Goal: Task Accomplishment & Management: Complete application form

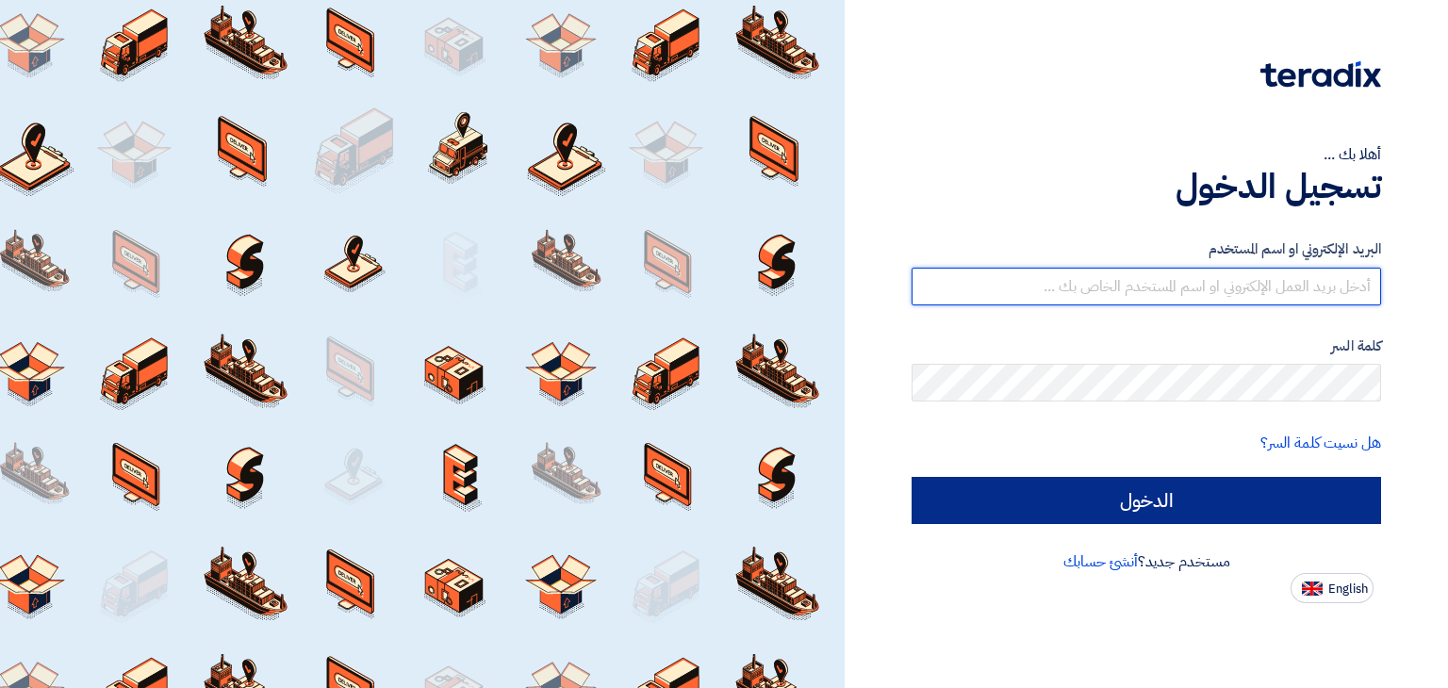
type input "adel.hamed@alajlabchem.sa"
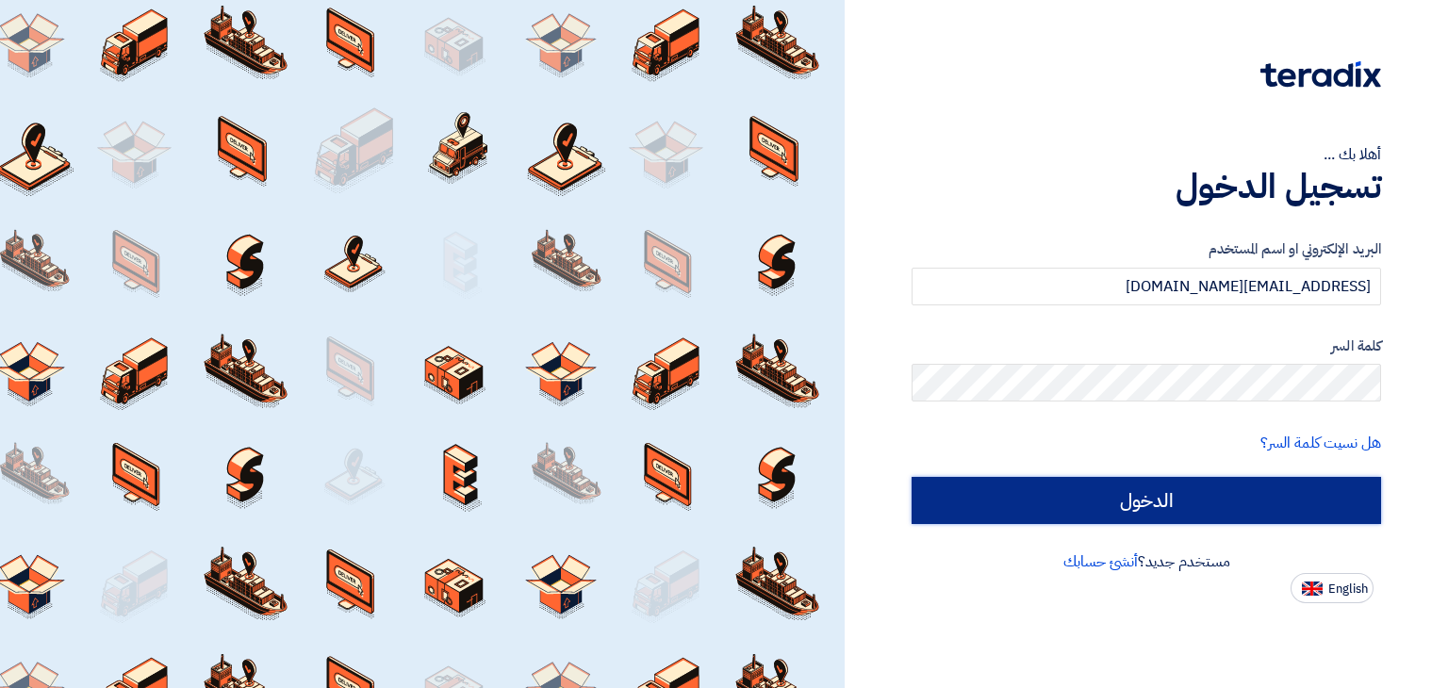
click at [1157, 486] on input "الدخول" at bounding box center [1147, 500] width 470 height 47
type input "Sign in"
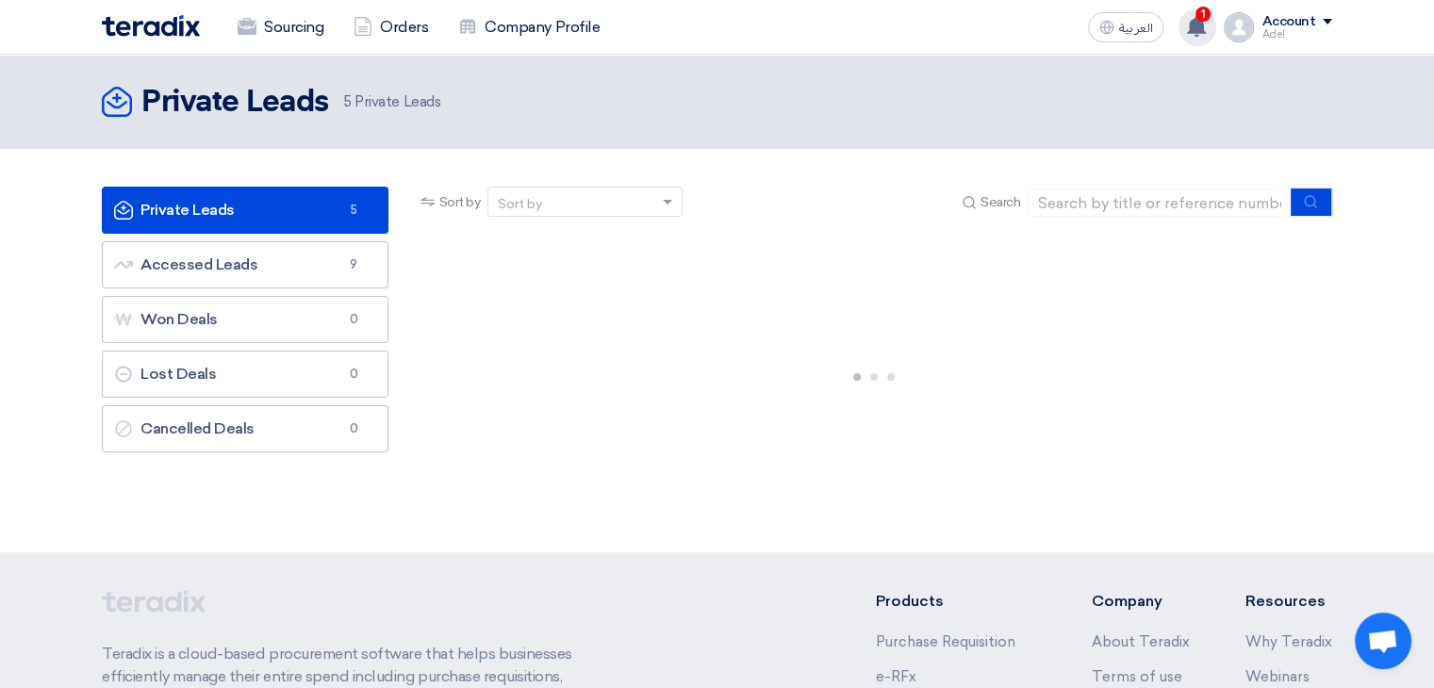
click at [1195, 23] on use at bounding box center [1196, 26] width 19 height 21
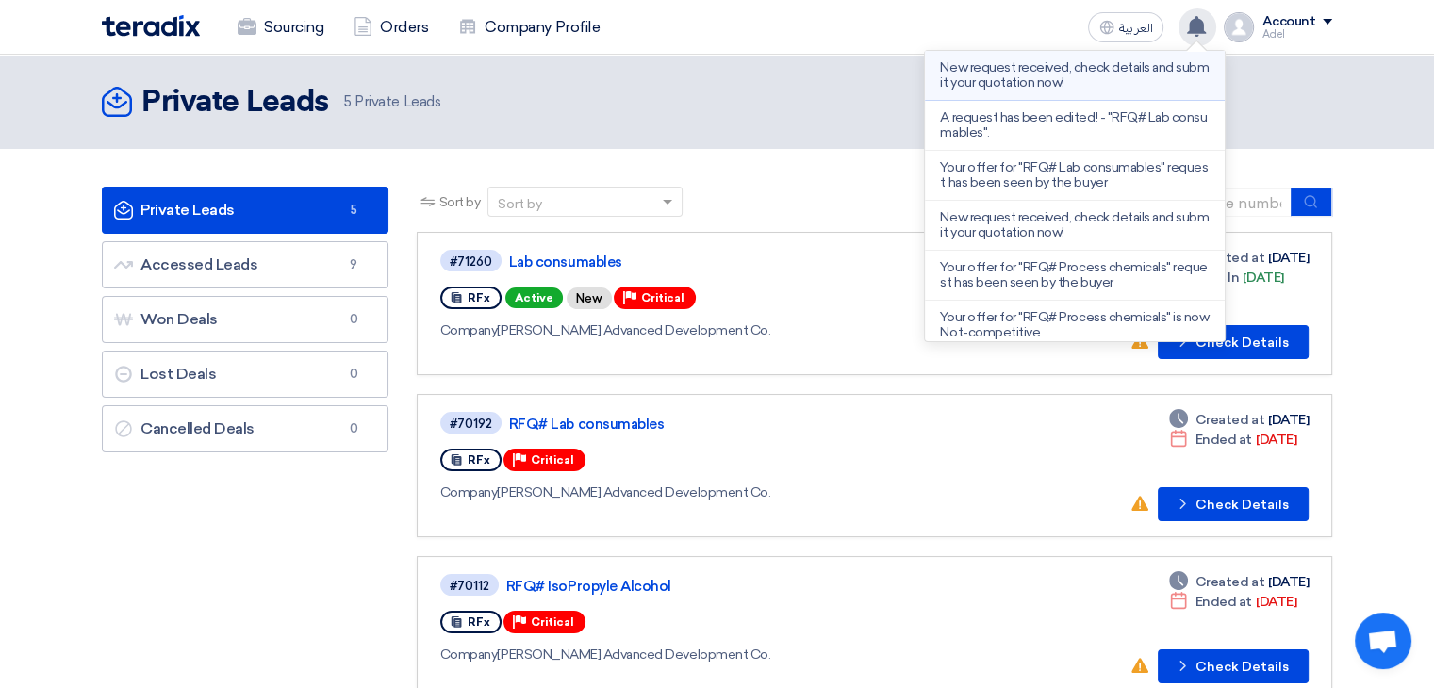
click at [1128, 73] on p "New request received, check details and submit your quotation now!" at bounding box center [1075, 75] width 270 height 30
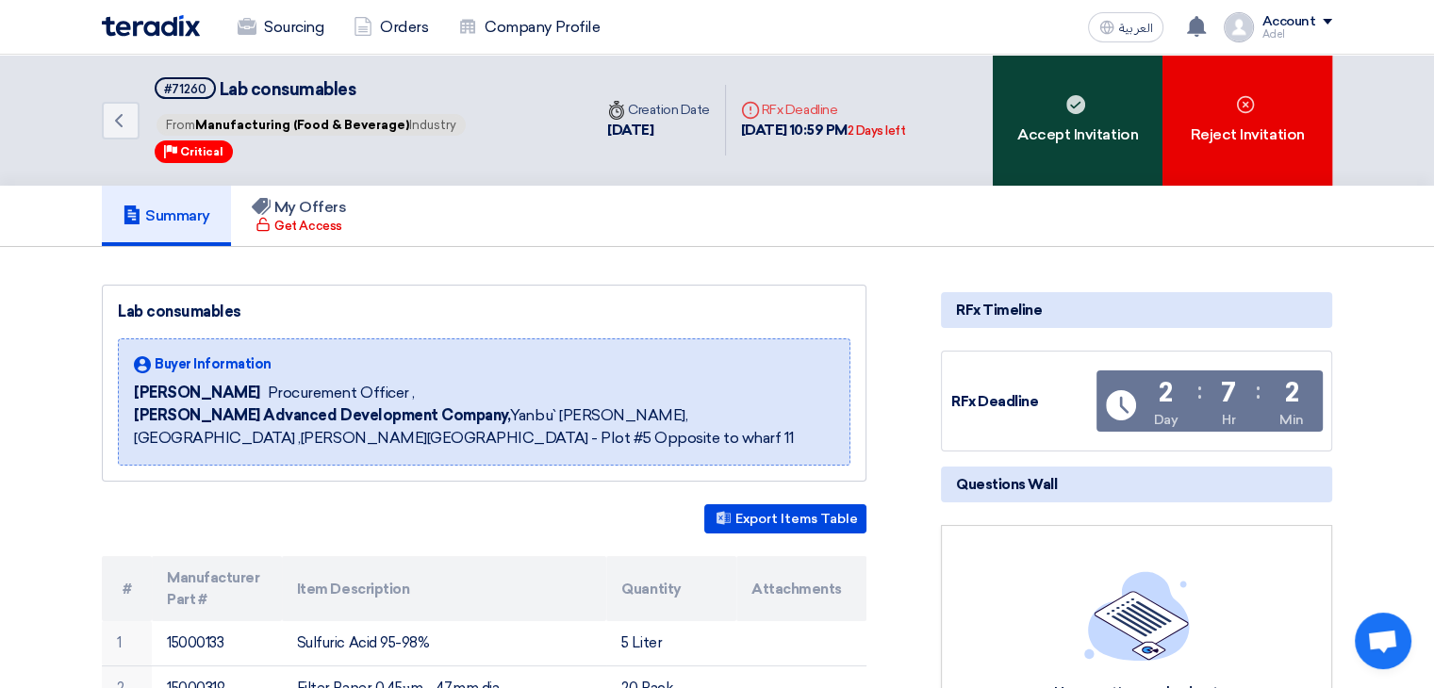
click at [1107, 125] on div "Accept Invitation" at bounding box center [1078, 120] width 170 height 131
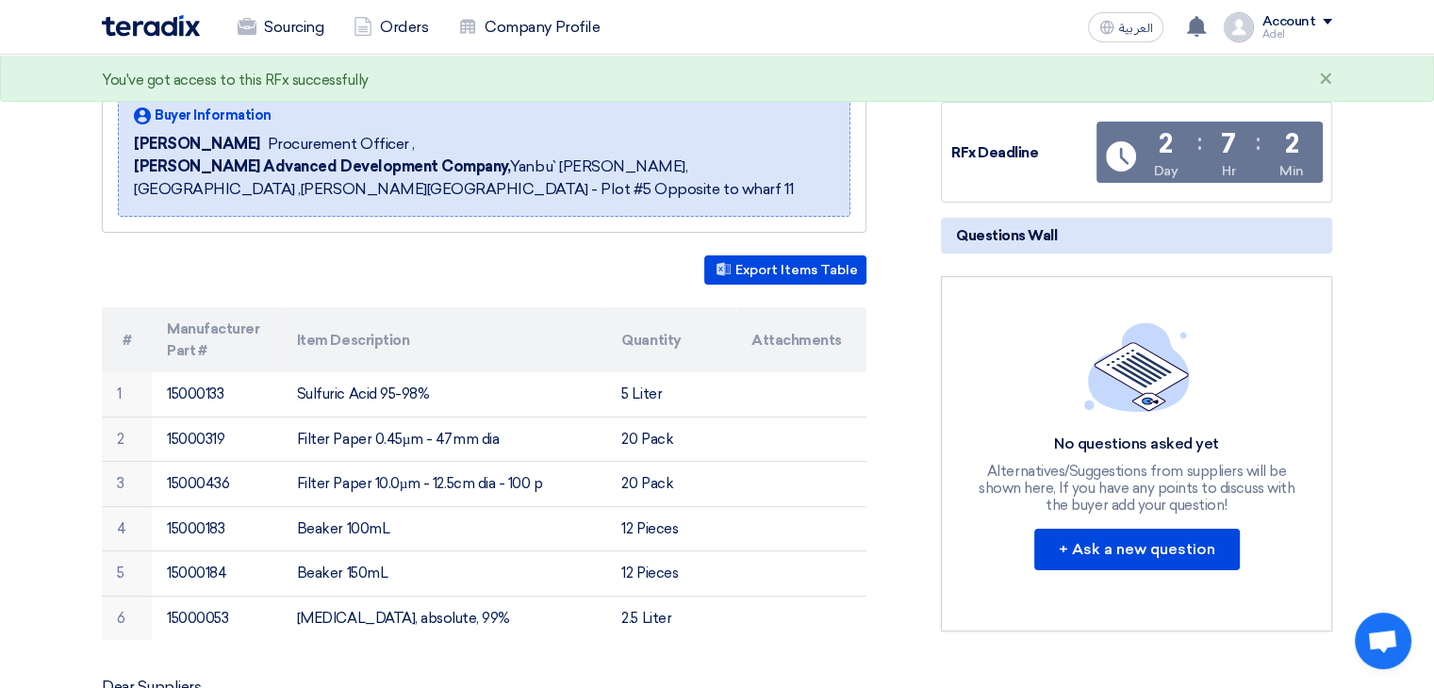
scroll to position [283, 0]
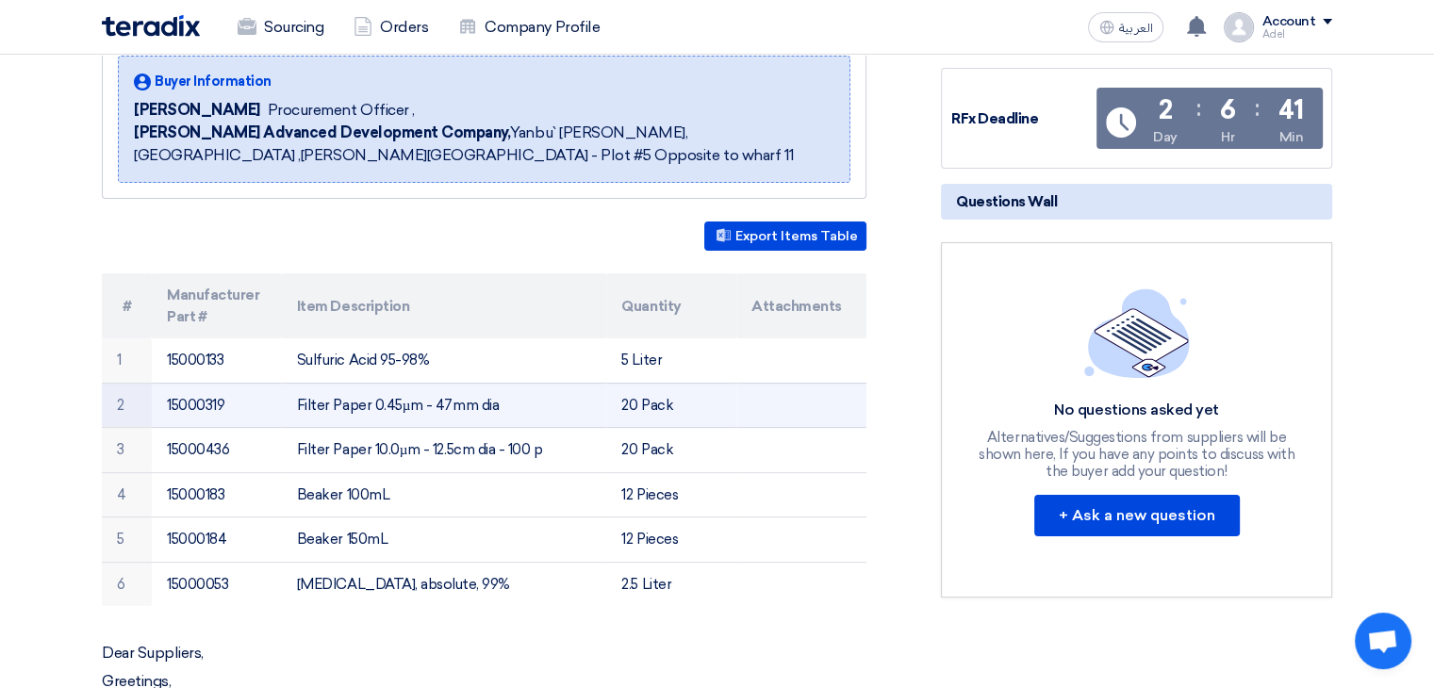
click at [366, 403] on td "Filter Paper 0.45µm - 47mm dia" at bounding box center [444, 405] width 325 height 45
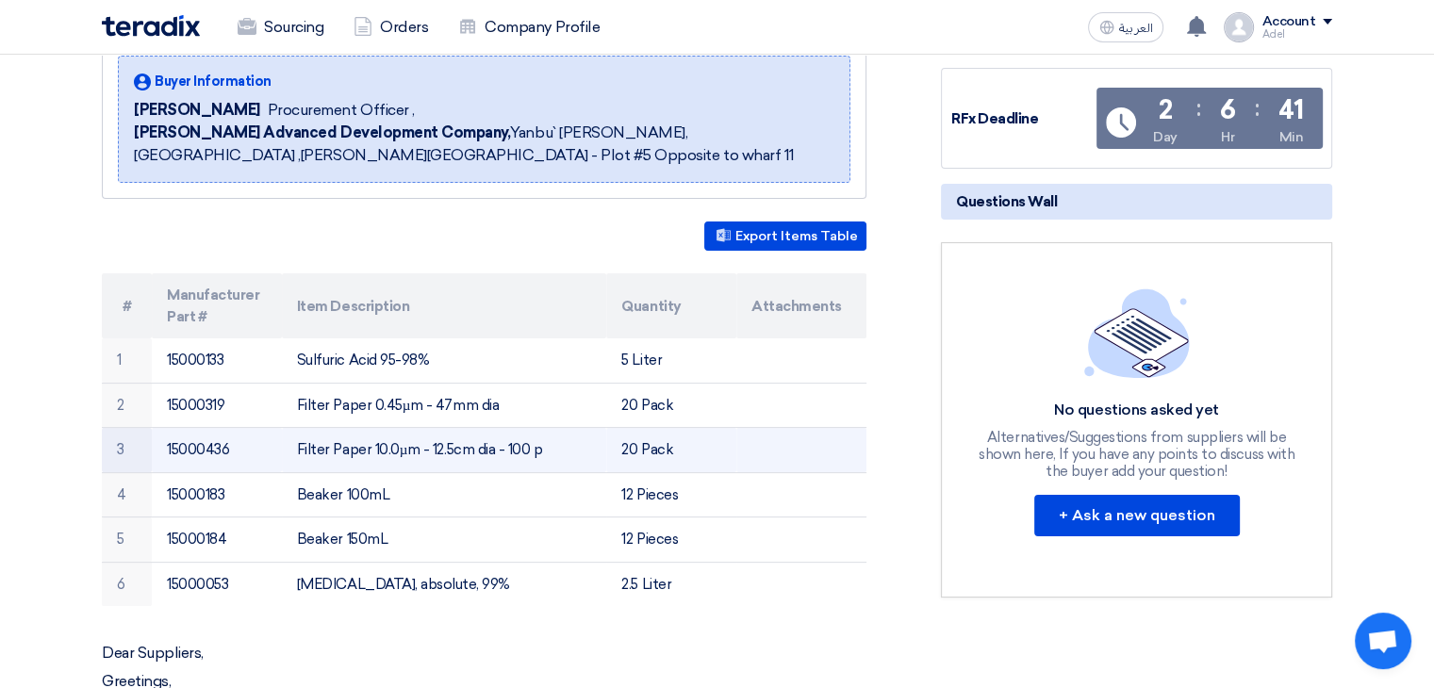
click at [375, 435] on td "Filter Paper 10.0µm - 12.5cm dia - 100 p" at bounding box center [444, 450] width 325 height 45
click at [367, 446] on td "Filter Paper 10.0µm - 12.5cm dia - 100 p" at bounding box center [444, 450] width 325 height 45
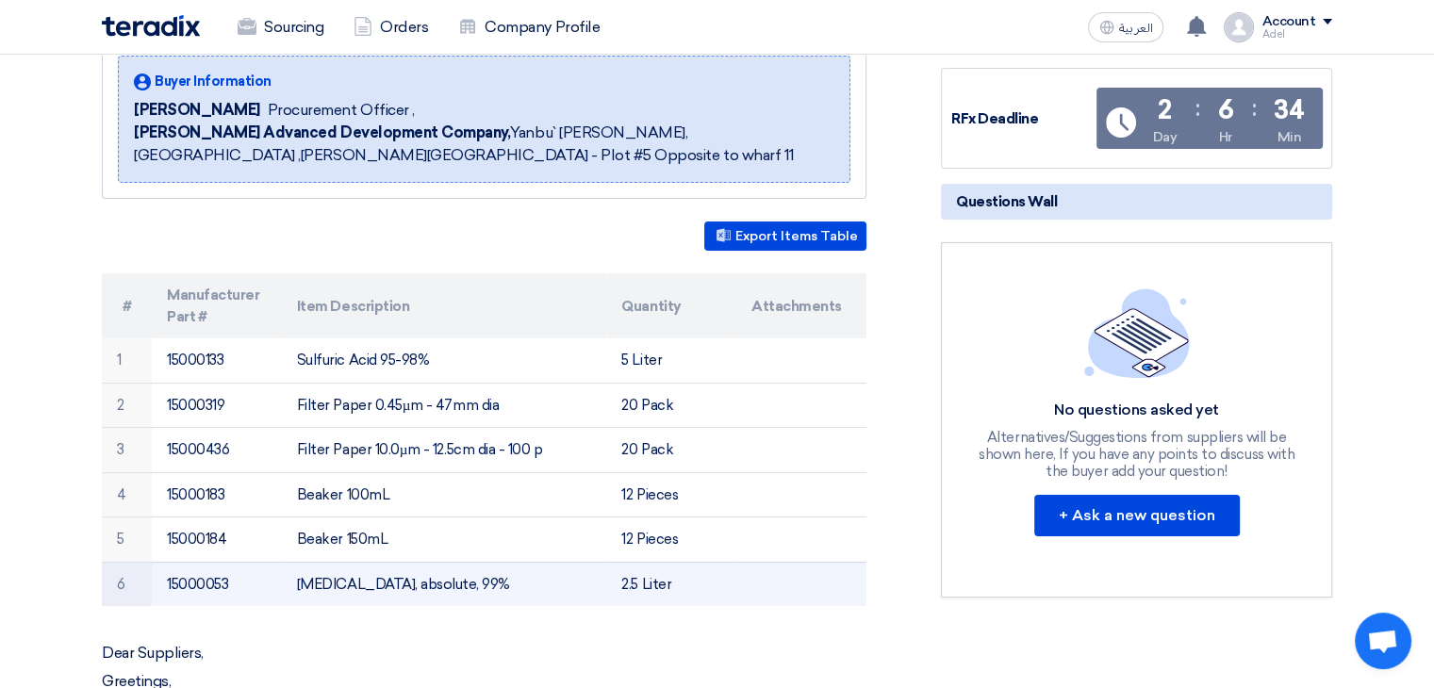
click at [634, 585] on td "2.5 Liter" at bounding box center [671, 584] width 130 height 44
click at [635, 588] on td "2.5 Liter" at bounding box center [671, 584] width 130 height 44
click at [656, 585] on td "2.5 Liter" at bounding box center [671, 584] width 130 height 44
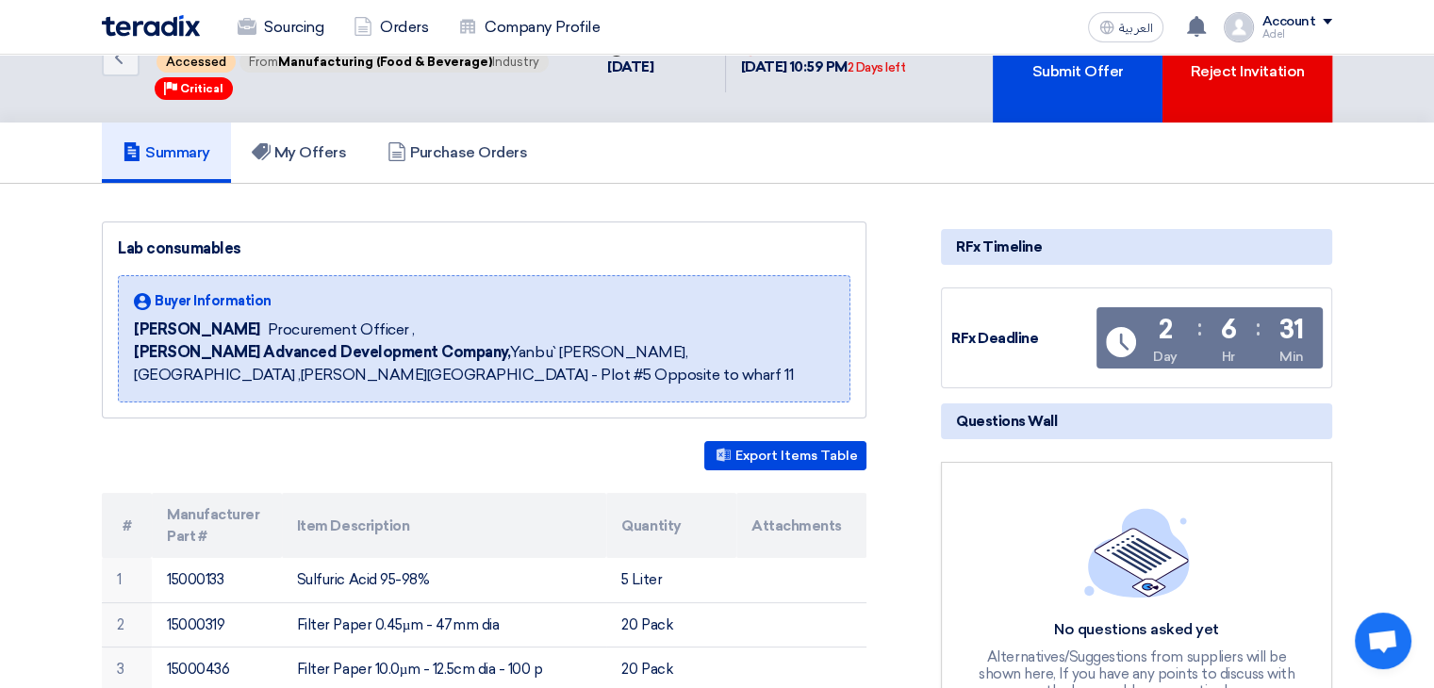
scroll to position [0, 0]
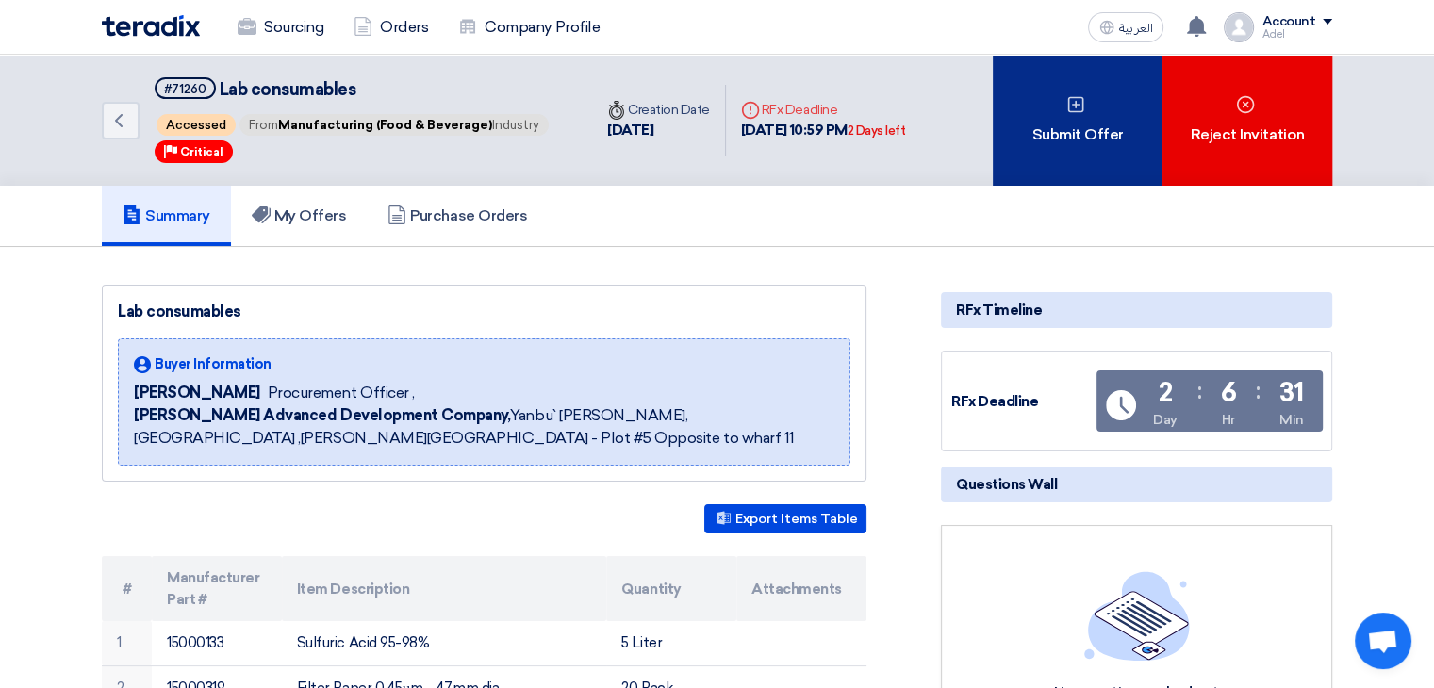
click at [1115, 114] on div "Submit Offer" at bounding box center [1078, 120] width 170 height 131
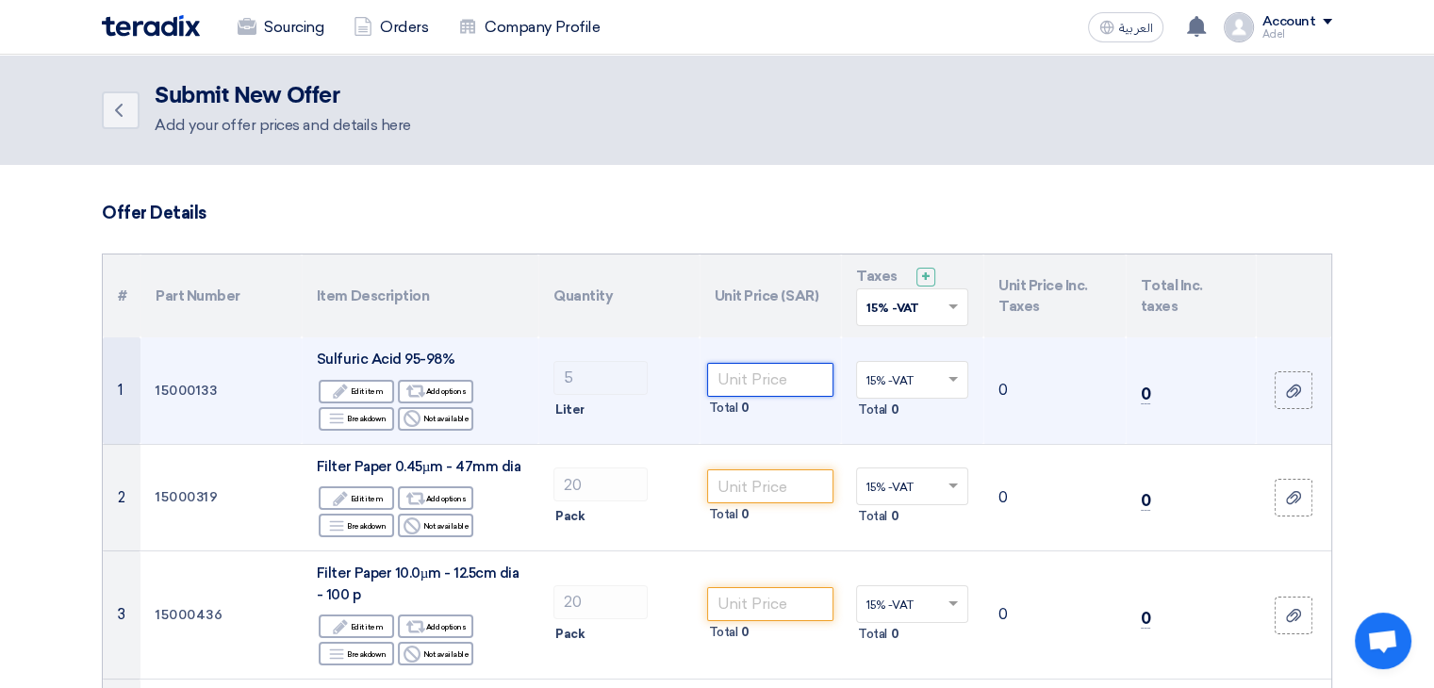
click at [741, 383] on input "number" at bounding box center [770, 380] width 127 height 34
click at [766, 379] on input "300.20" at bounding box center [770, 380] width 127 height 34
type input "60.04"
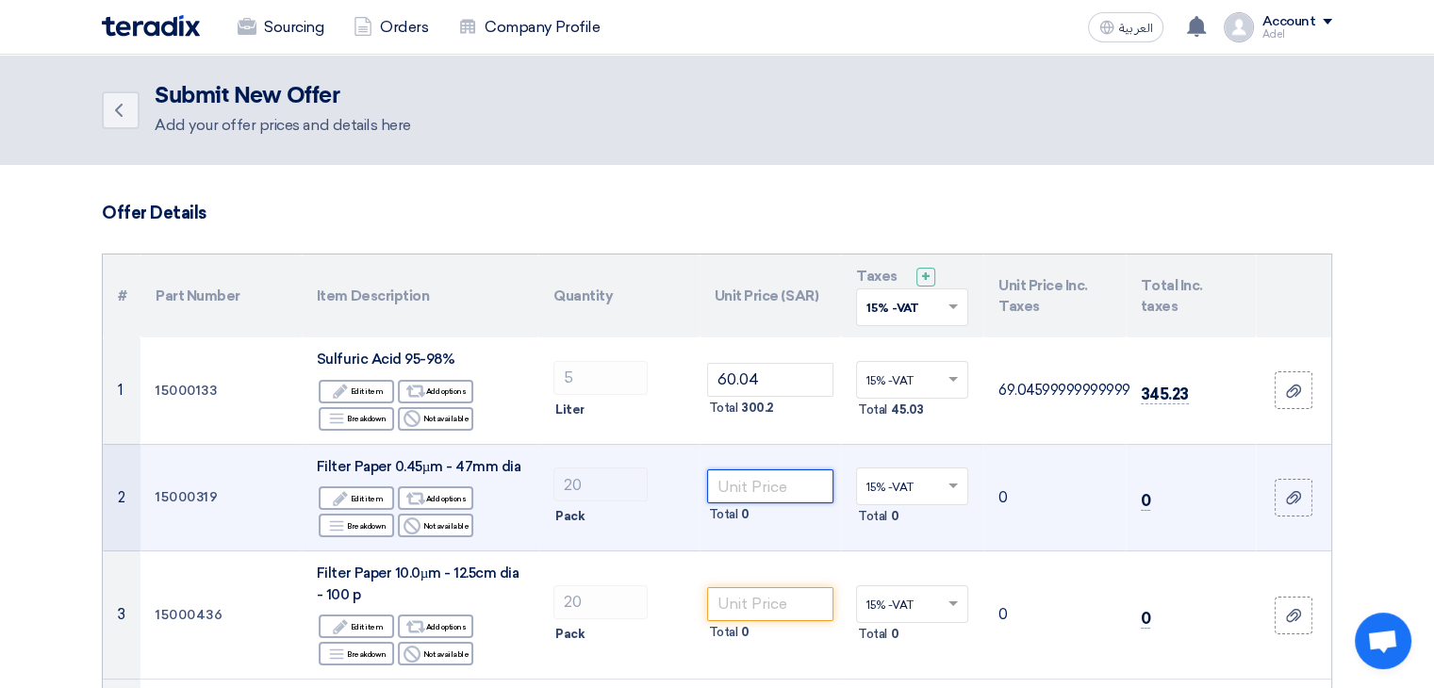
click at [783, 487] on input "number" at bounding box center [770, 487] width 127 height 34
click at [773, 503] on div "Total 4,307" at bounding box center [770, 514] width 127 height 23
click at [769, 499] on input "215.35" at bounding box center [770, 487] width 127 height 34
click at [767, 482] on input "215.35" at bounding box center [770, 487] width 127 height 34
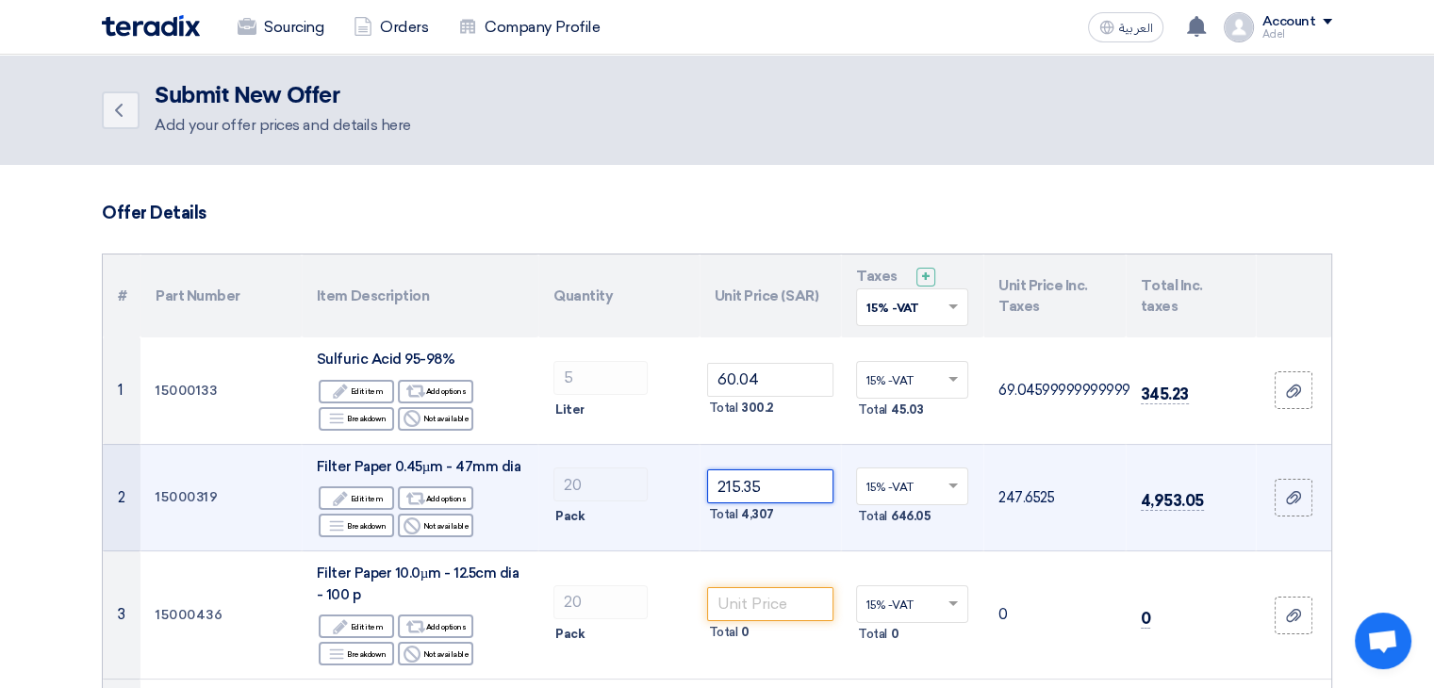
click at [767, 482] on input "215.35" at bounding box center [770, 487] width 127 height 34
click at [766, 482] on input "215.35" at bounding box center [770, 487] width 127 height 34
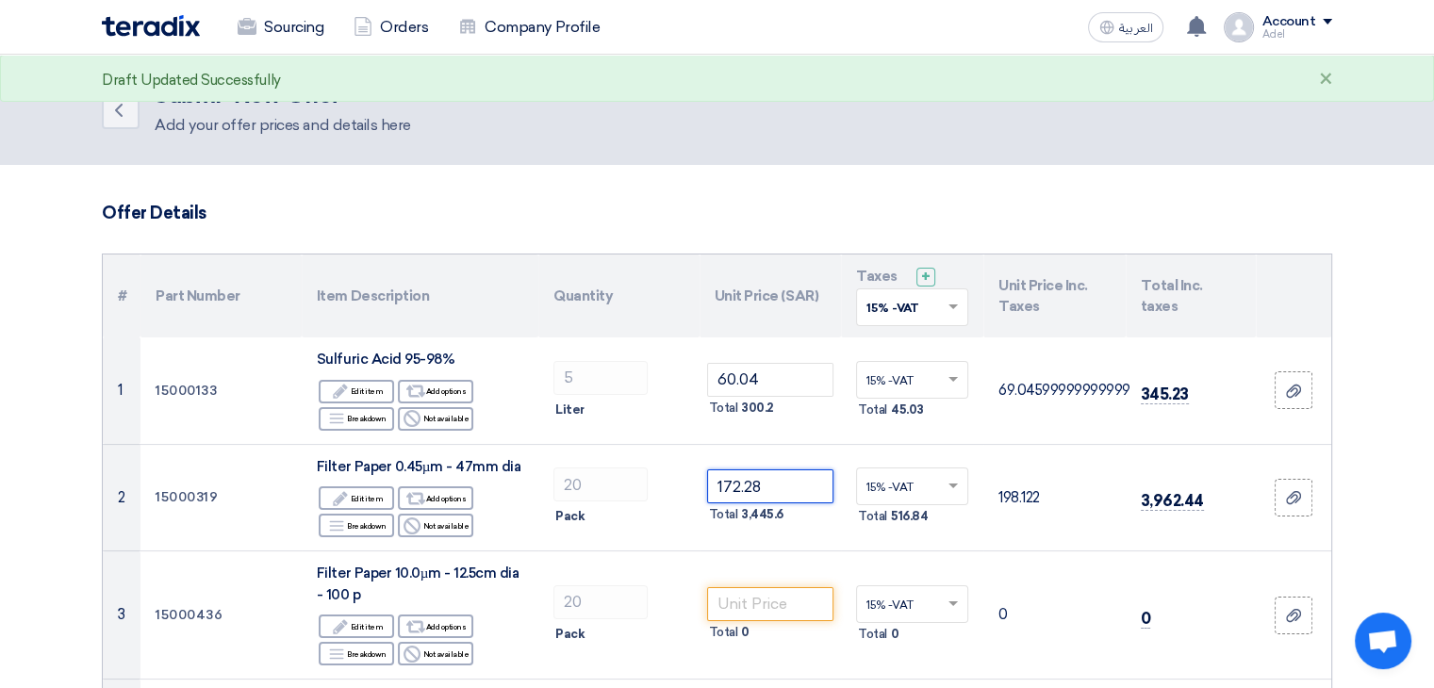
type input "172.28"
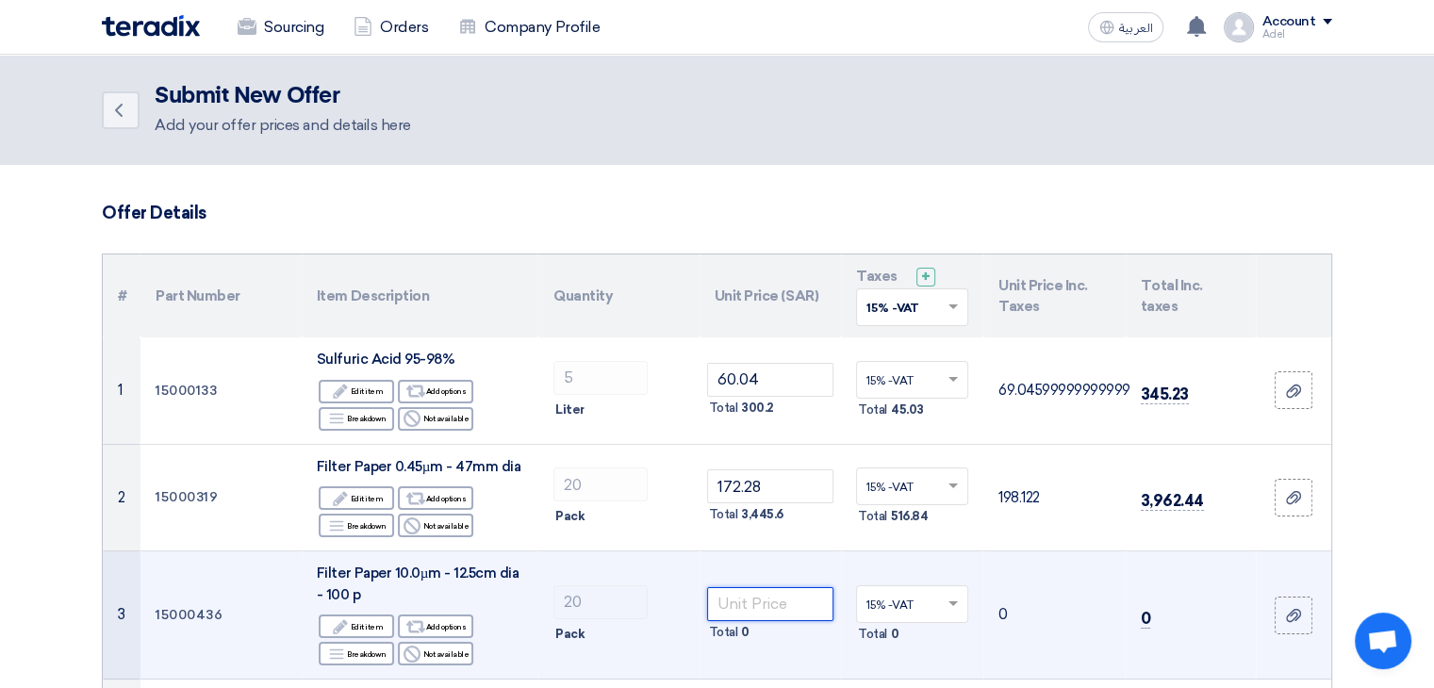
click at [756, 598] on input "number" at bounding box center [770, 604] width 127 height 34
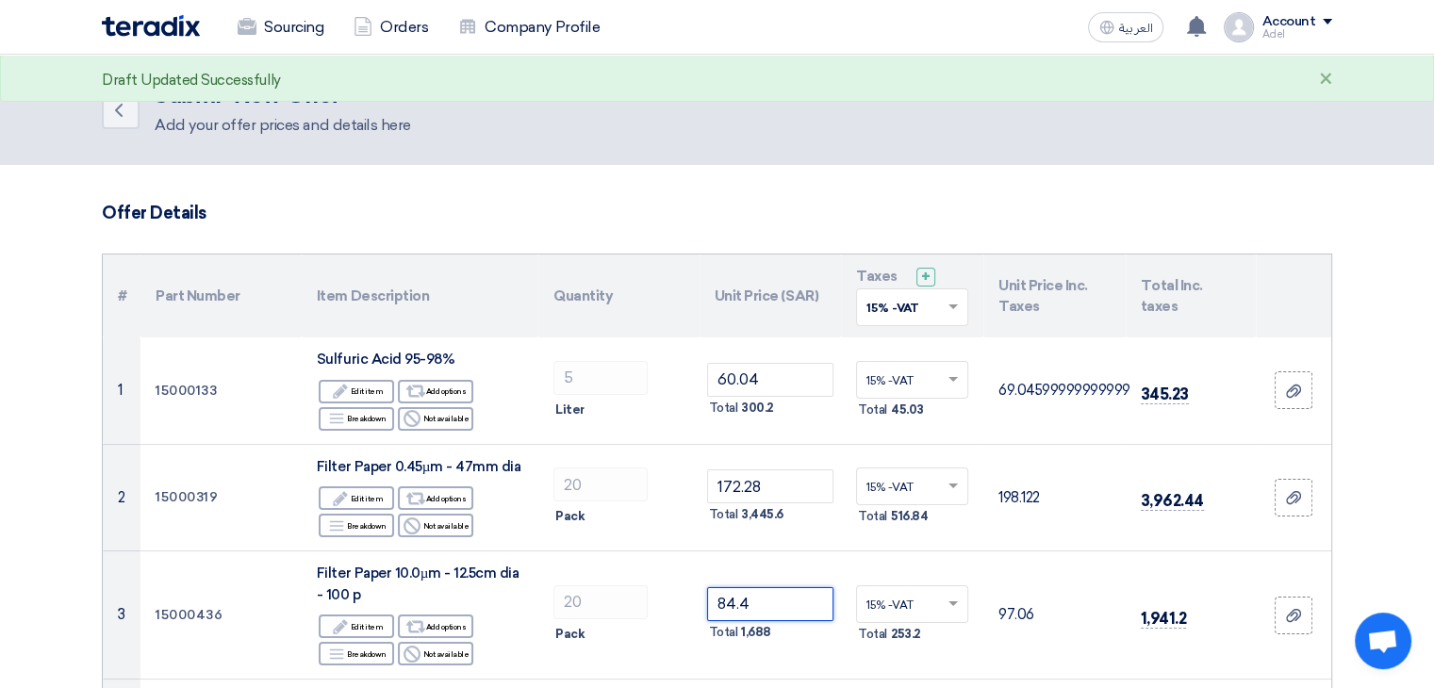
type input "84.4"
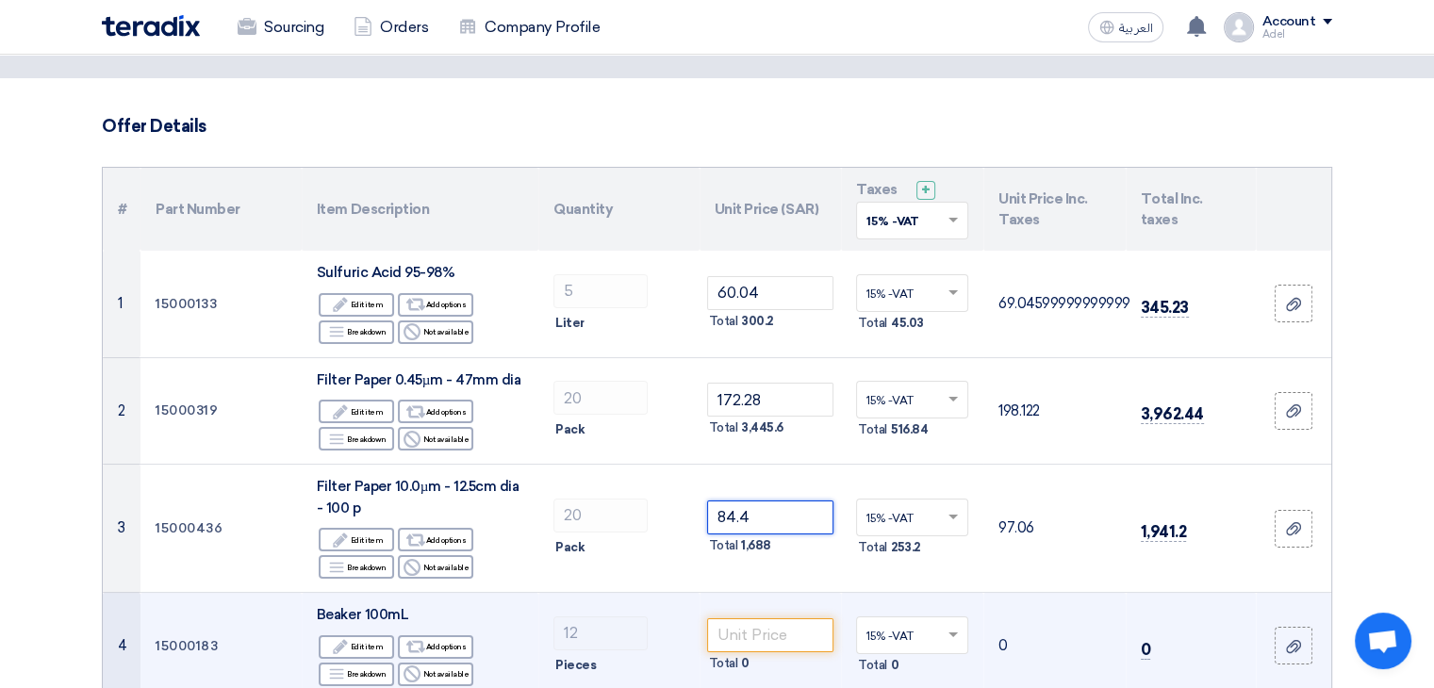
scroll to position [189, 0]
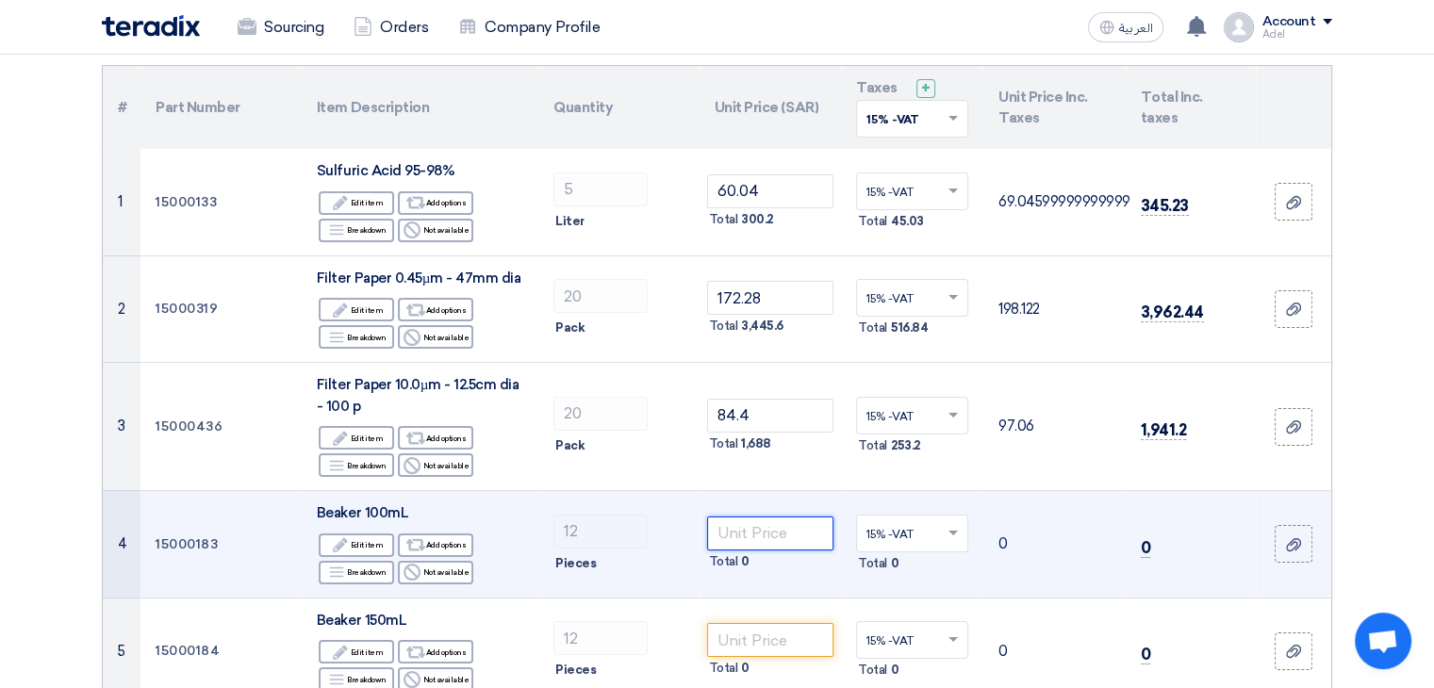
click at [748, 536] on input "number" at bounding box center [770, 534] width 127 height 34
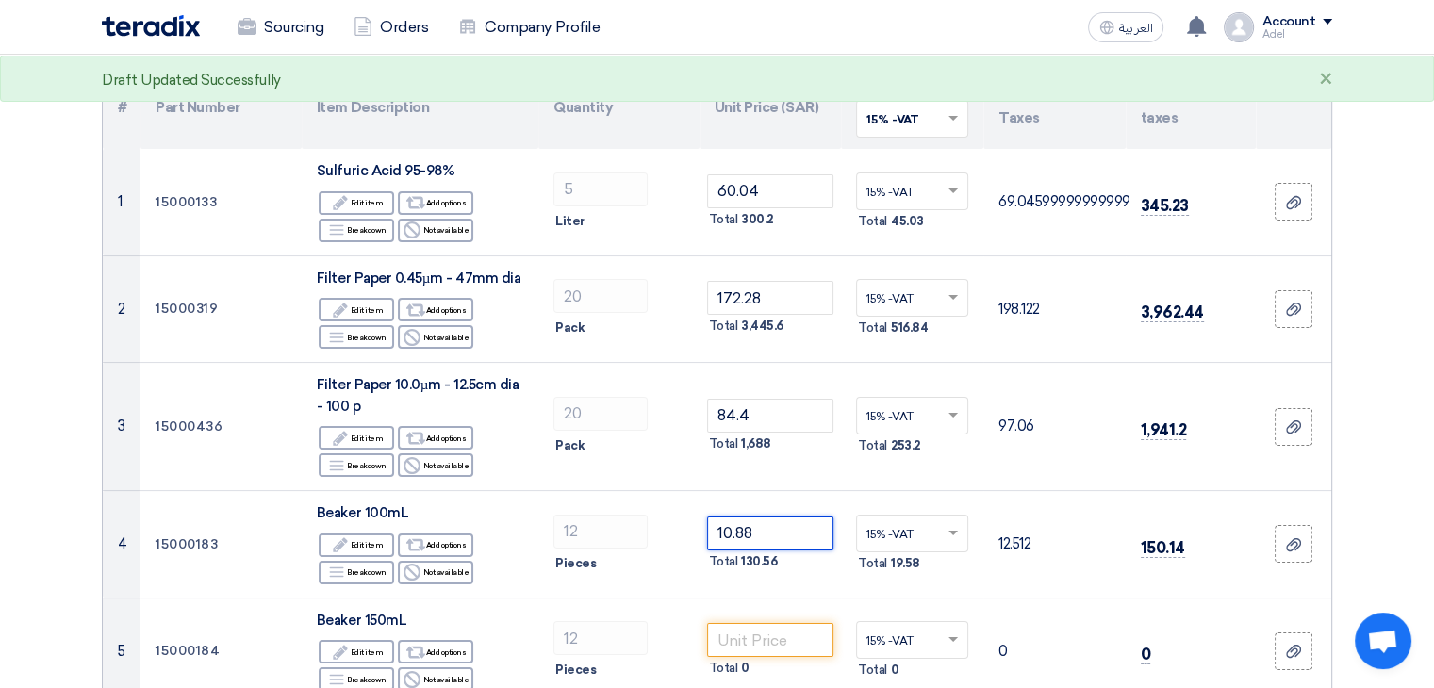
type input "10.88"
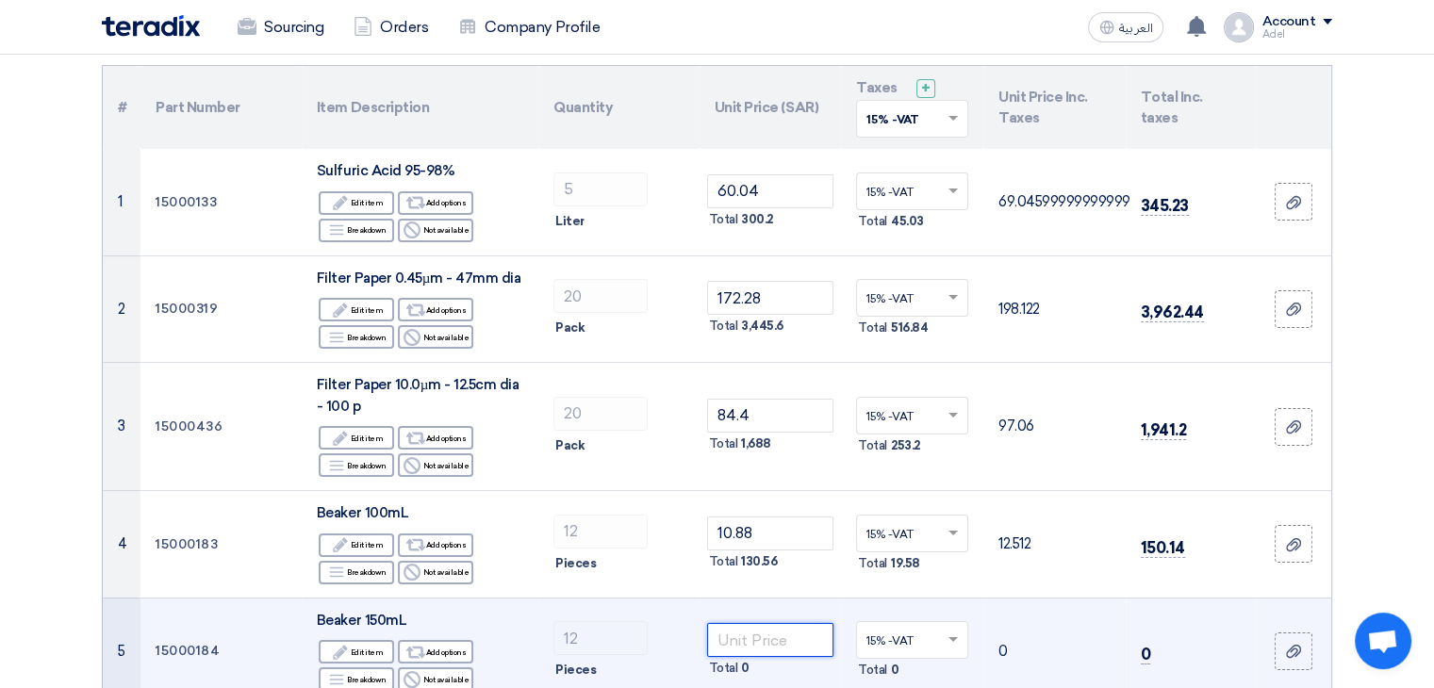
click at [773, 634] on input "number" at bounding box center [770, 640] width 127 height 34
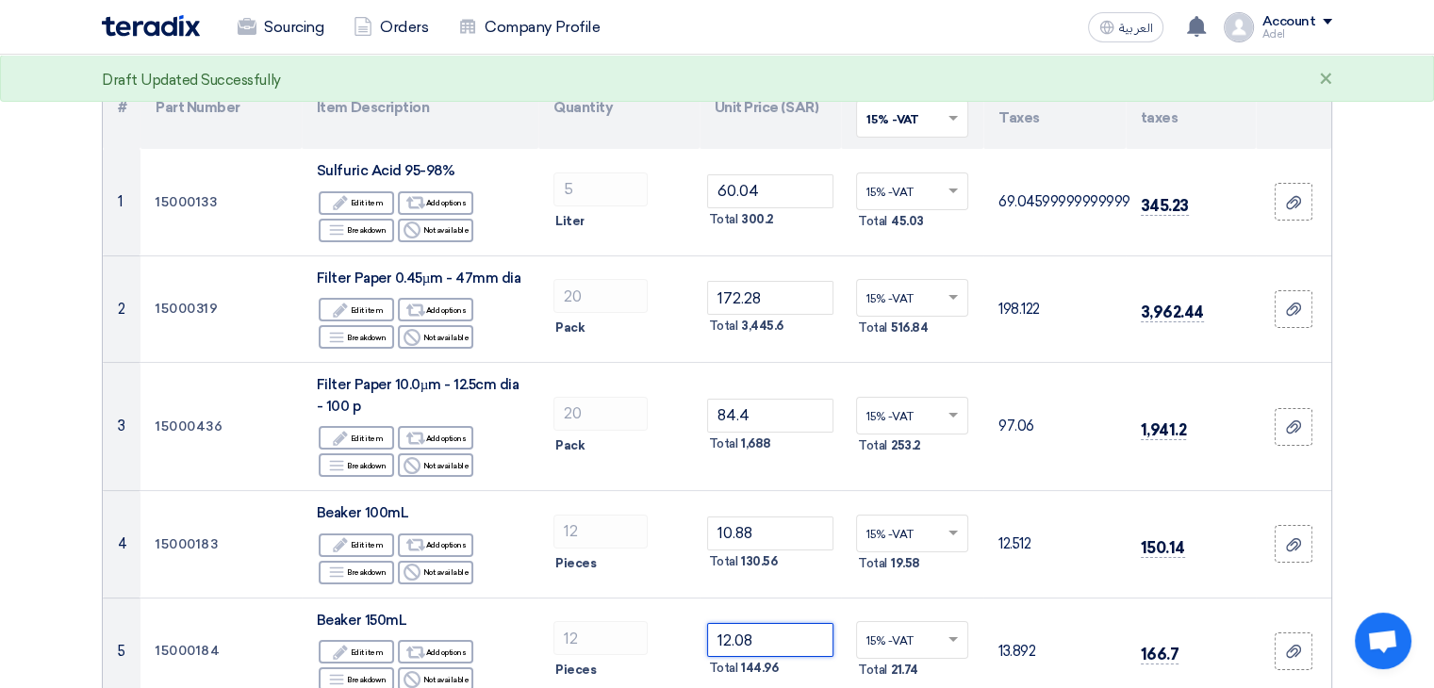
type input "12.08"
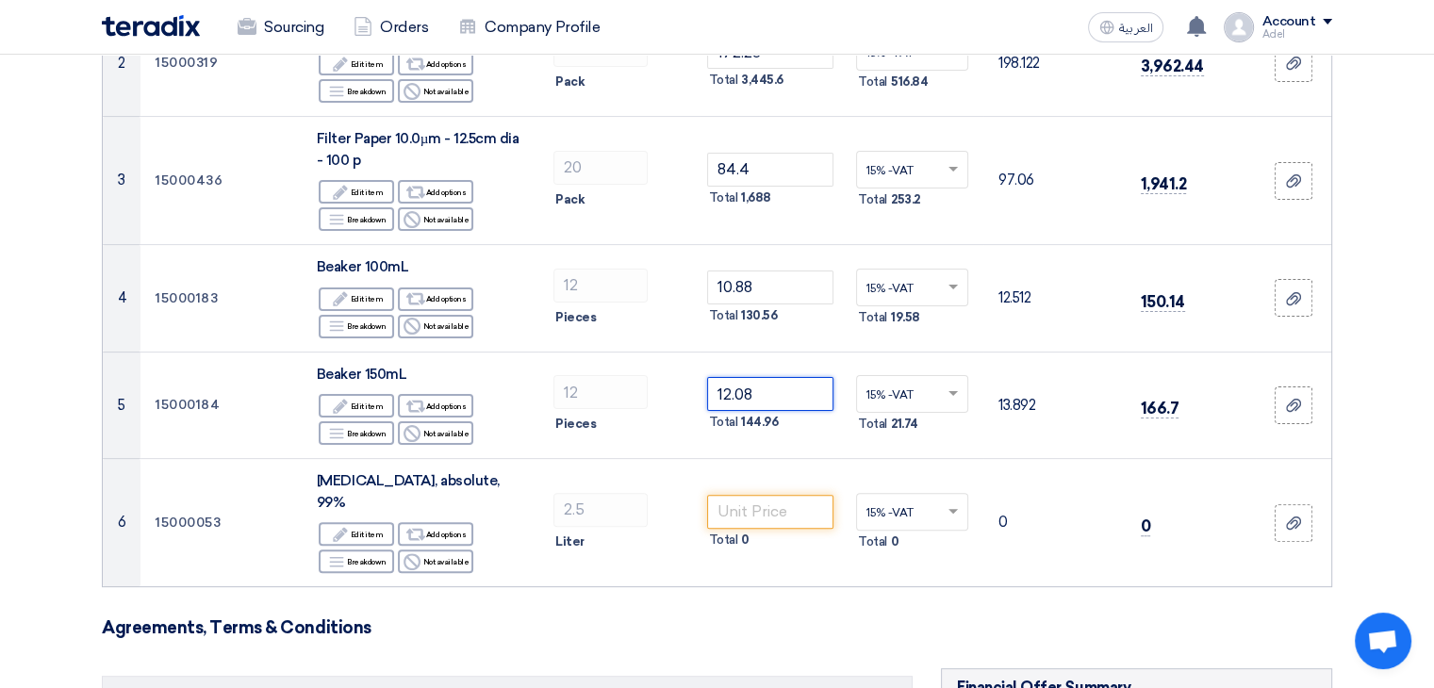
scroll to position [471, 0]
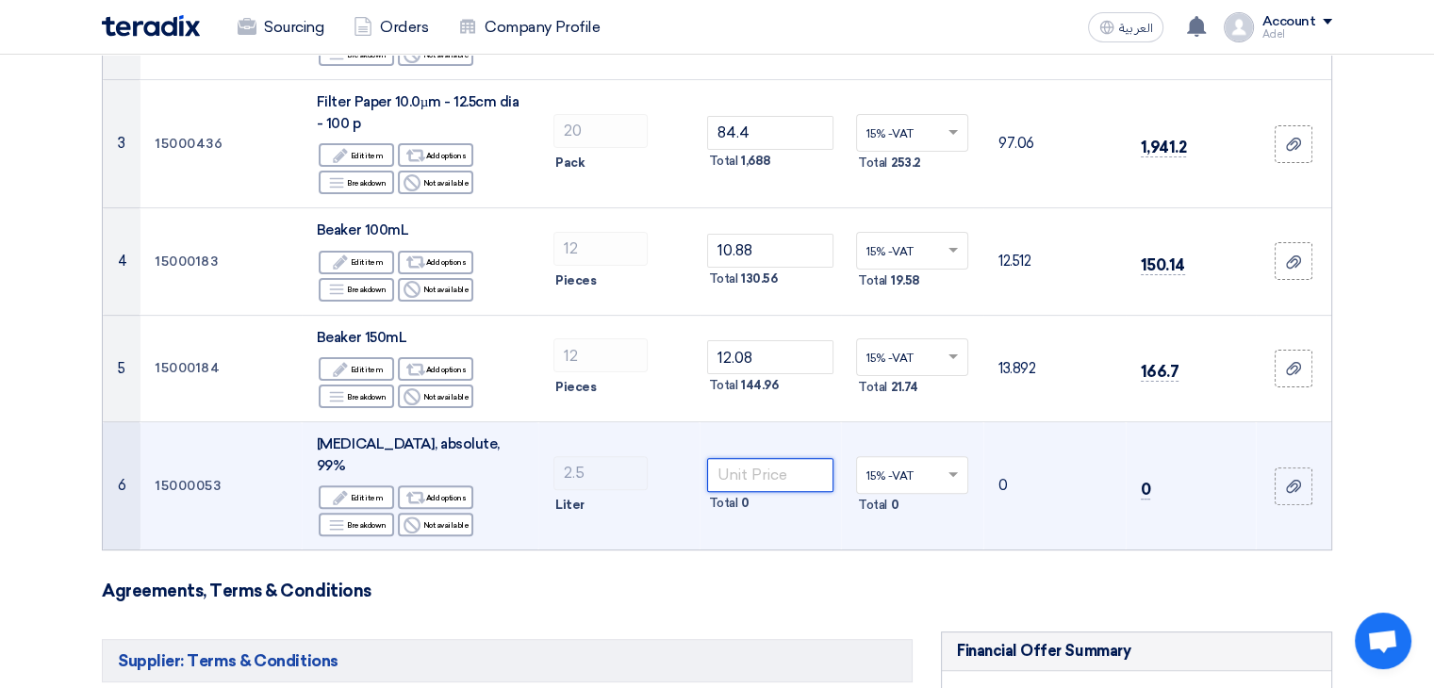
click at [765, 462] on input "number" at bounding box center [770, 475] width 127 height 34
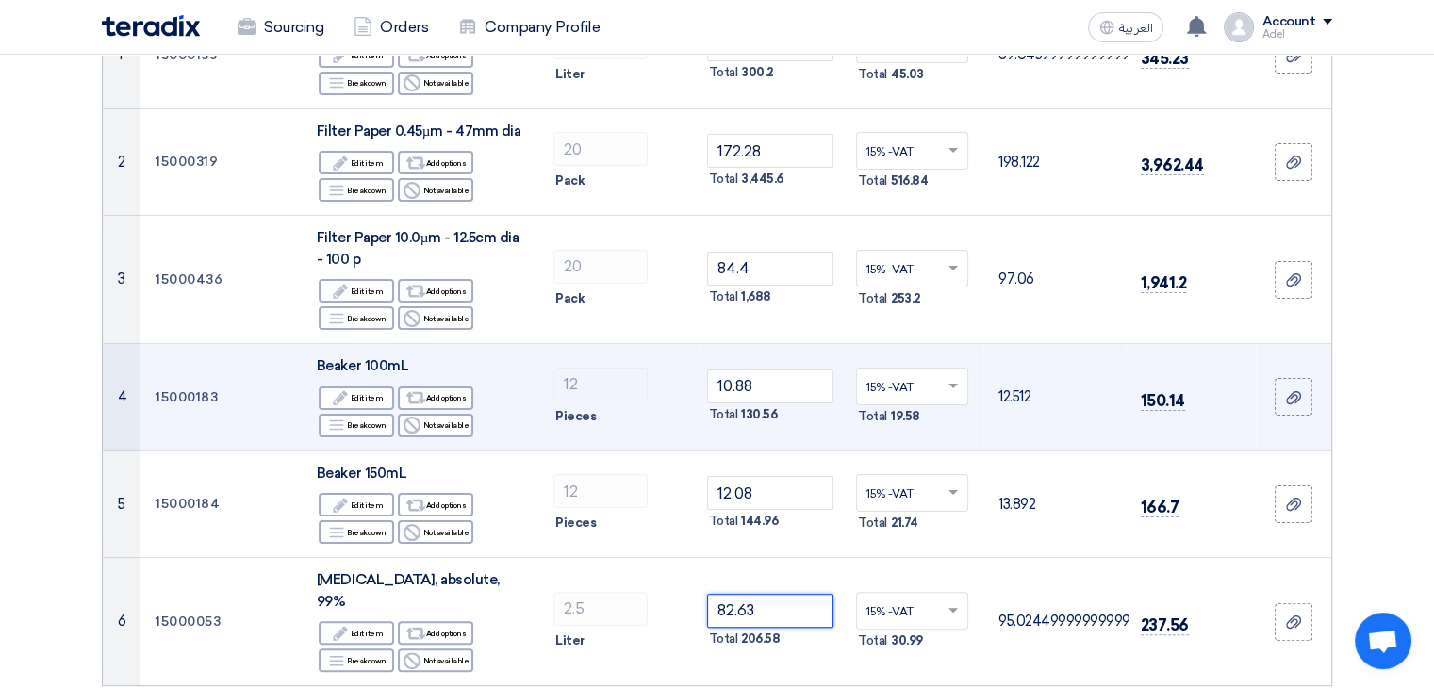
scroll to position [377, 0]
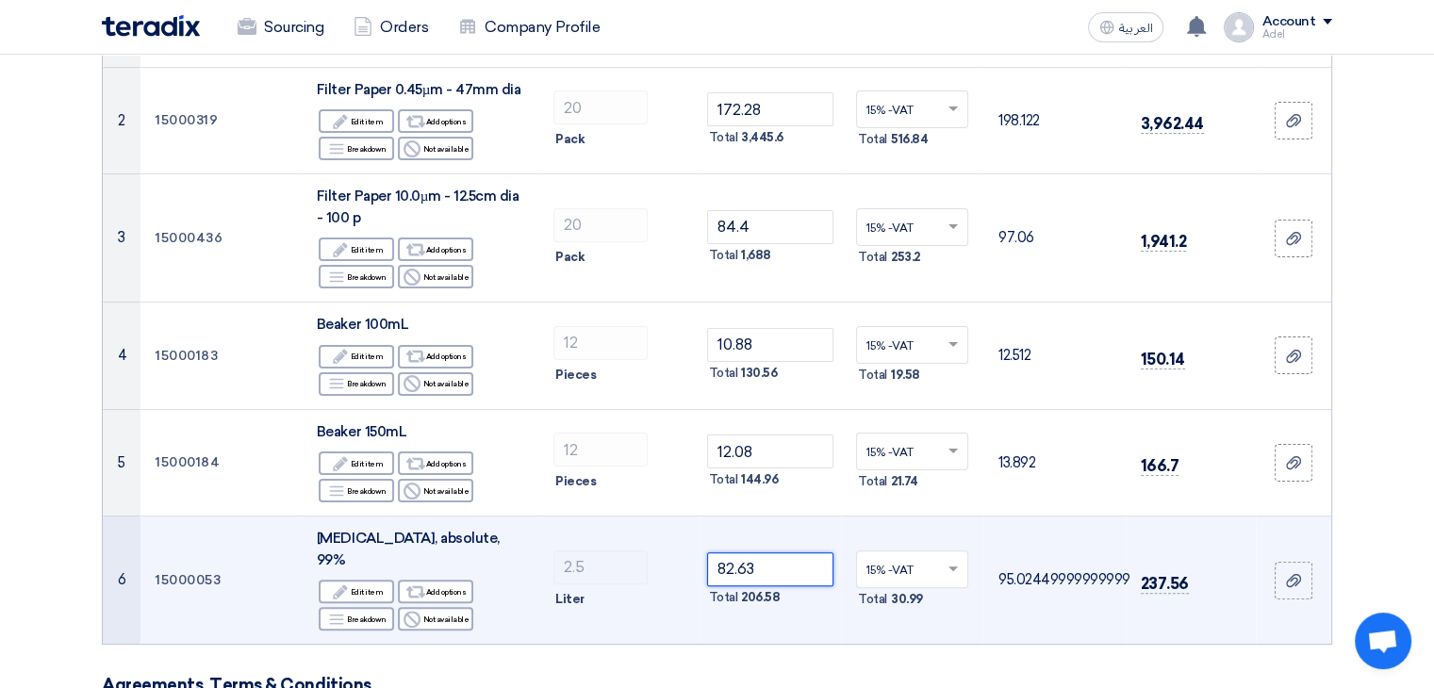
click at [747, 552] on input "82.63" at bounding box center [770, 569] width 127 height 34
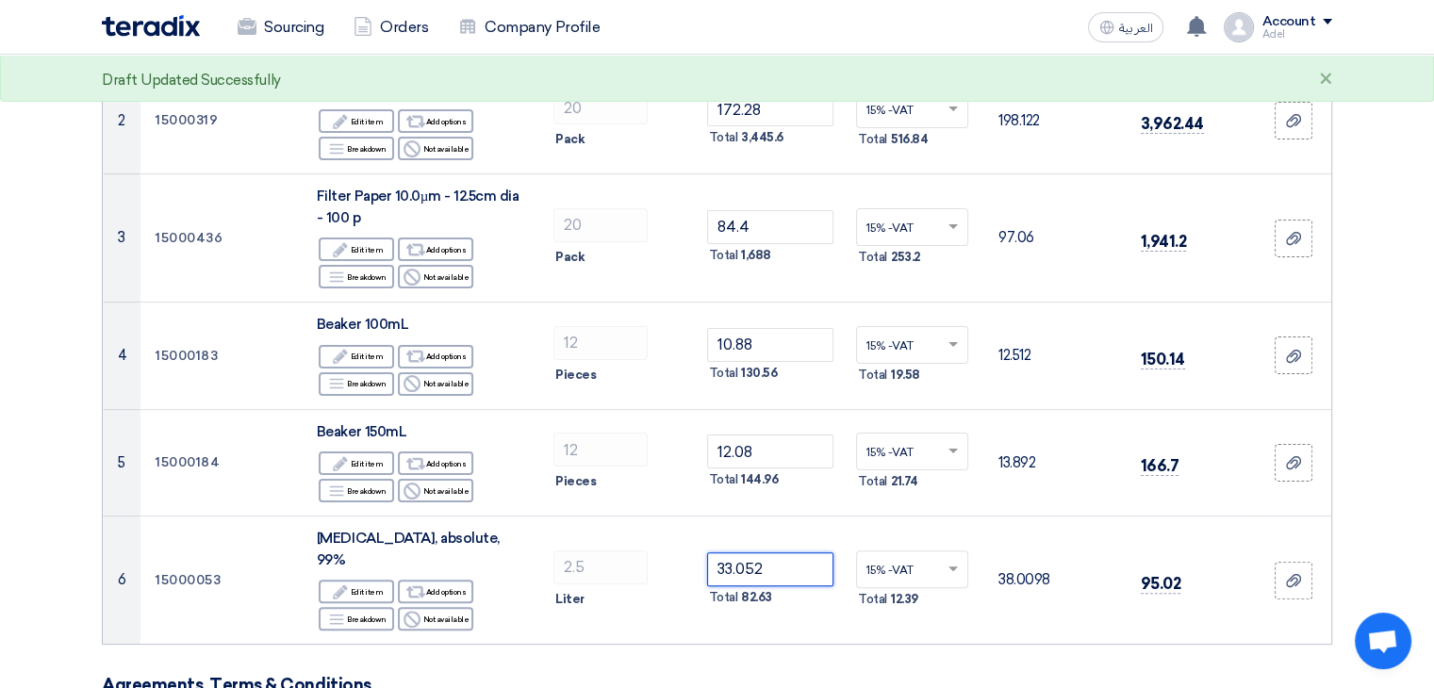
type input "33.052"
click at [771, 638] on form "Offer Details # Part Number Item Description Quantity Unit Price (SAR) Taxes + …" at bounding box center [717, 612] width 1230 height 1573
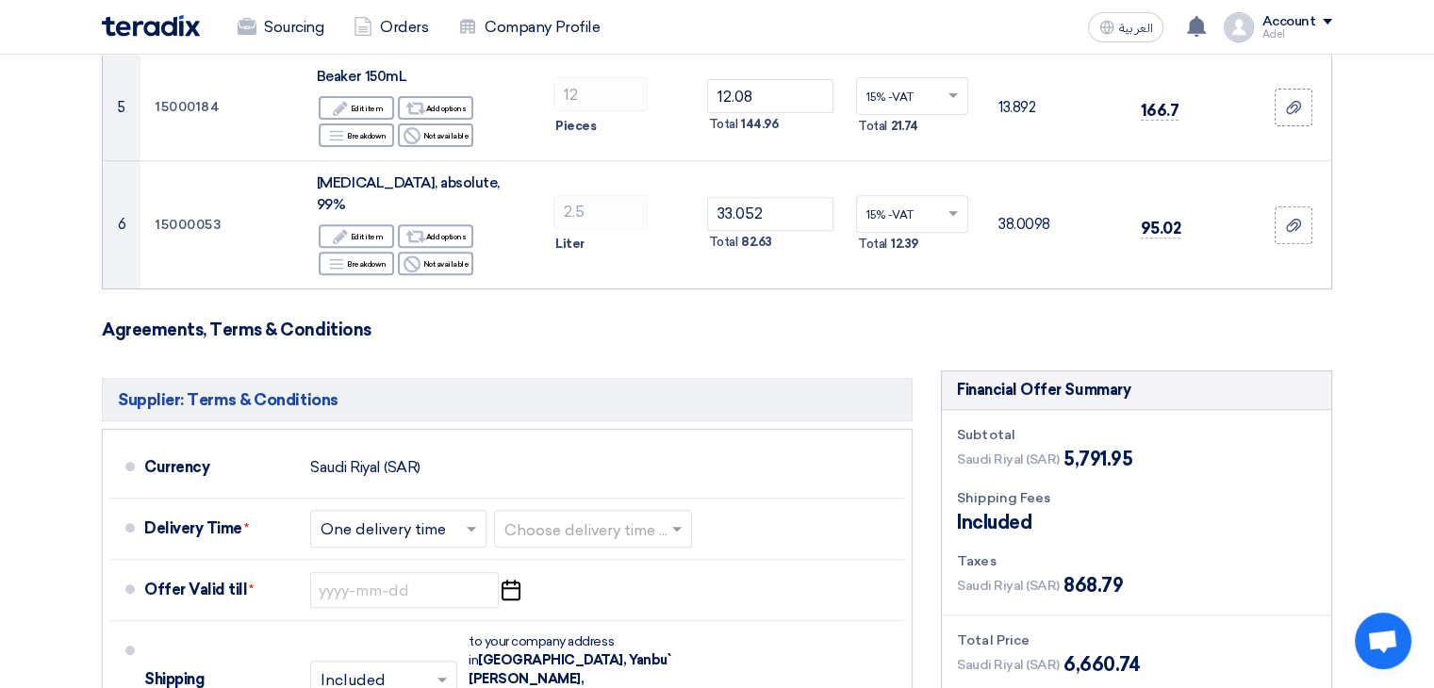
scroll to position [849, 0]
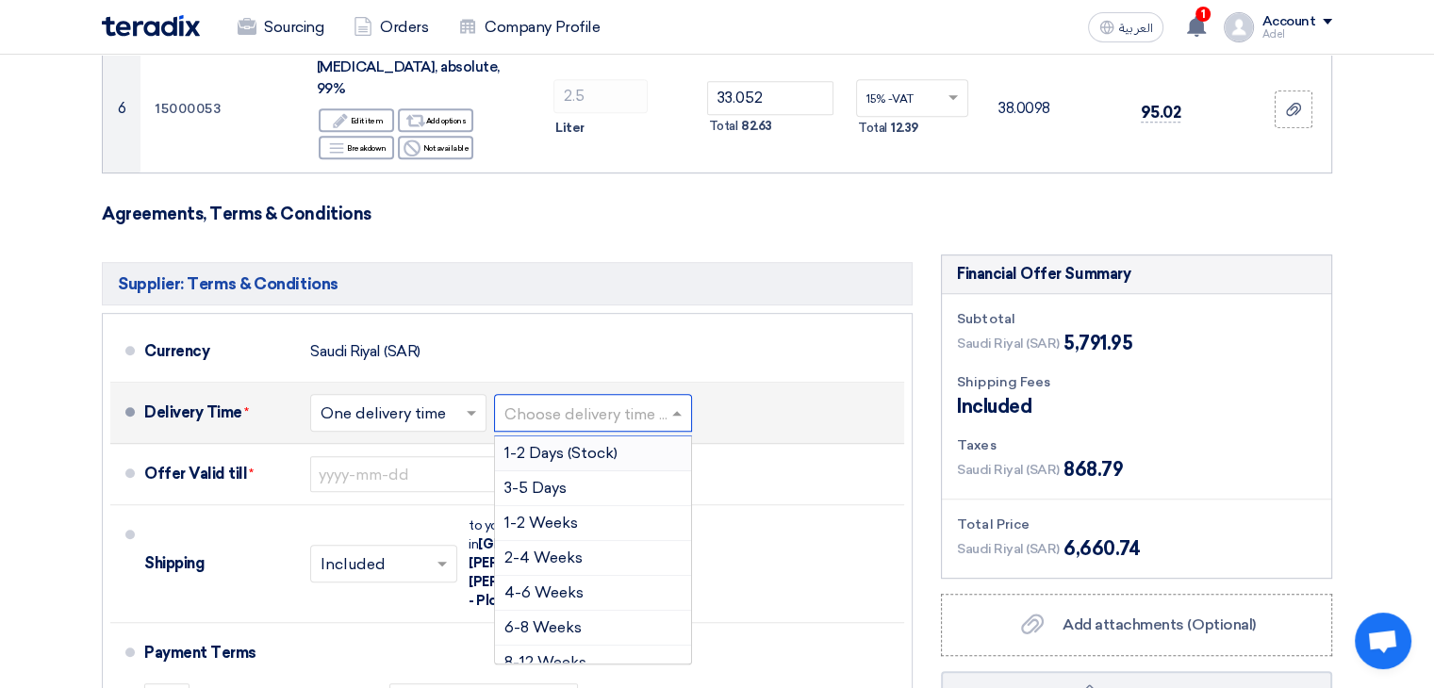
click at [618, 402] on input "text" at bounding box center [593, 415] width 179 height 27
click at [432, 402] on input "text" at bounding box center [399, 415] width 157 height 27
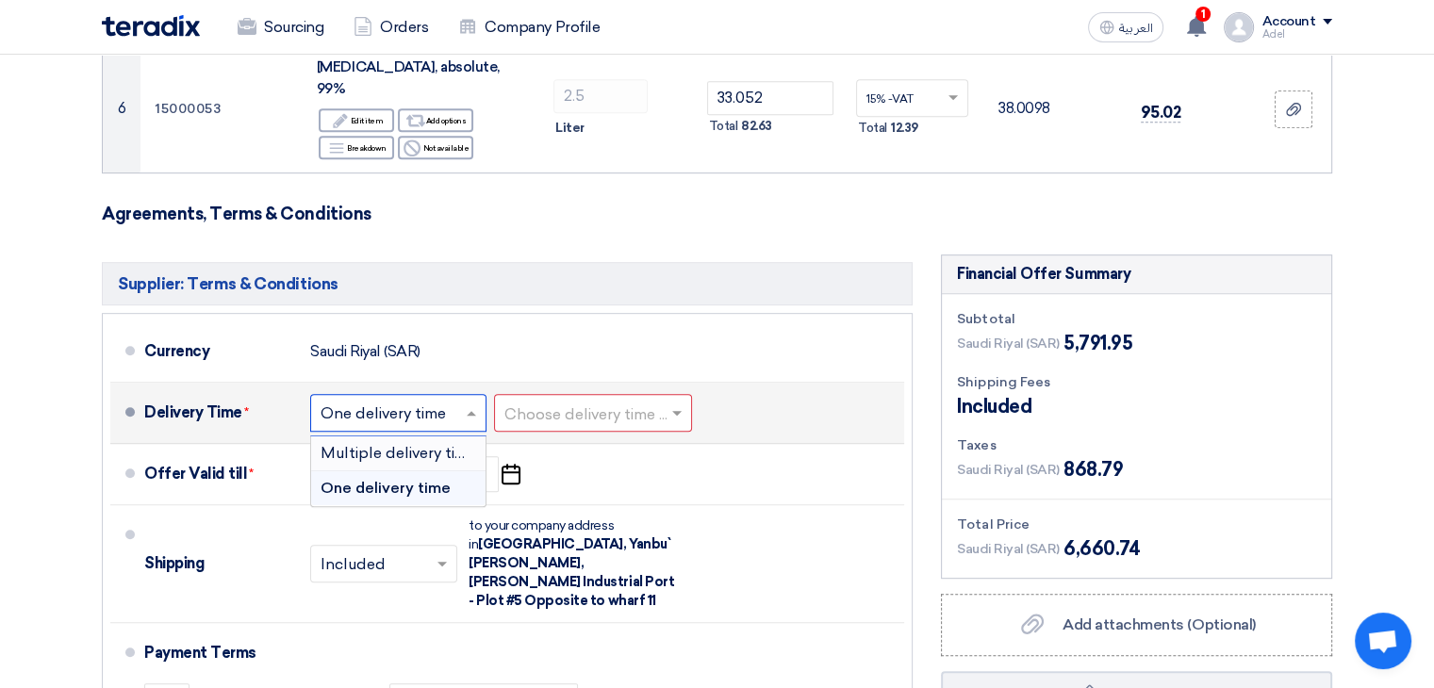
click at [427, 444] on span "Multiple delivery times" at bounding box center [402, 453] width 163 height 18
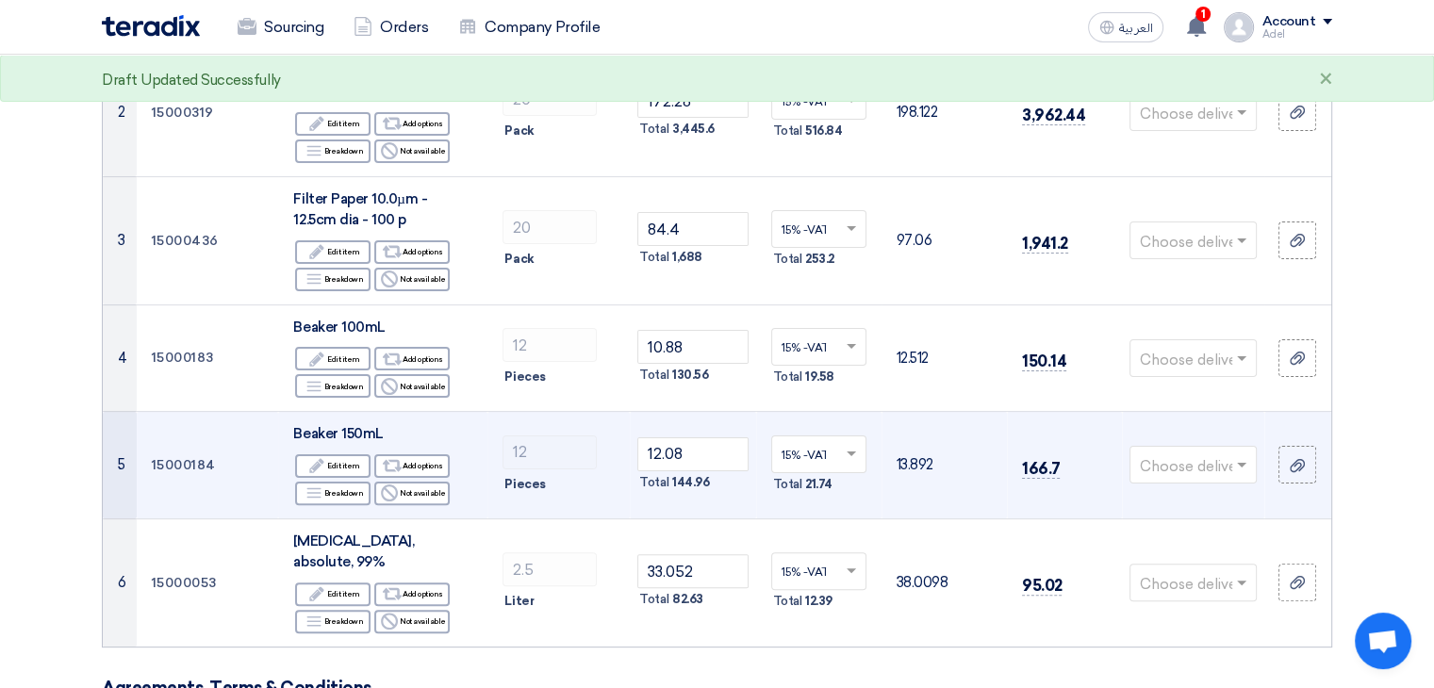
scroll to position [493, 0]
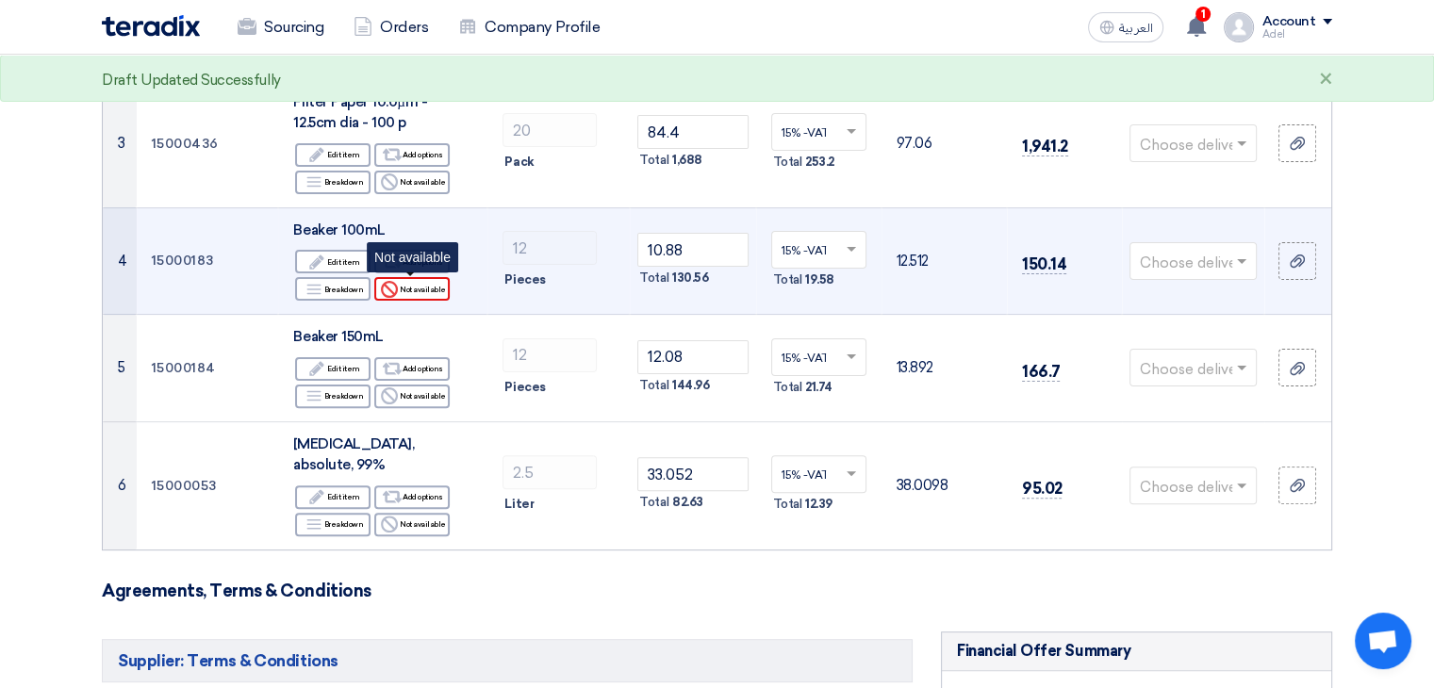
click at [415, 285] on div "Reject Not available" at bounding box center [411, 289] width 75 height 24
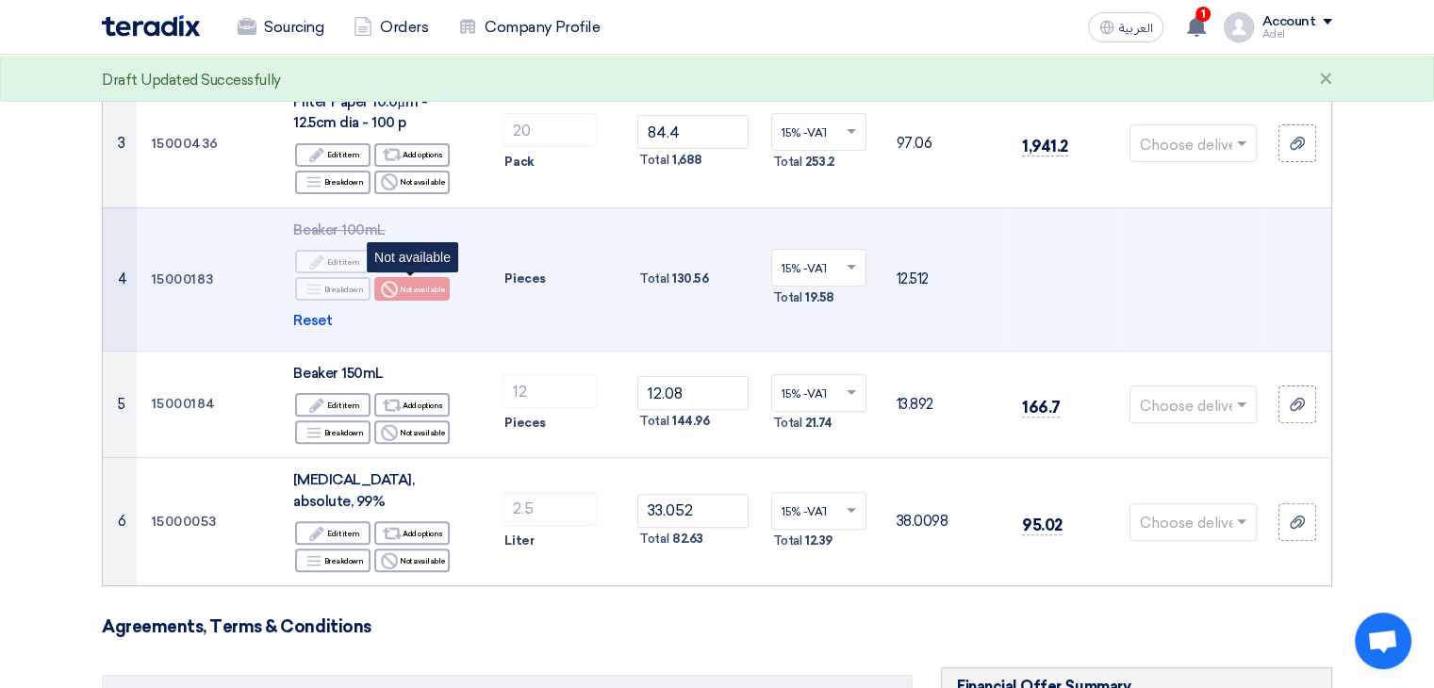
click at [405, 288] on div "Reject Not available" at bounding box center [411, 289] width 75 height 24
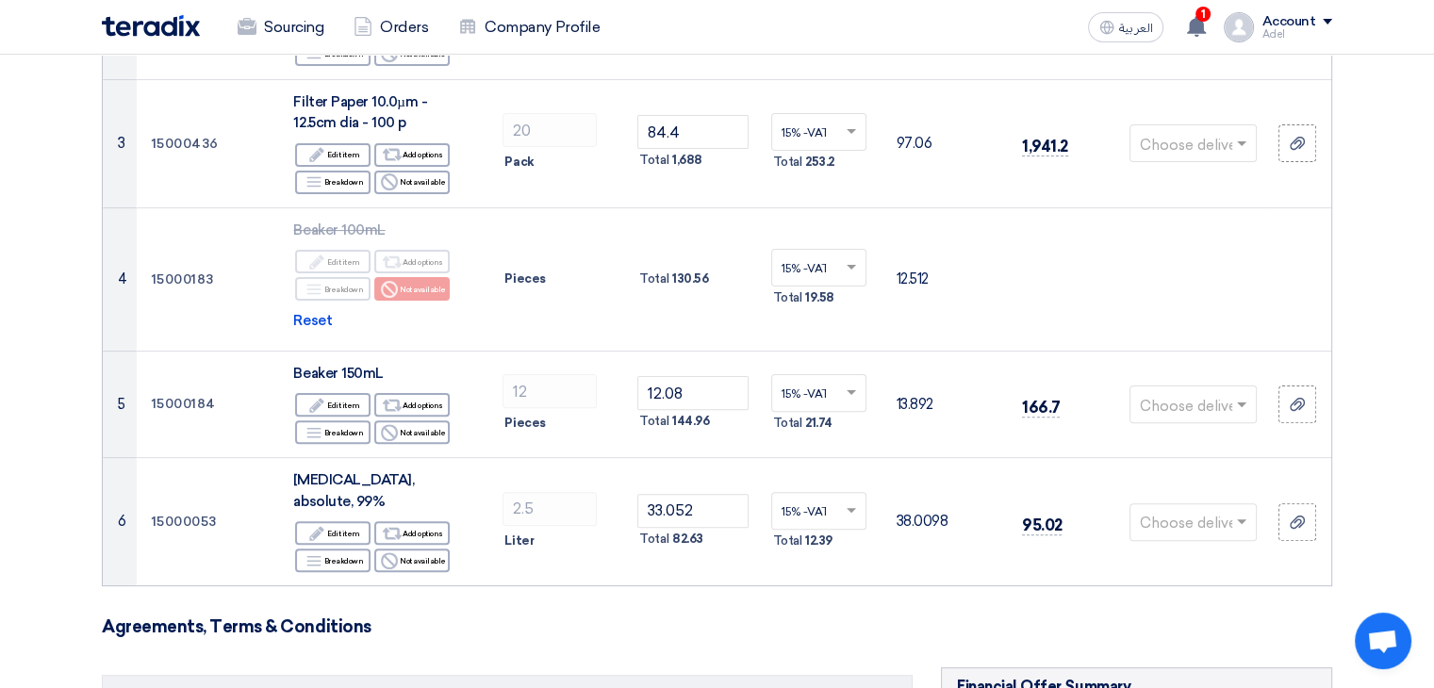
click at [8, 284] on section "Offer Details # Part Number Item Description Quantity Unit Price (SAR) Taxes + …" at bounding box center [717, 536] width 1434 height 1728
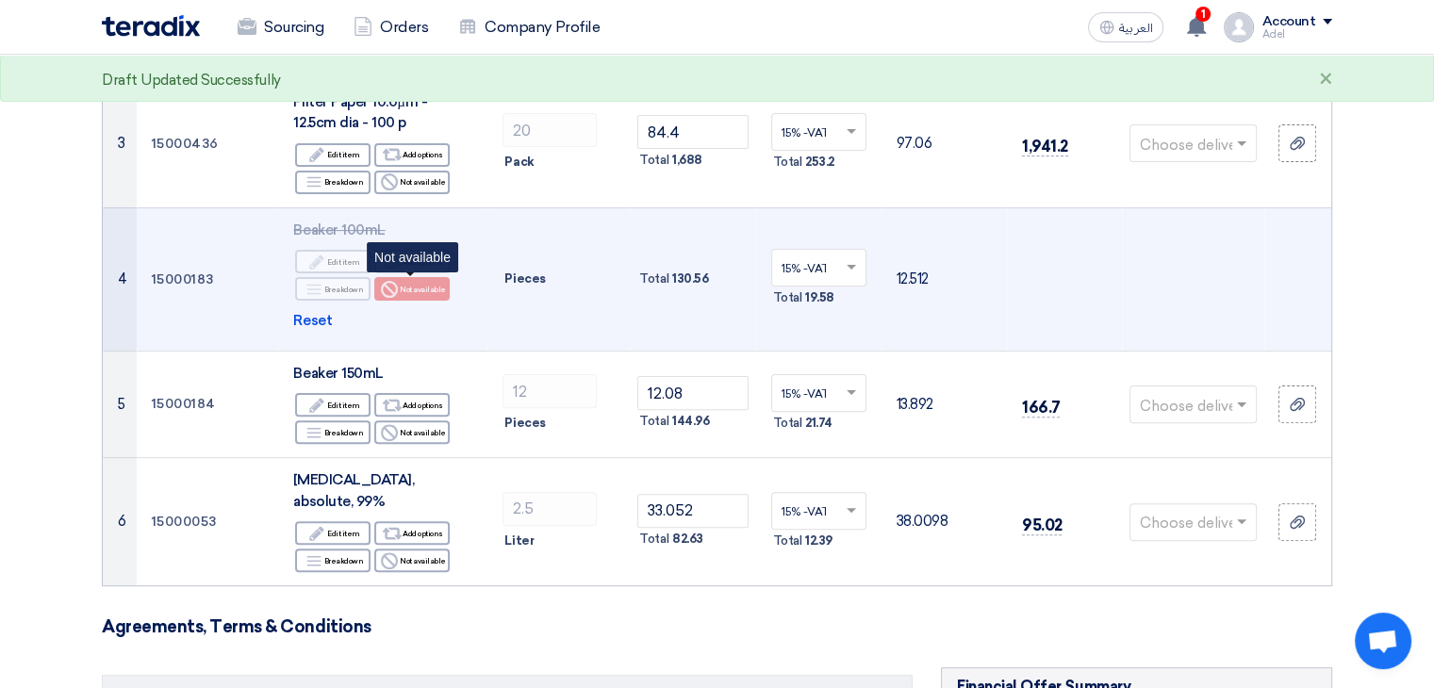
click at [421, 286] on div "Reject Not available" at bounding box center [411, 289] width 75 height 24
click at [321, 322] on span "Reset" at bounding box center [312, 321] width 39 height 22
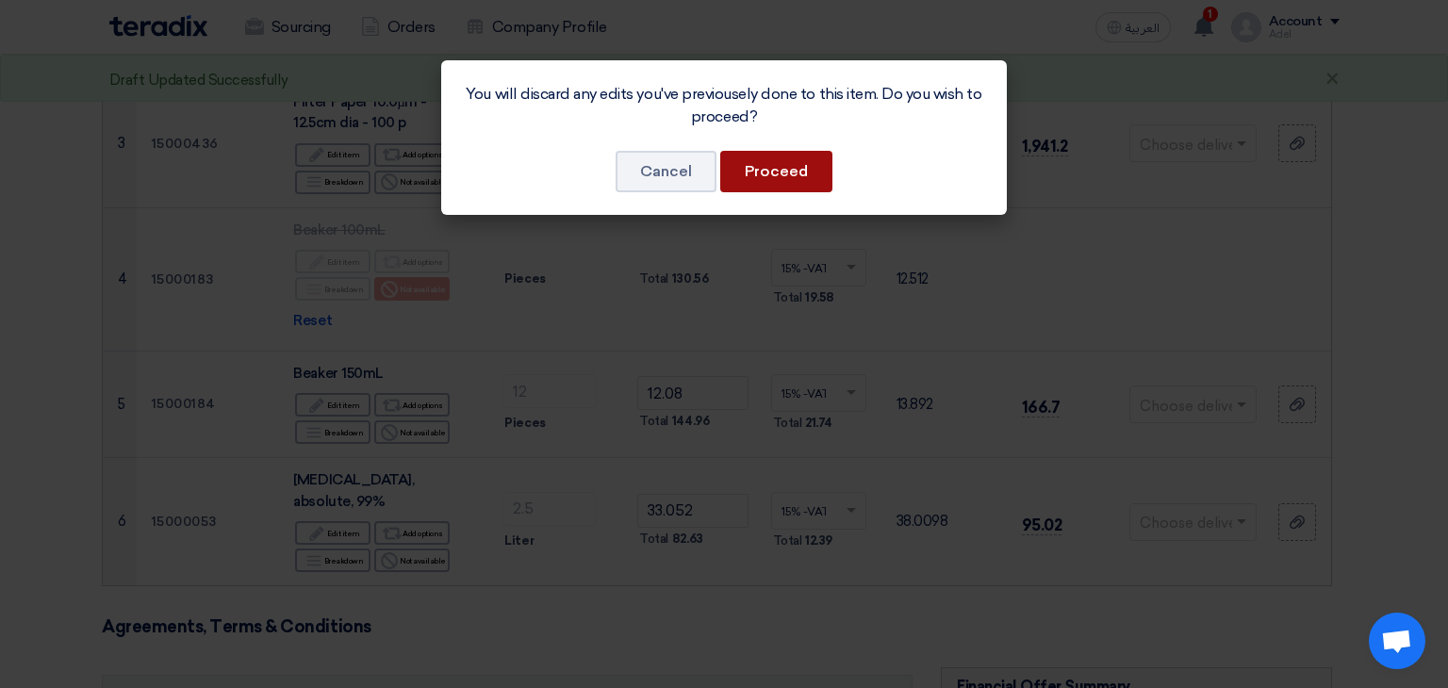
click at [777, 167] on button "Proceed" at bounding box center [776, 171] width 112 height 41
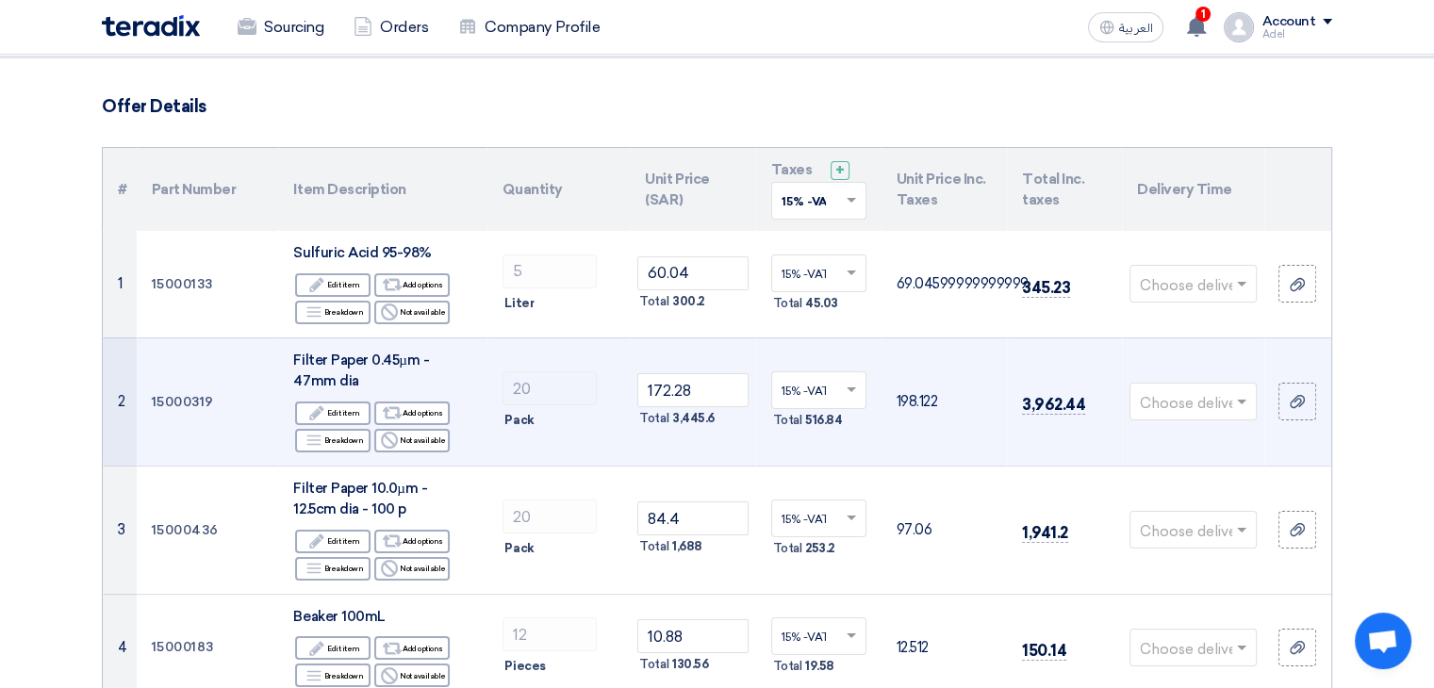
scroll to position [189, 0]
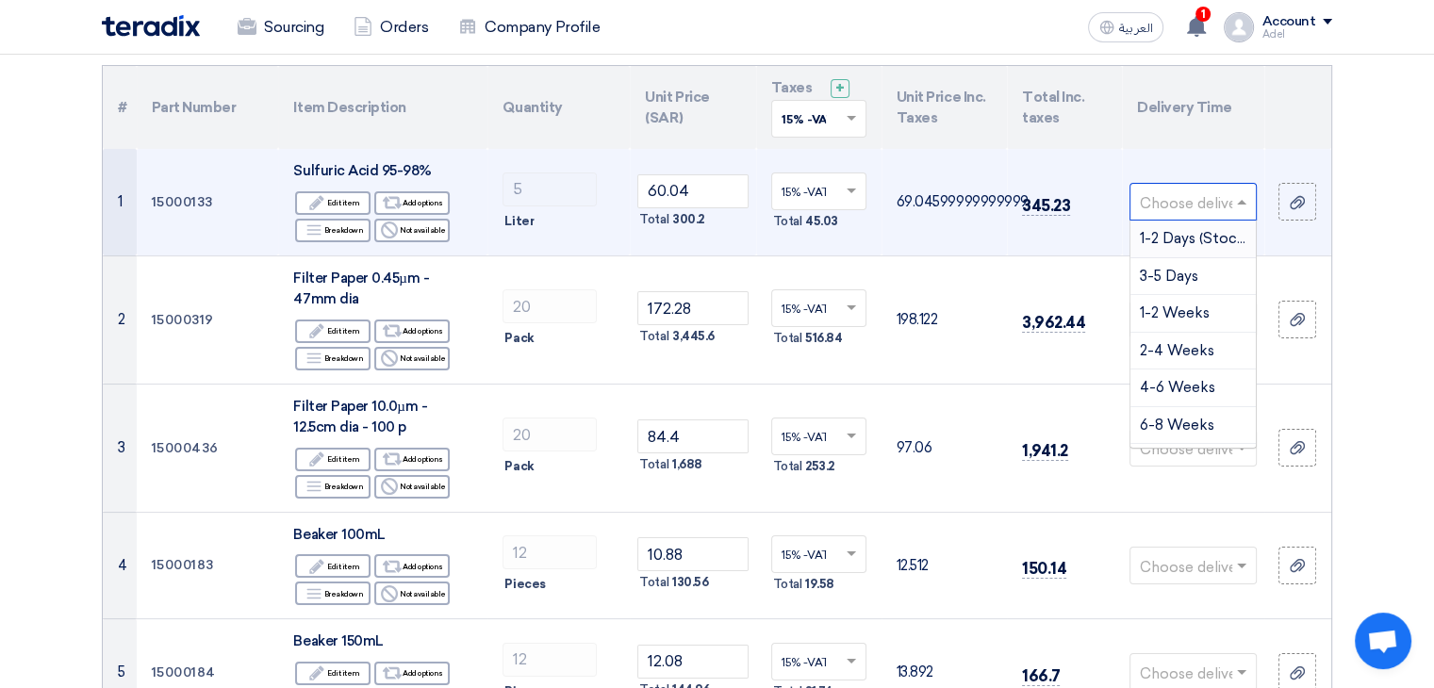
click at [1220, 208] on input "text" at bounding box center [1184, 204] width 88 height 31
click at [1194, 312] on span "1-2 Weeks" at bounding box center [1175, 313] width 70 height 17
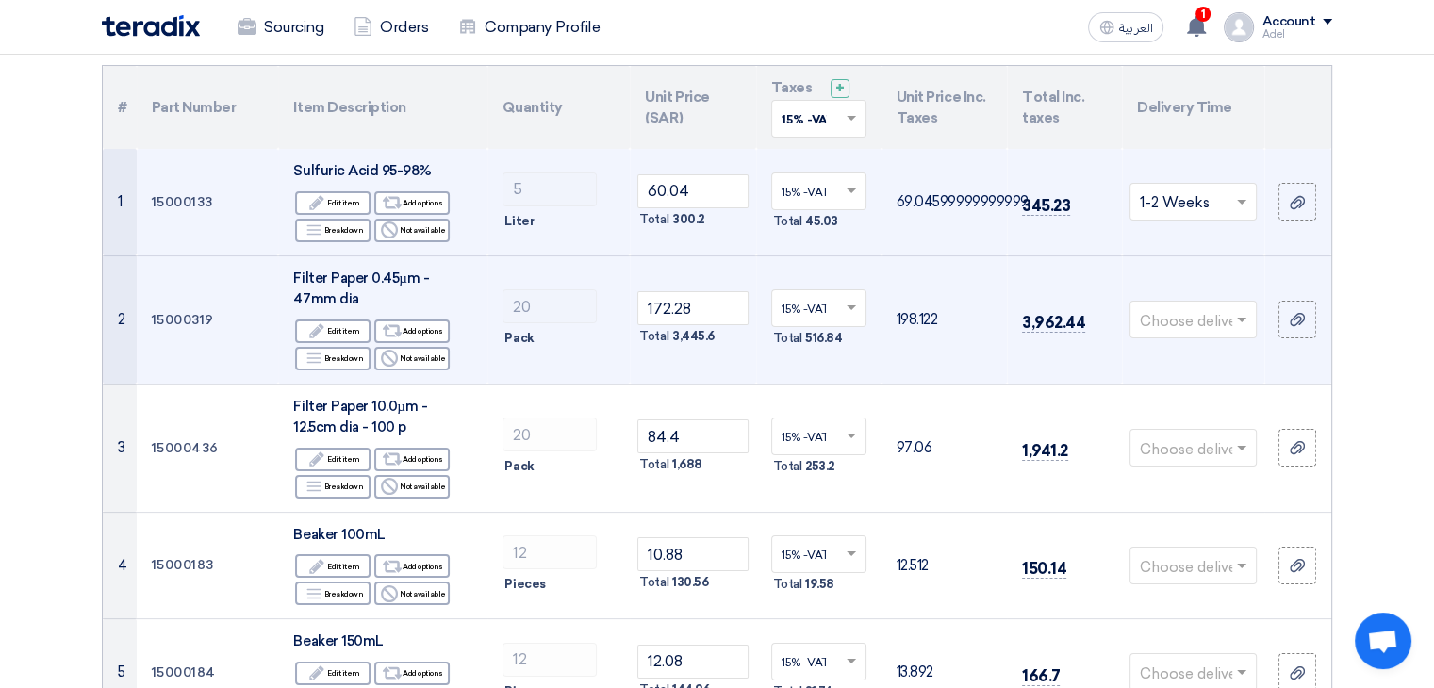
click at [1193, 321] on input "text" at bounding box center [1184, 321] width 88 height 31
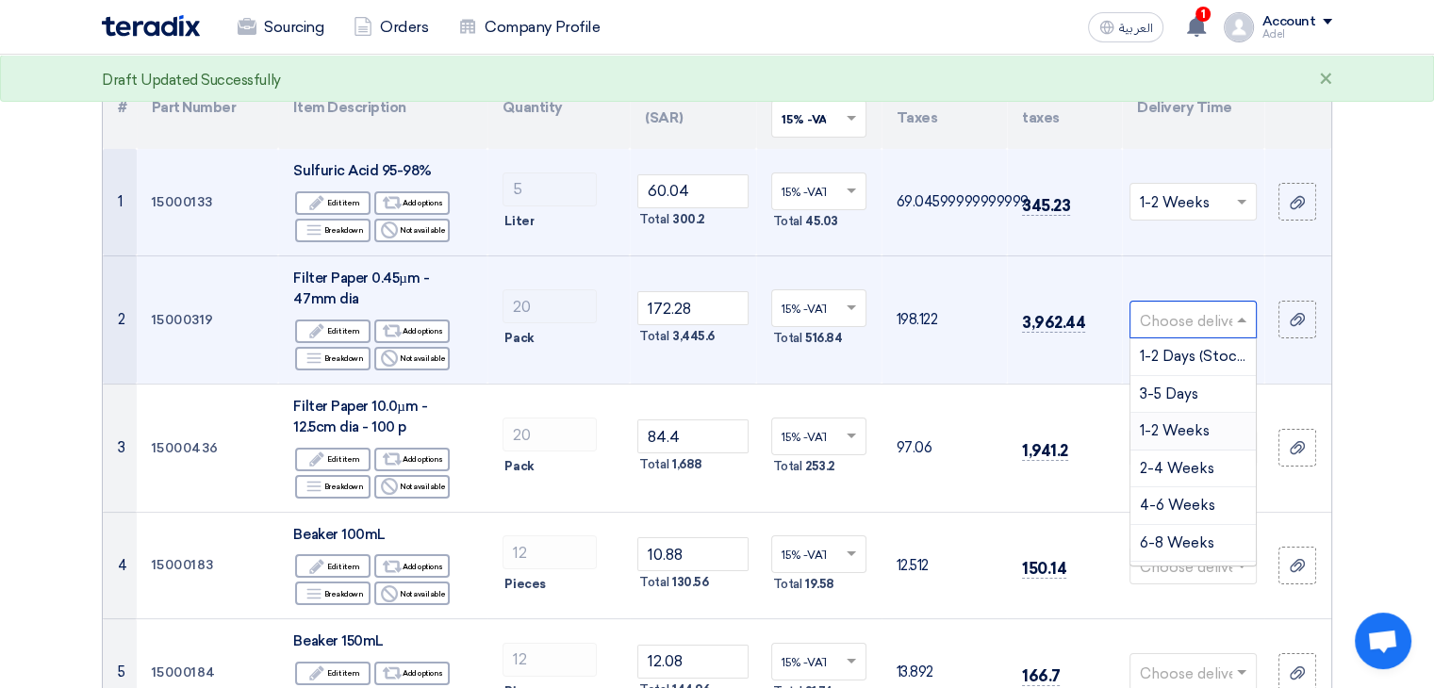
click at [1183, 423] on span "1-2 Weeks" at bounding box center [1175, 430] width 70 height 17
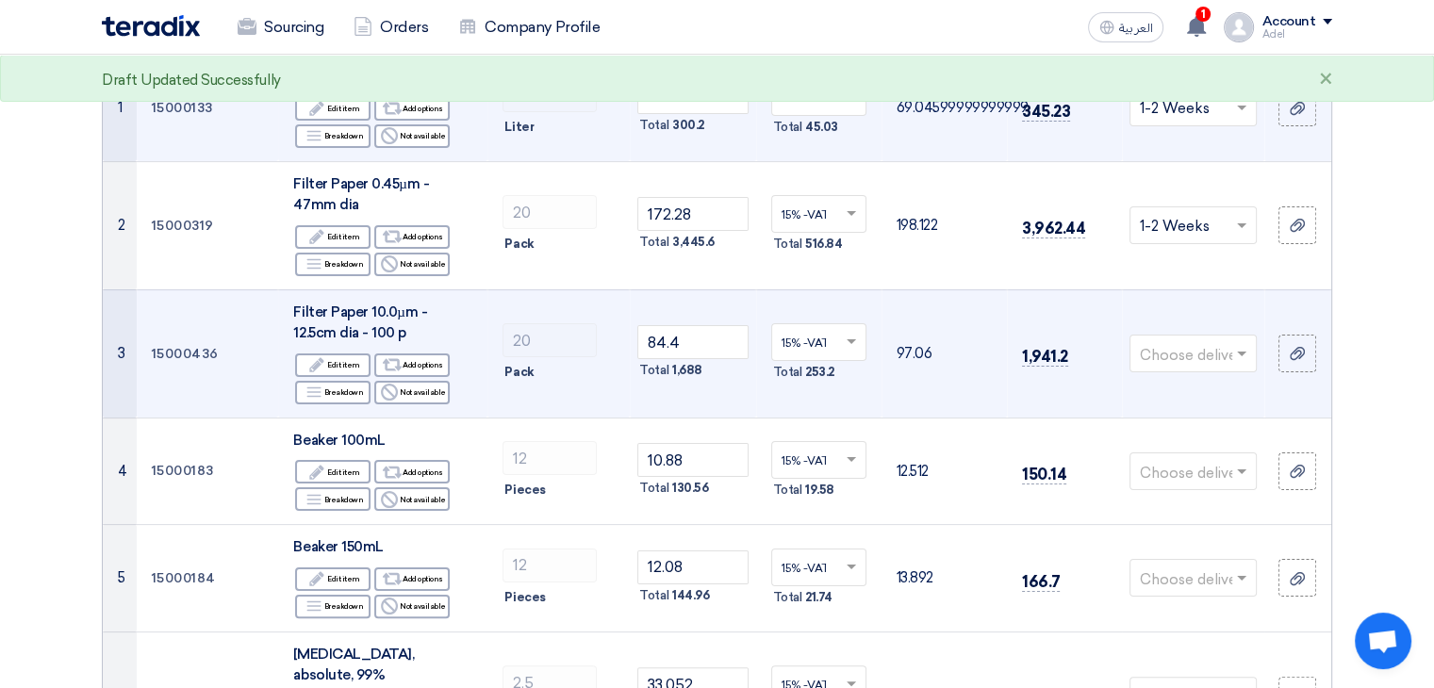
click at [1211, 354] on input "text" at bounding box center [1184, 355] width 88 height 31
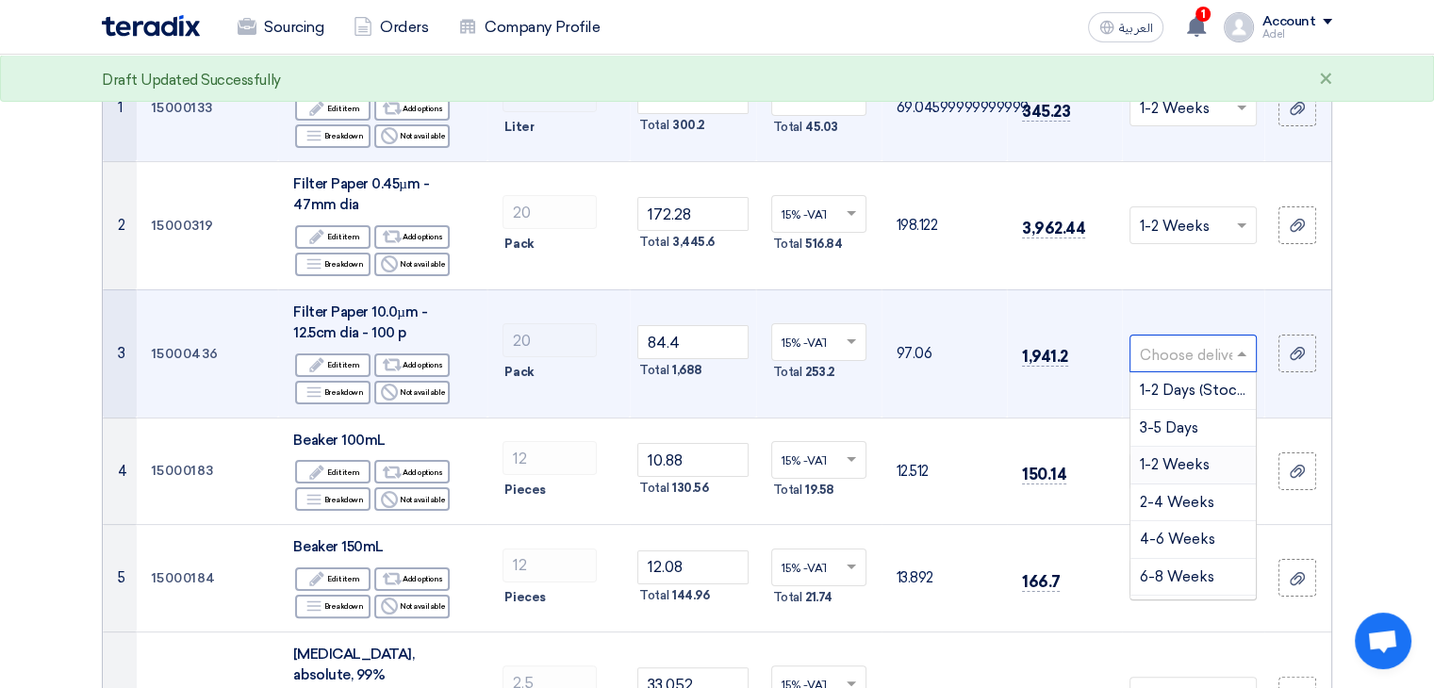
click at [1194, 468] on span "1-2 Weeks" at bounding box center [1175, 464] width 70 height 17
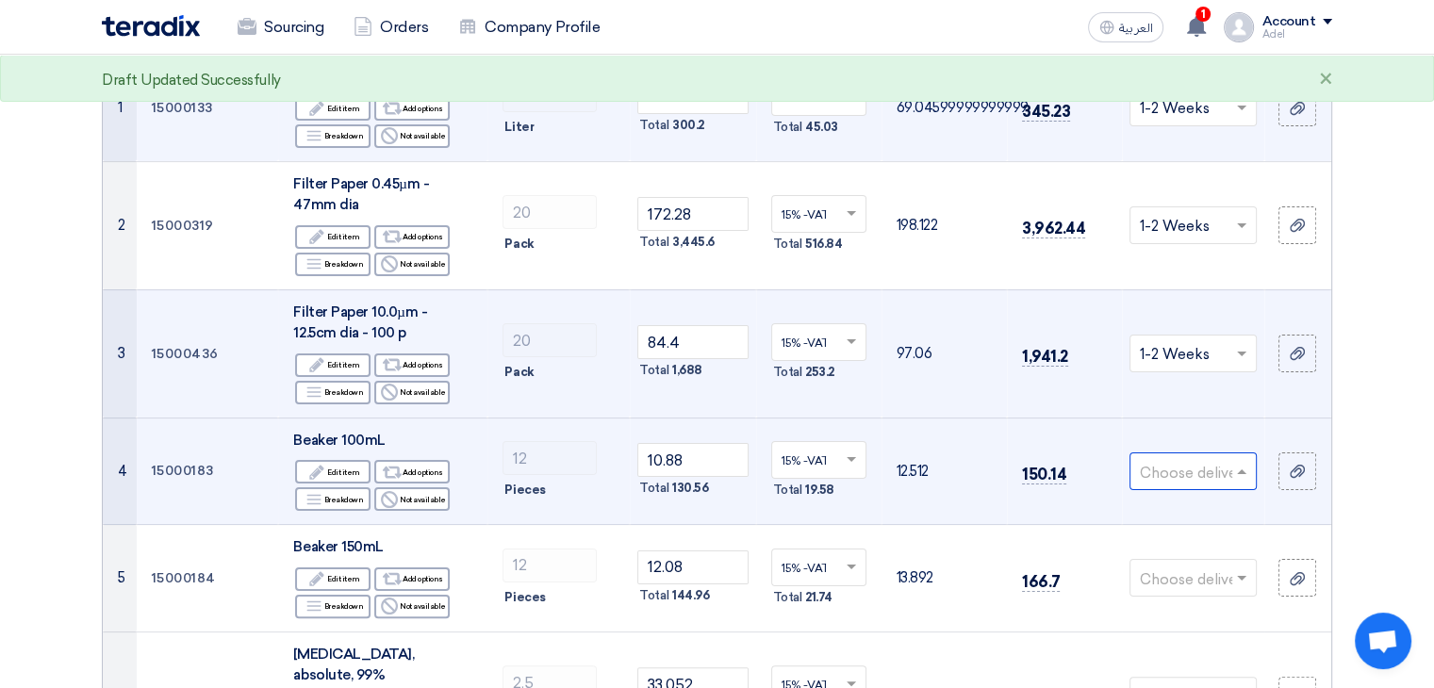
click at [1198, 471] on input "text" at bounding box center [1184, 472] width 88 height 31
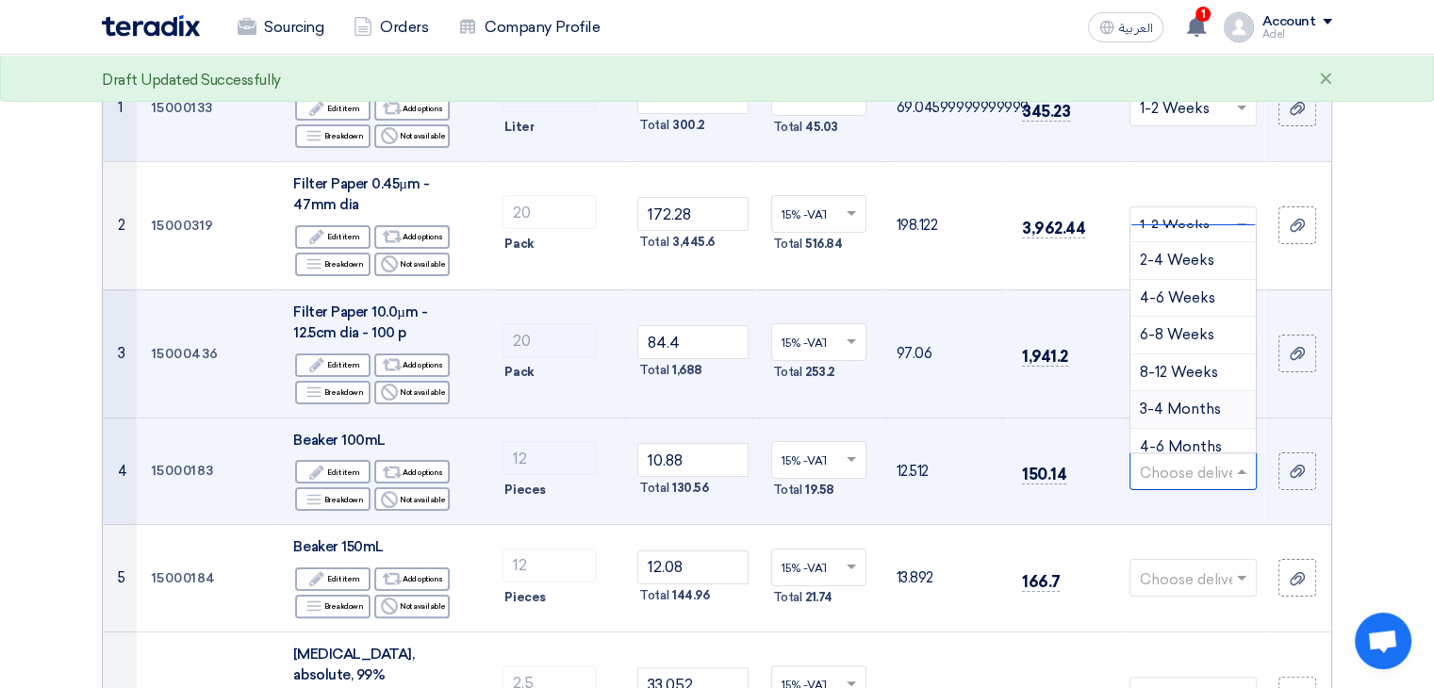
scroll to position [180, 0]
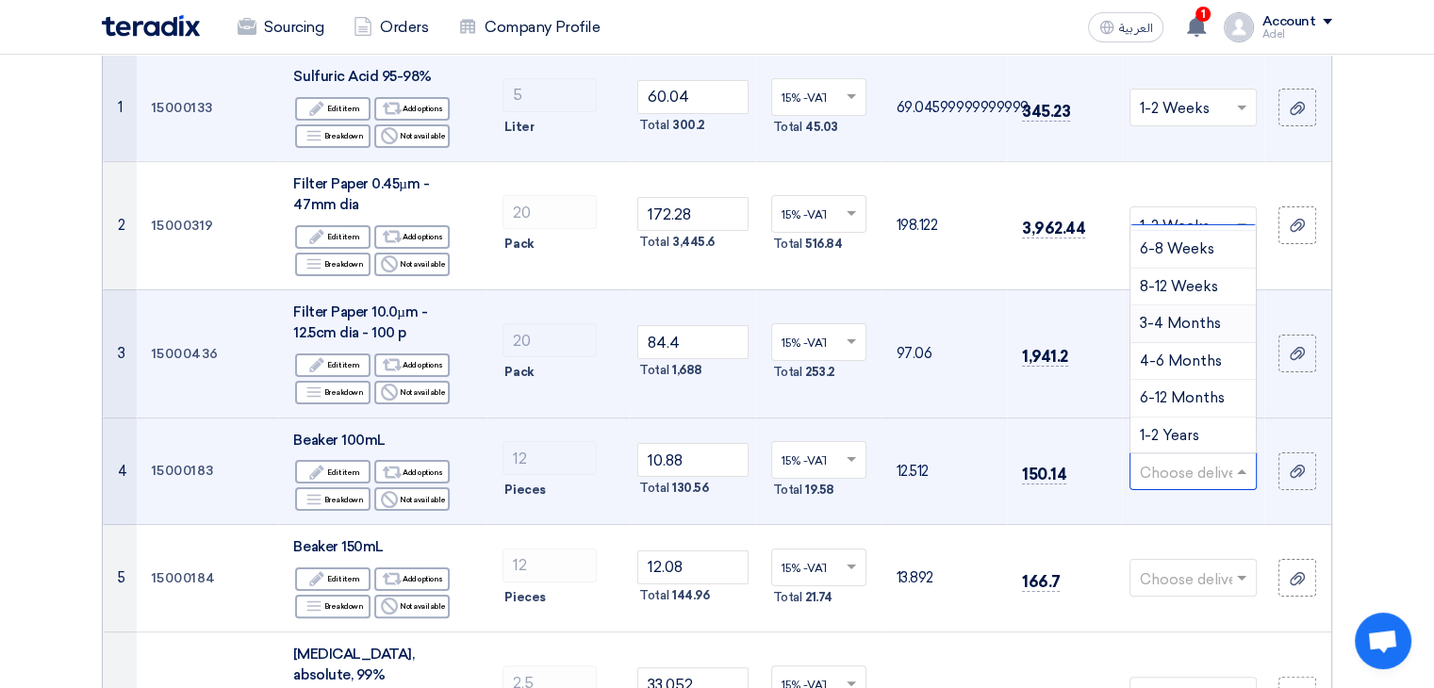
click at [1181, 311] on div "3-4 Months" at bounding box center [1192, 324] width 125 height 38
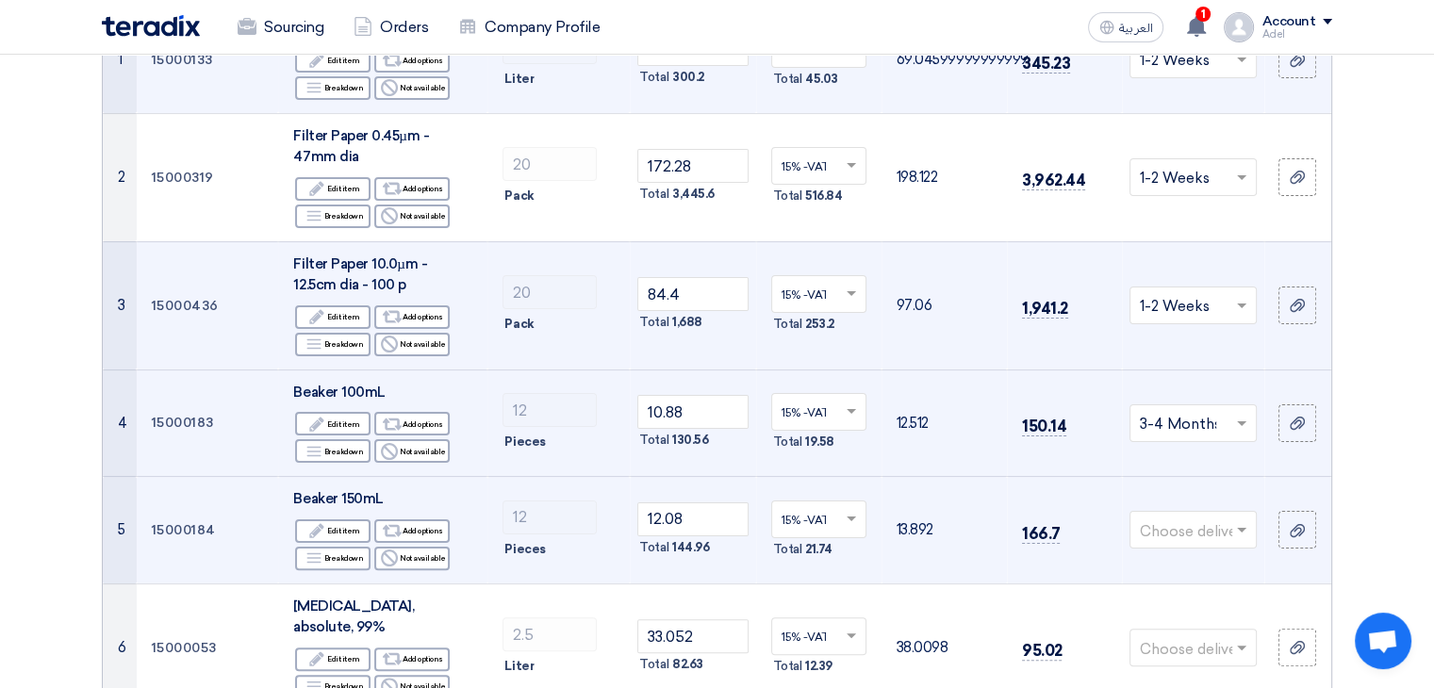
scroll to position [377, 0]
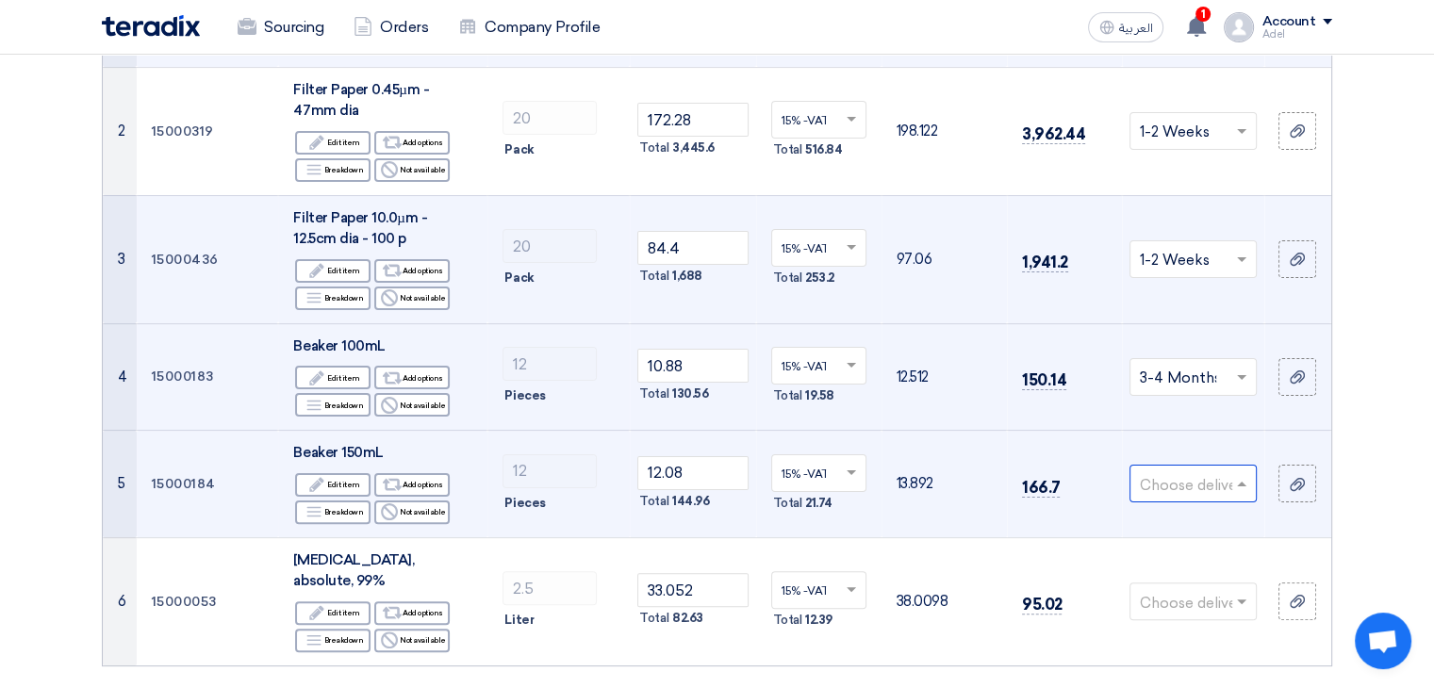
click at [1203, 484] on input "text" at bounding box center [1184, 485] width 88 height 31
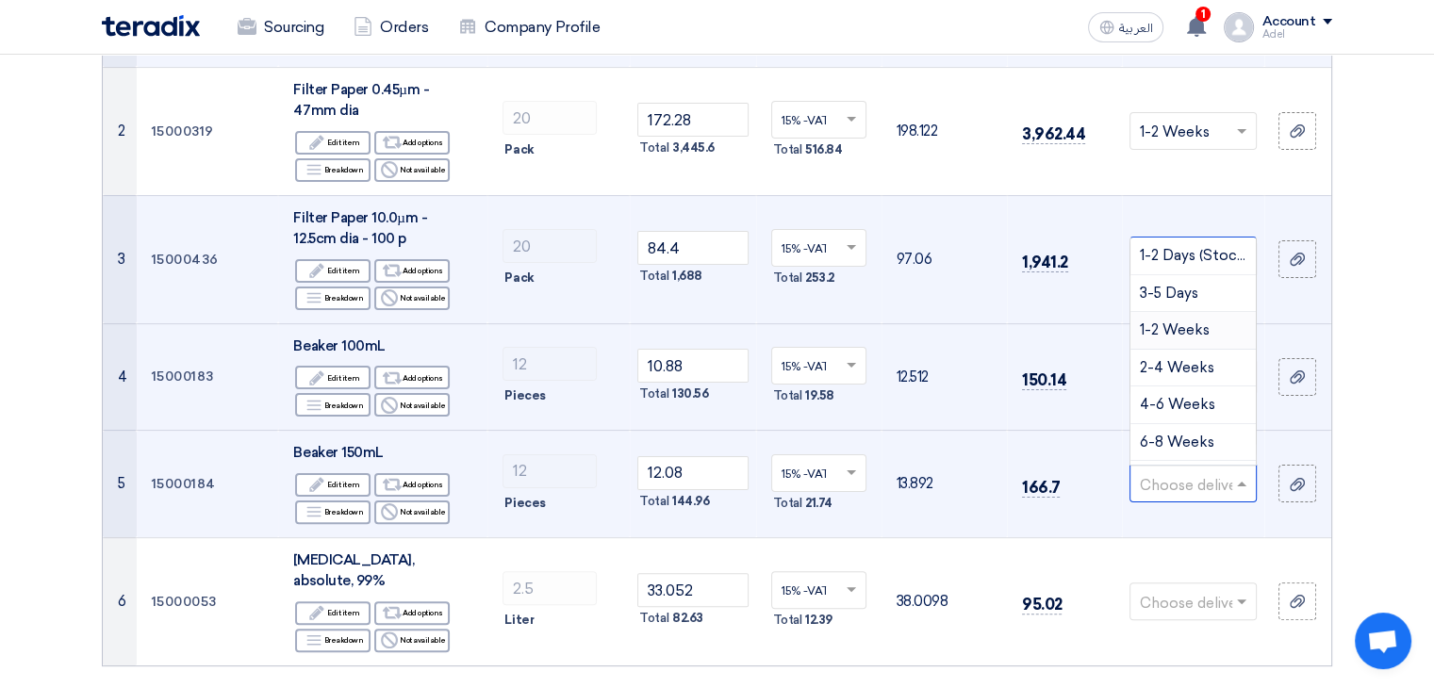
click at [1186, 331] on span "1-2 Weeks" at bounding box center [1175, 329] width 70 height 17
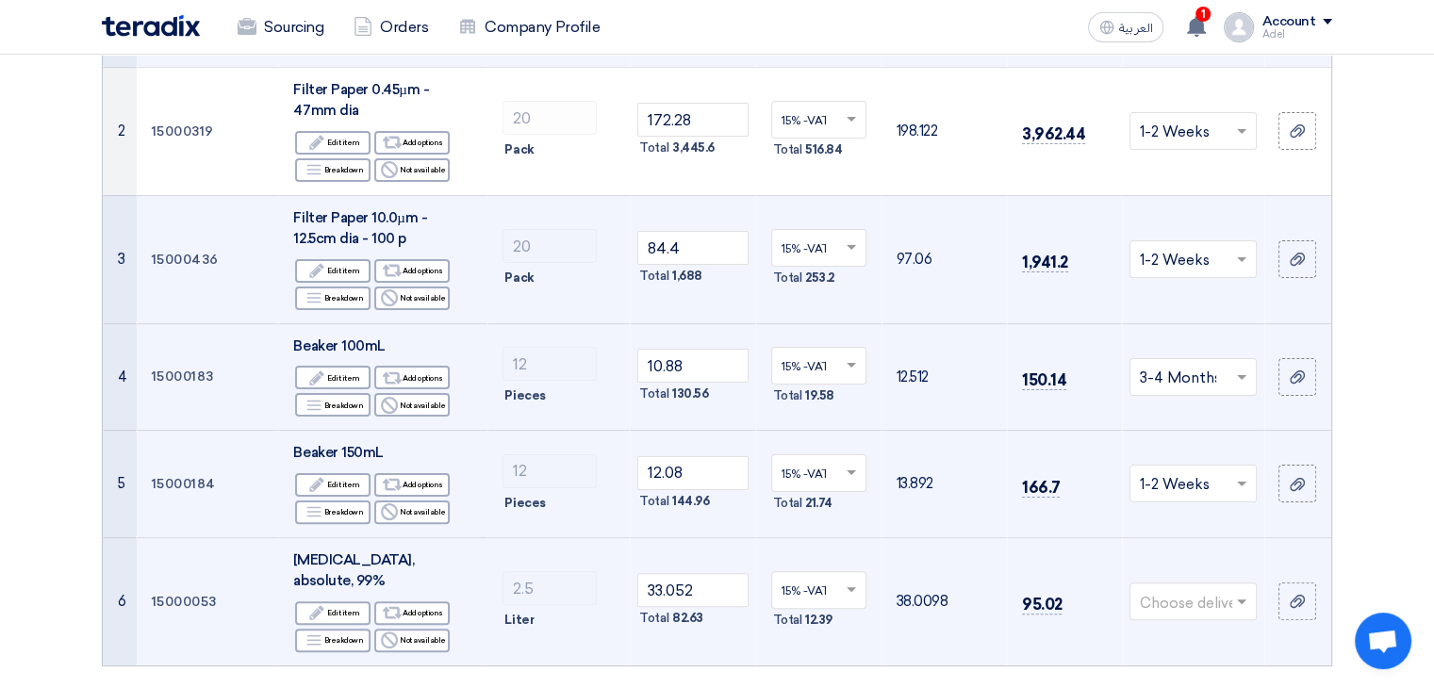
click at [1208, 588] on input "text" at bounding box center [1184, 603] width 88 height 31
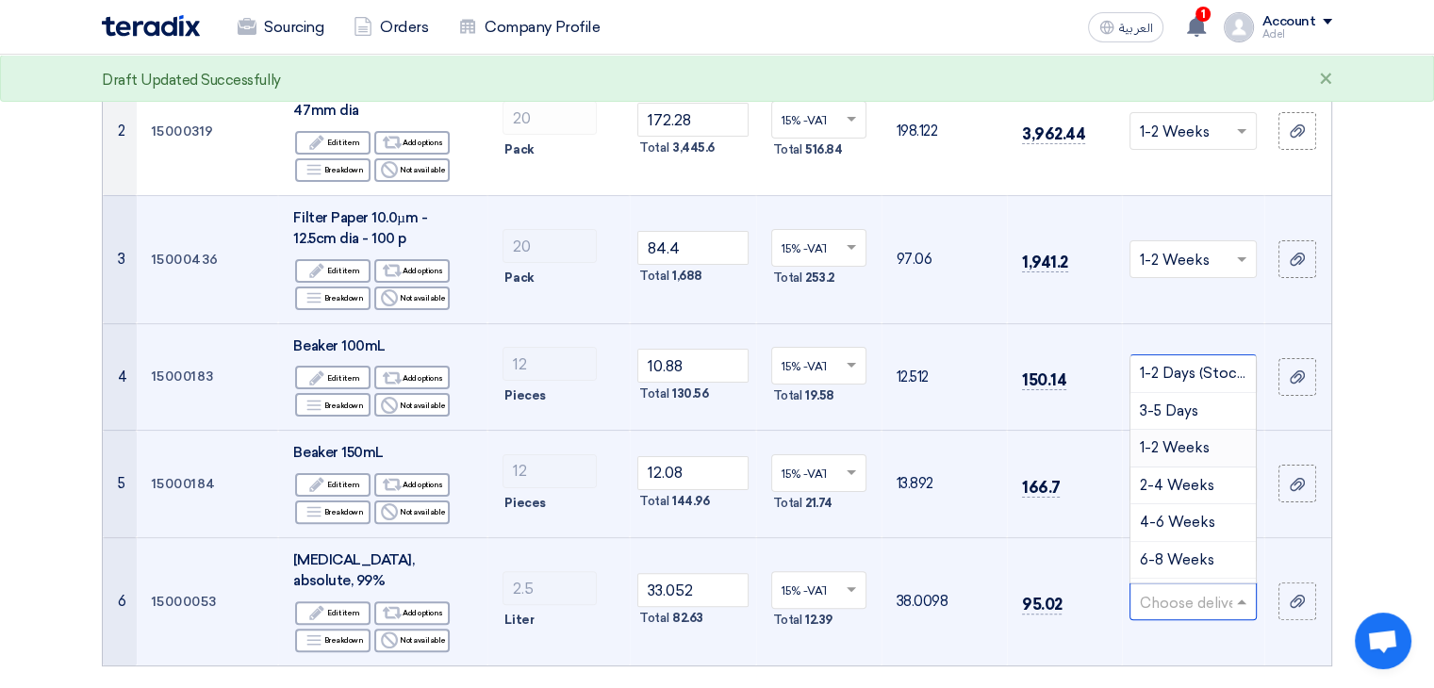
click at [1184, 439] on span "1-2 Weeks" at bounding box center [1175, 447] width 70 height 17
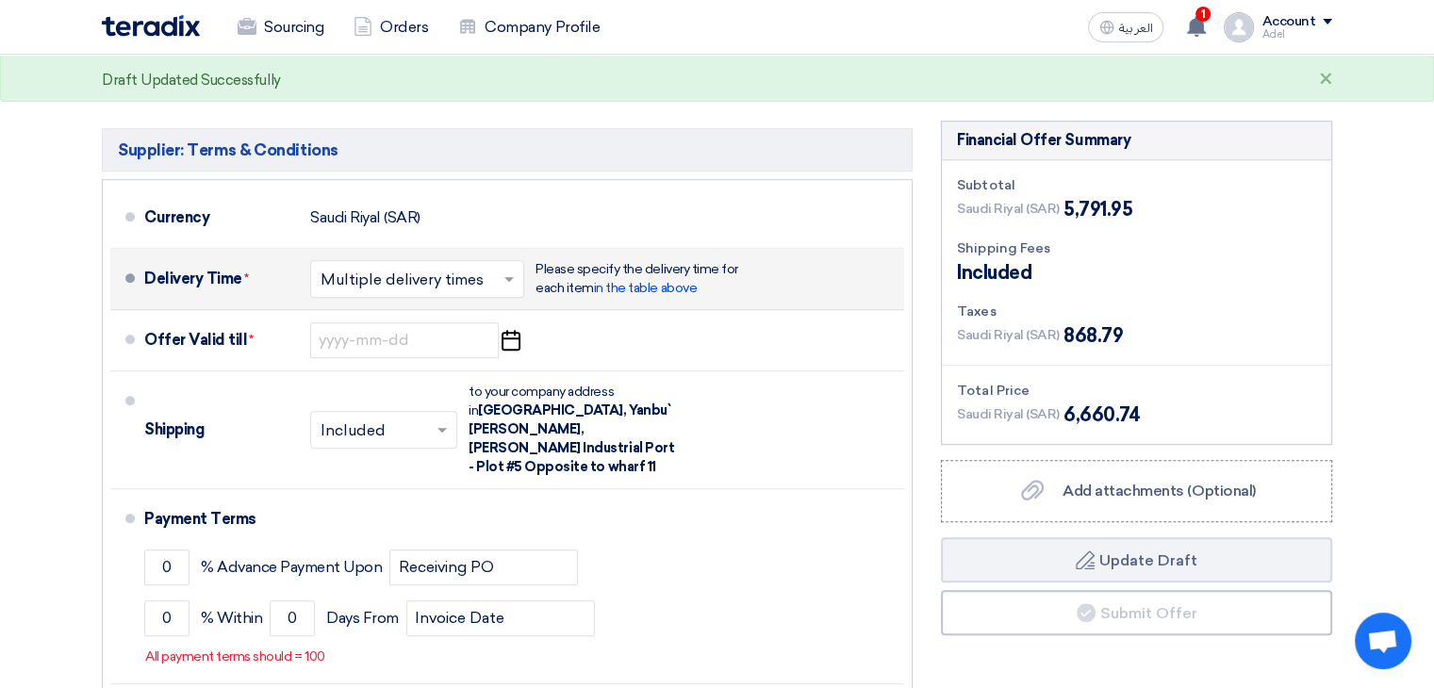
scroll to position [943, 0]
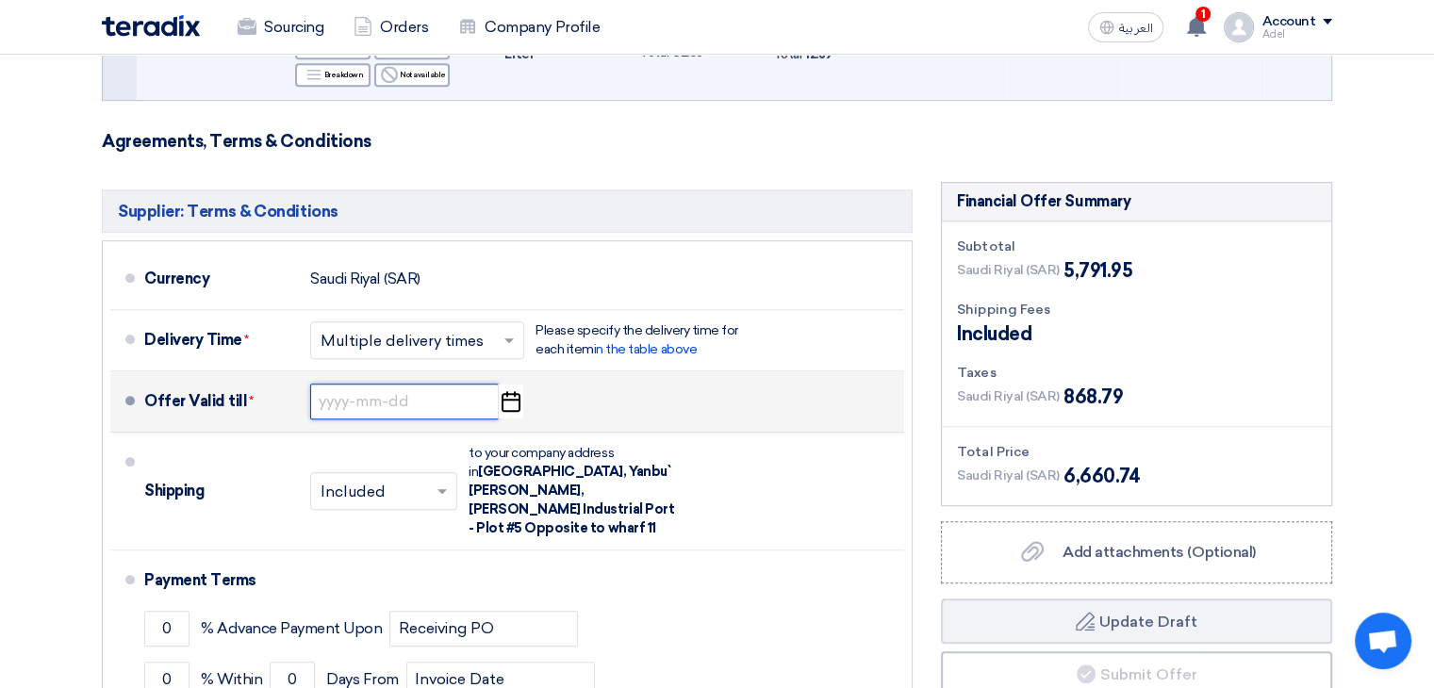
click at [359, 384] on input at bounding box center [404, 402] width 189 height 36
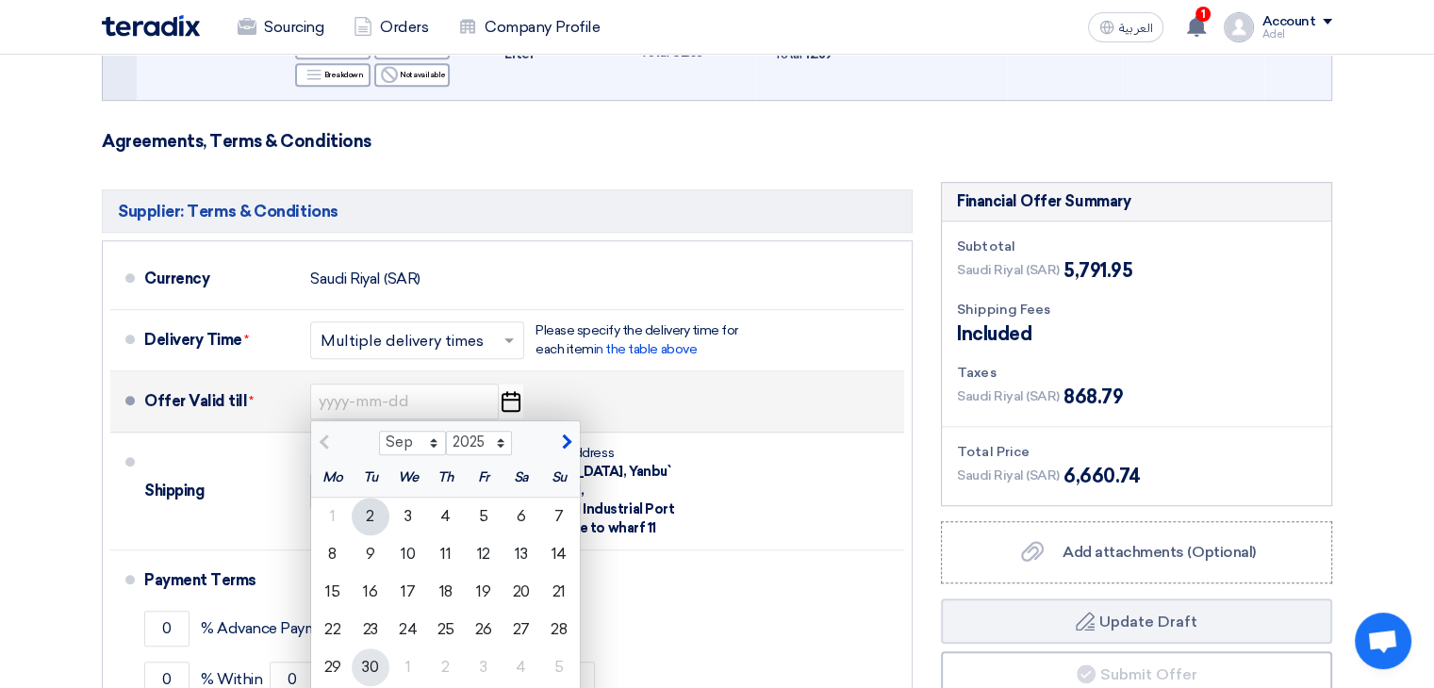
click at [369, 649] on div "30" at bounding box center [371, 668] width 38 height 38
type input "9/30/2025"
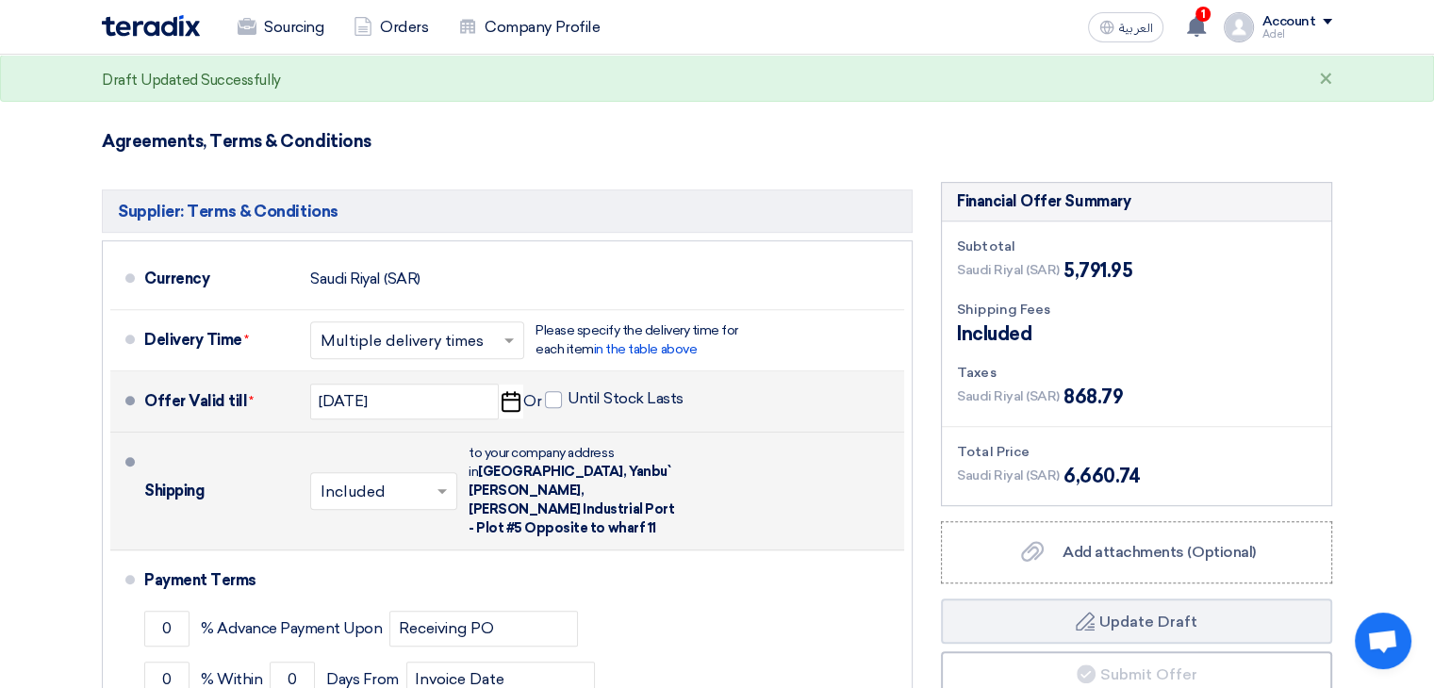
scroll to position [1037, 0]
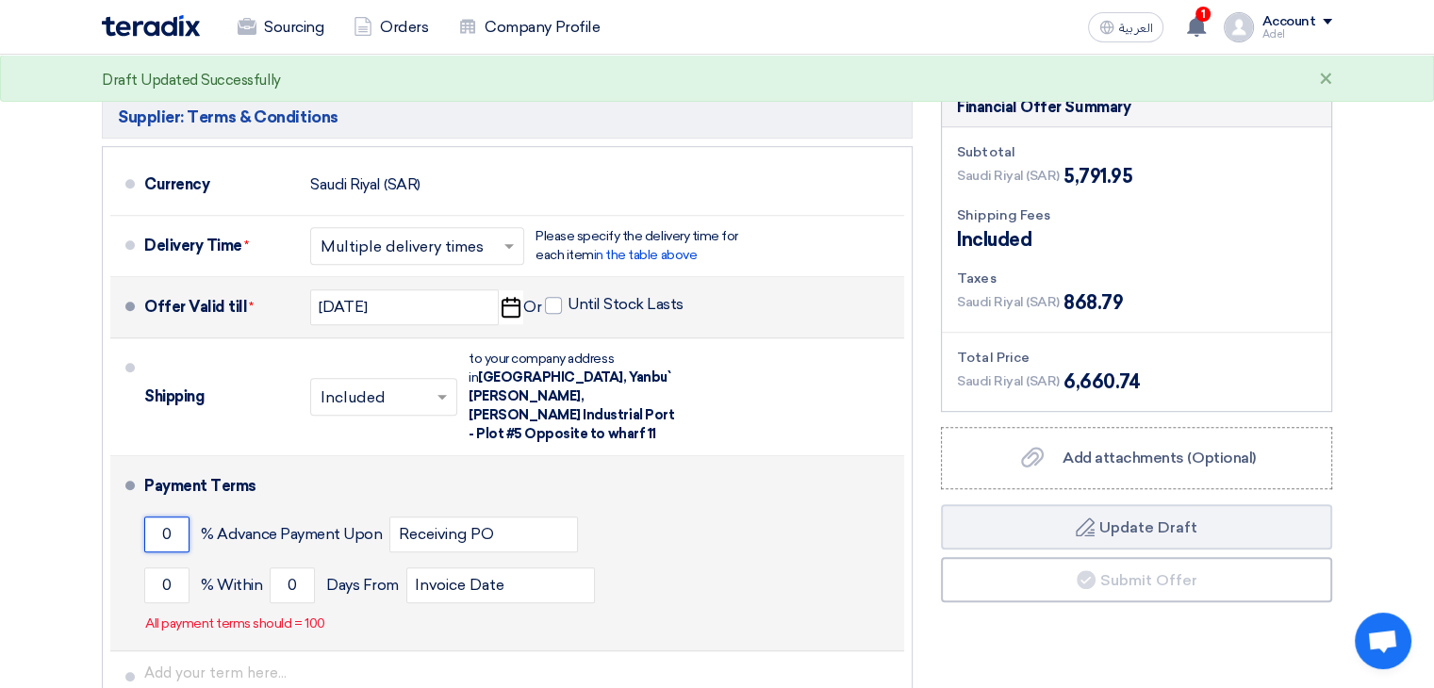
click at [168, 517] on input "0" at bounding box center [166, 535] width 45 height 36
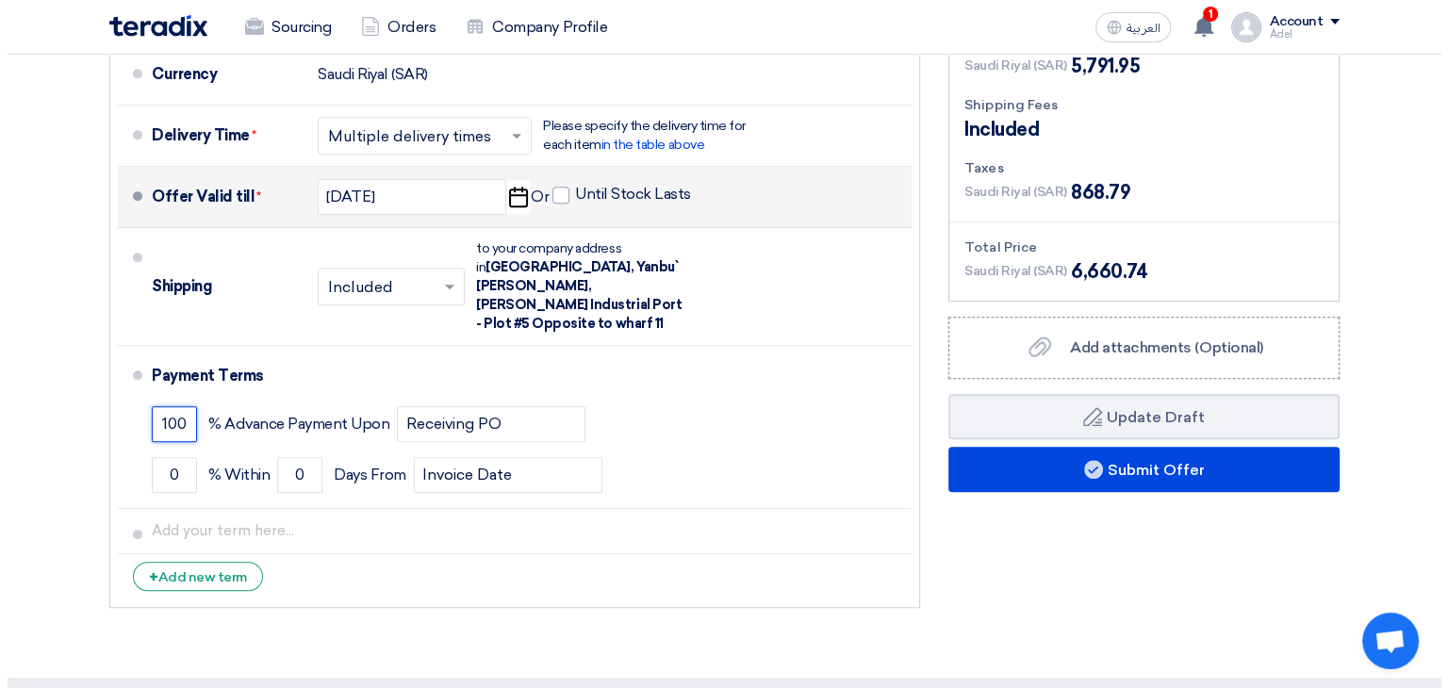
scroll to position [1226, 0]
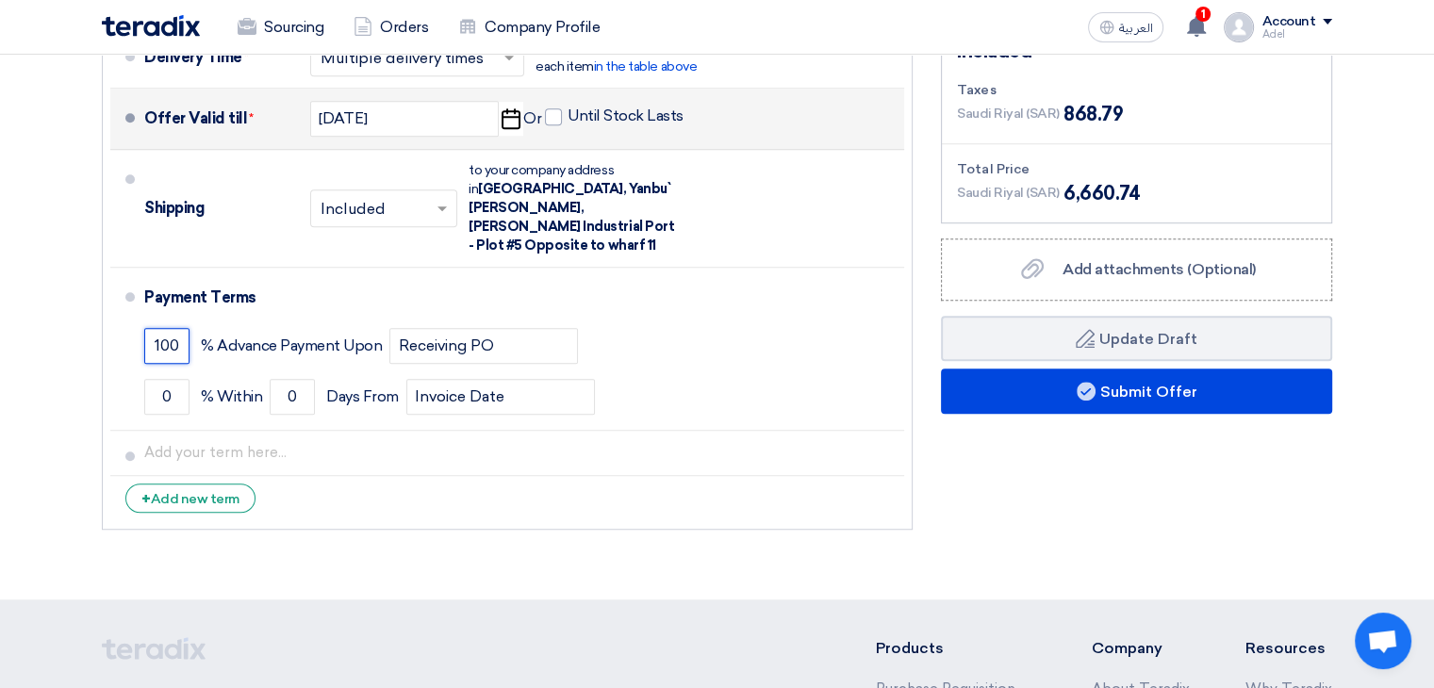
type input "100"
click at [1096, 260] on span "Add attachments (Optional)" at bounding box center [1159, 269] width 193 height 18
click at [0, 0] on input "Add attachments (Optional) Add attachments (Optional)" at bounding box center [0, 0] width 0 height 0
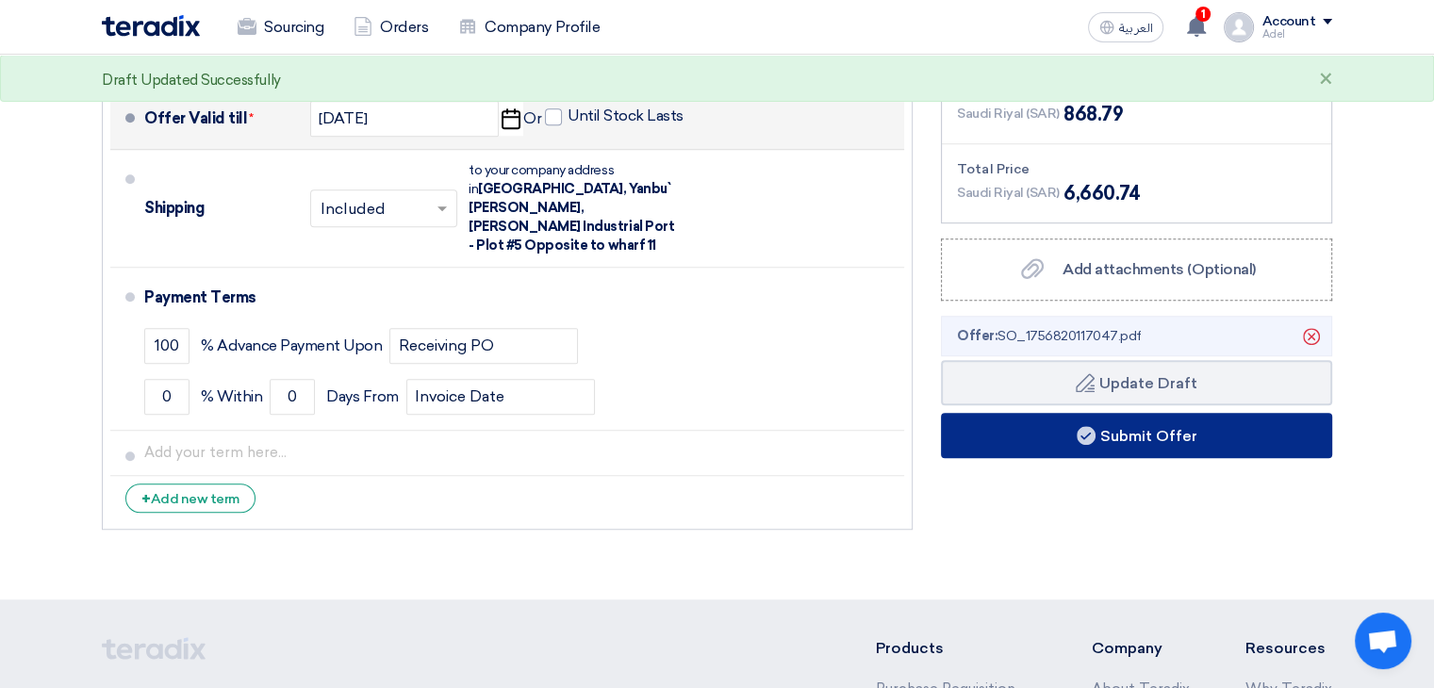
click at [1129, 413] on button "Submit Offer" at bounding box center [1136, 435] width 391 height 45
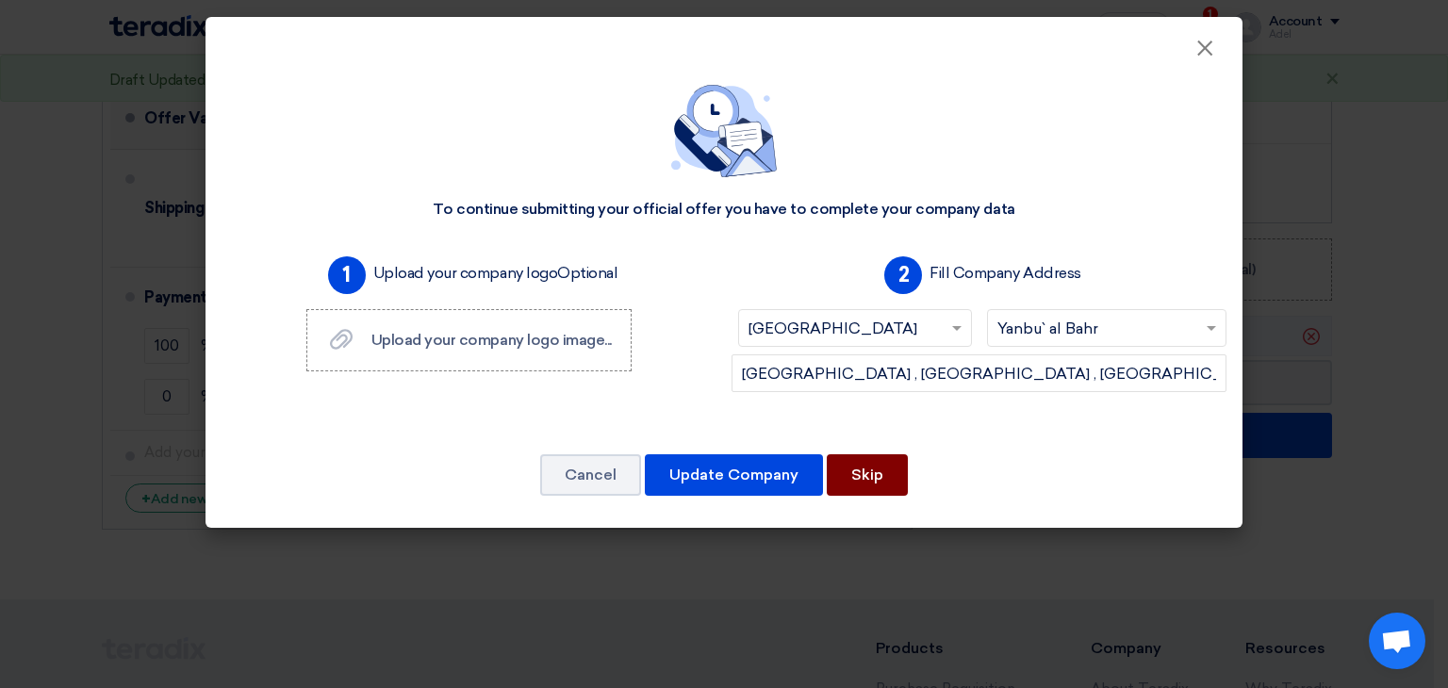
click at [860, 476] on button "Skip" at bounding box center [867, 474] width 81 height 41
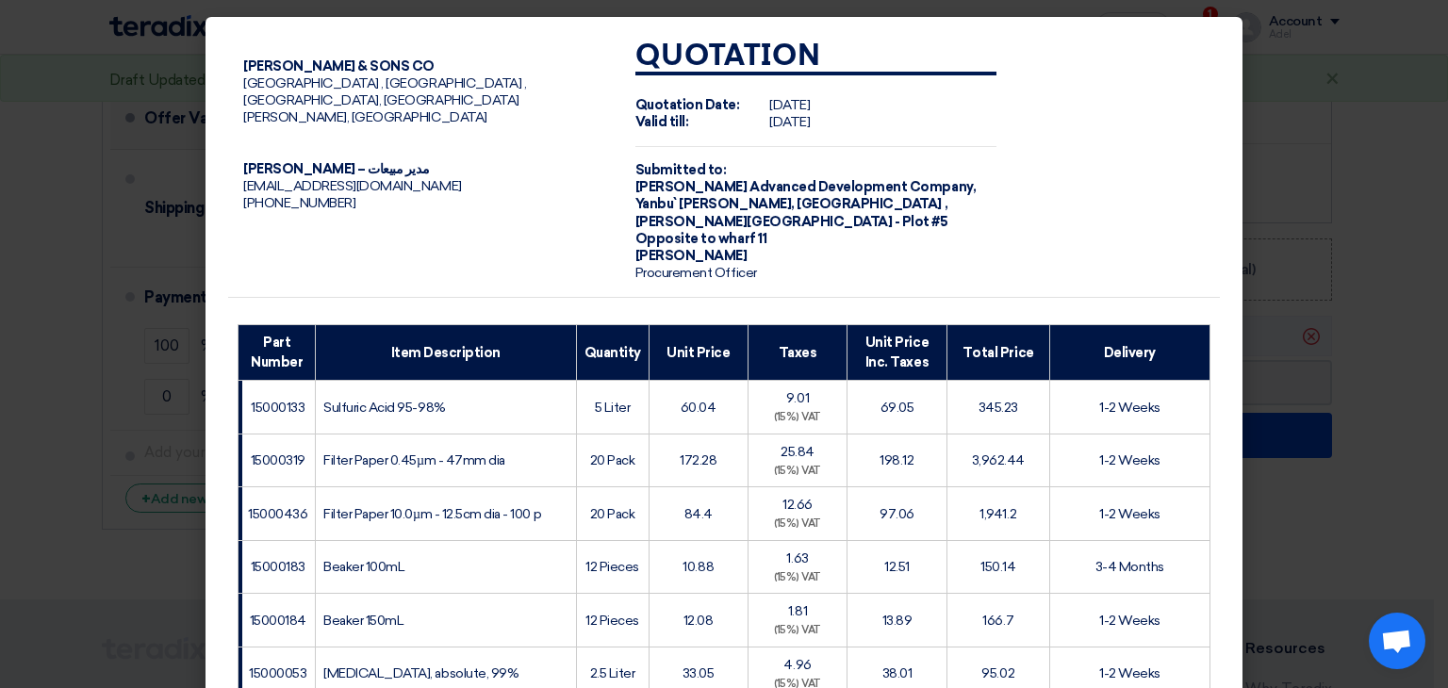
scroll to position [479, 0]
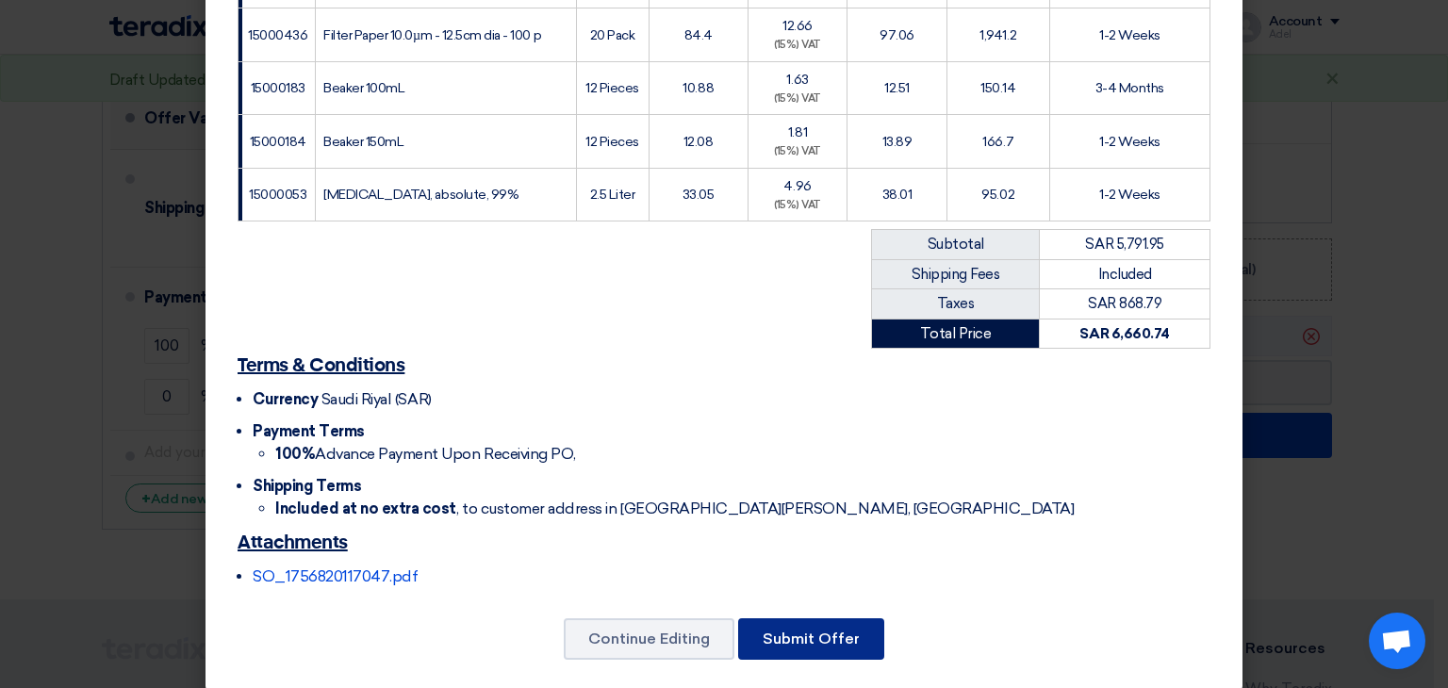
click at [830, 622] on button "Submit Offer" at bounding box center [811, 638] width 146 height 41
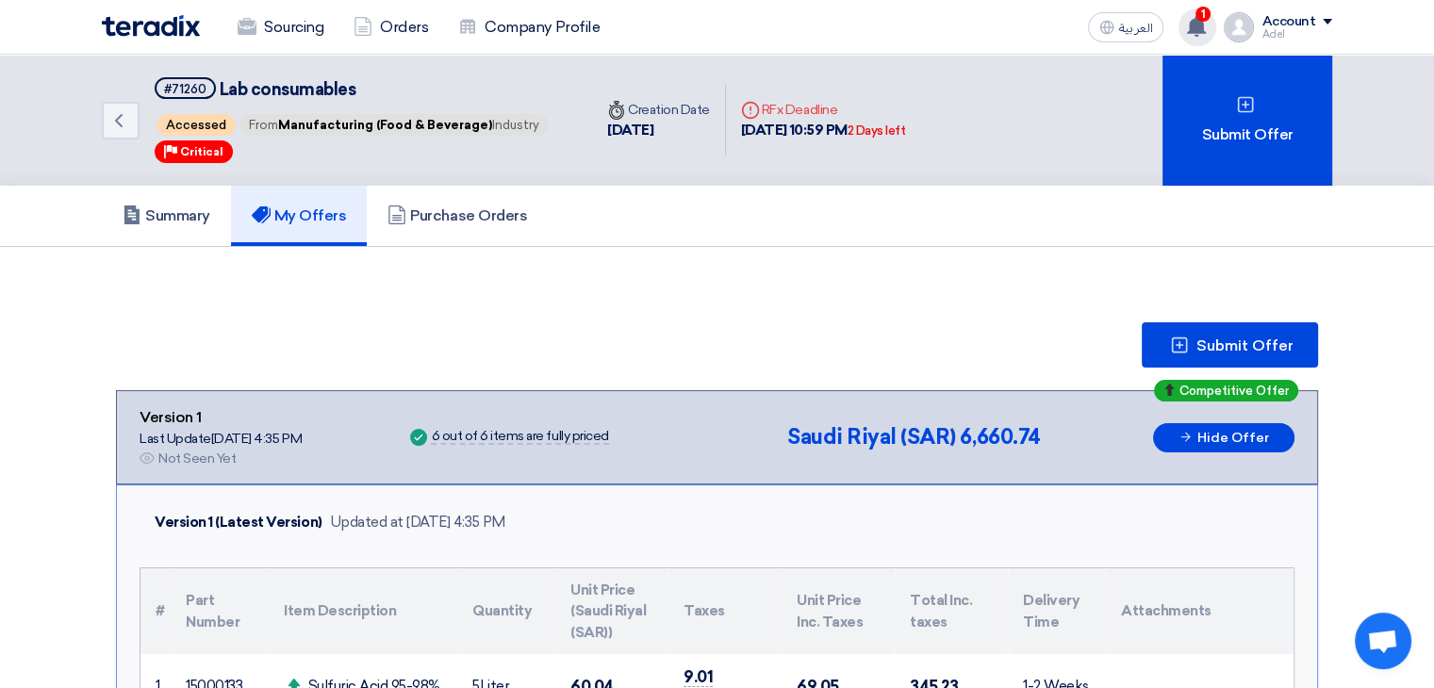
click at [1204, 20] on span "1" at bounding box center [1202, 14] width 15 height 15
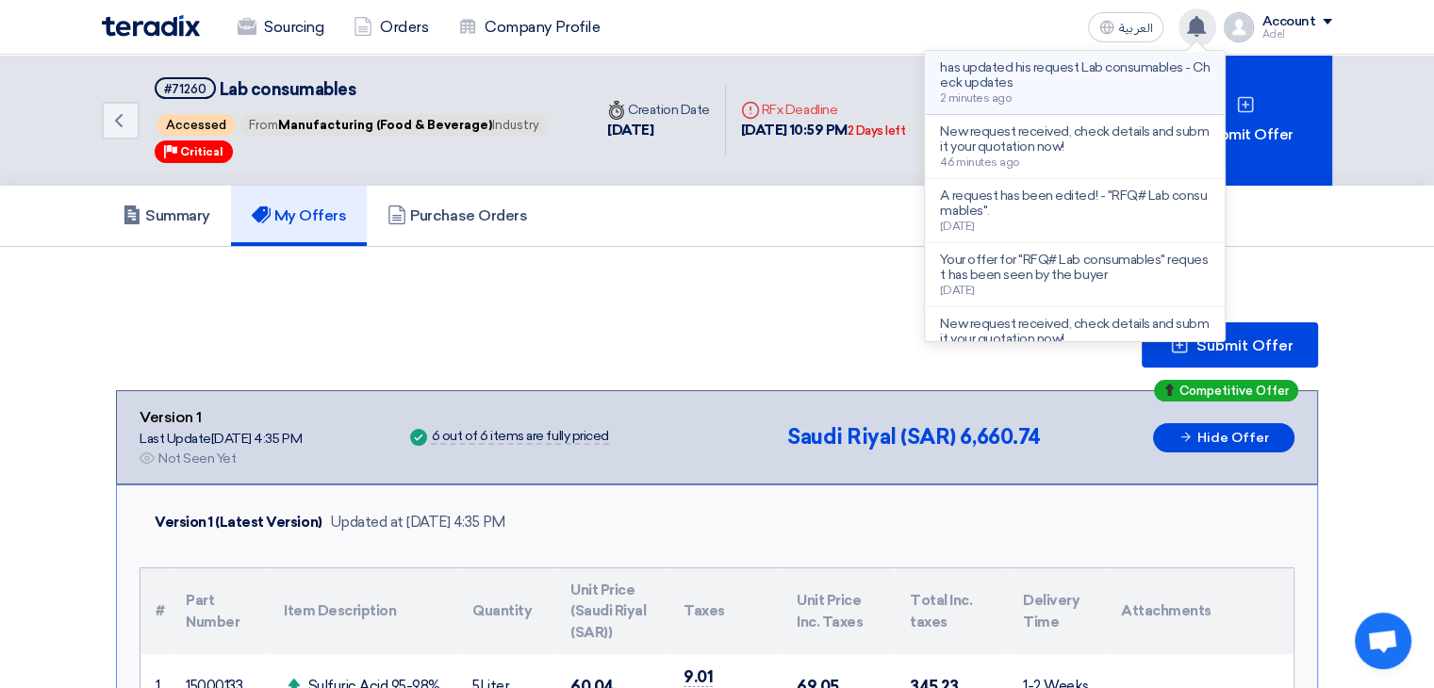
click at [1052, 88] on p "has updated his request Lab consumables - Check updates" at bounding box center [1075, 75] width 270 height 30
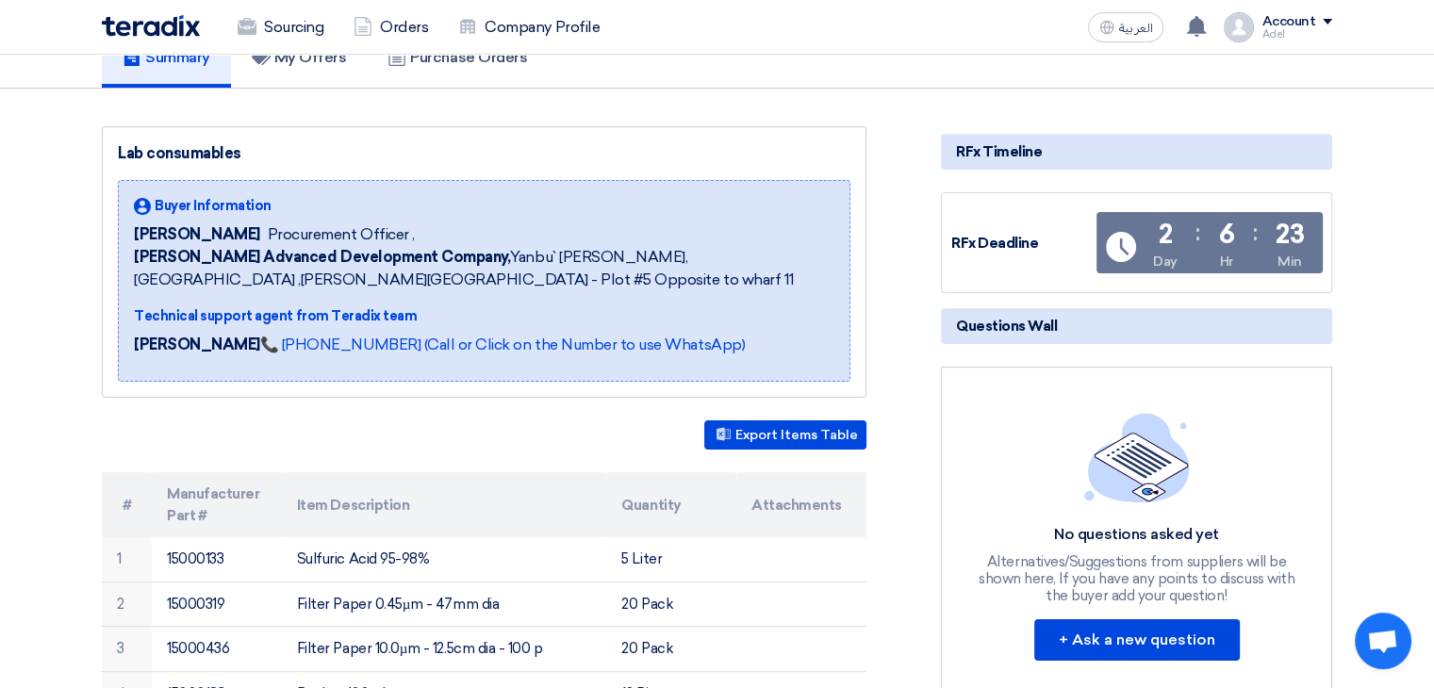
scroll to position [377, 0]
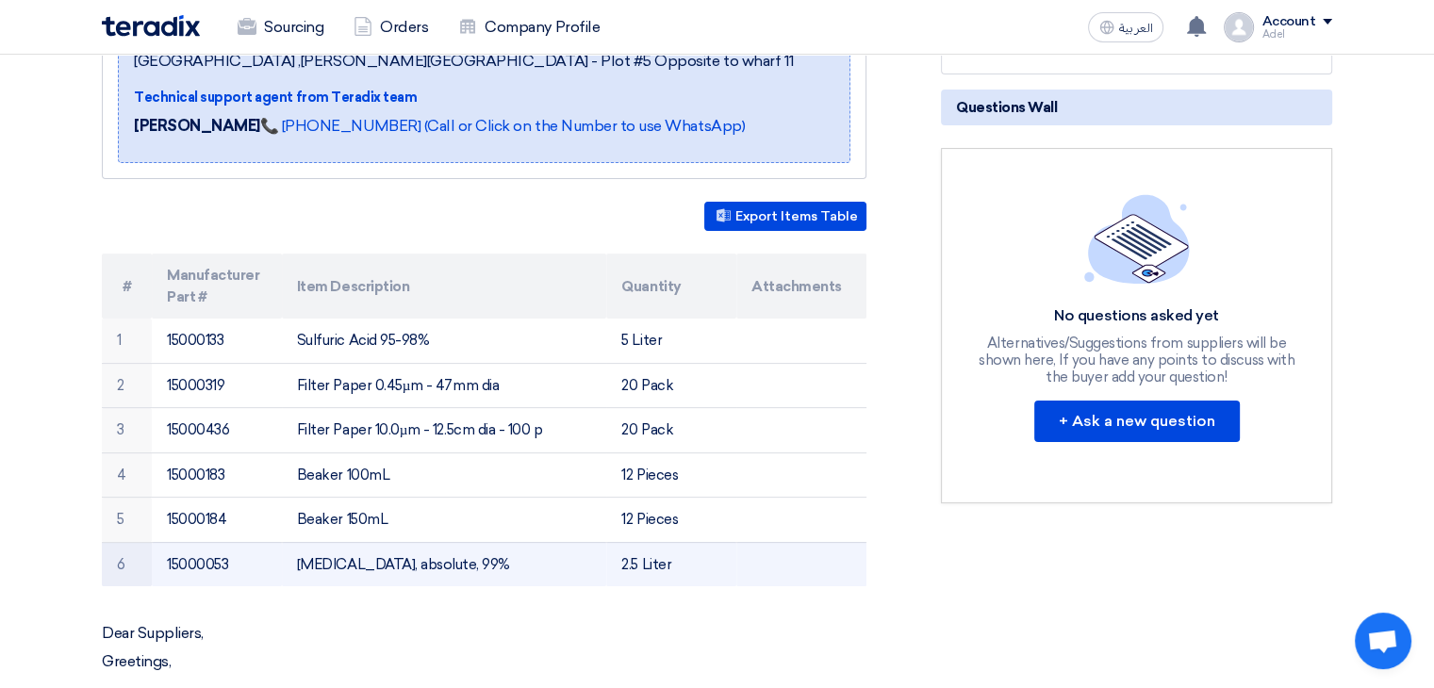
click at [630, 563] on td "2.5 Liter" at bounding box center [671, 564] width 130 height 44
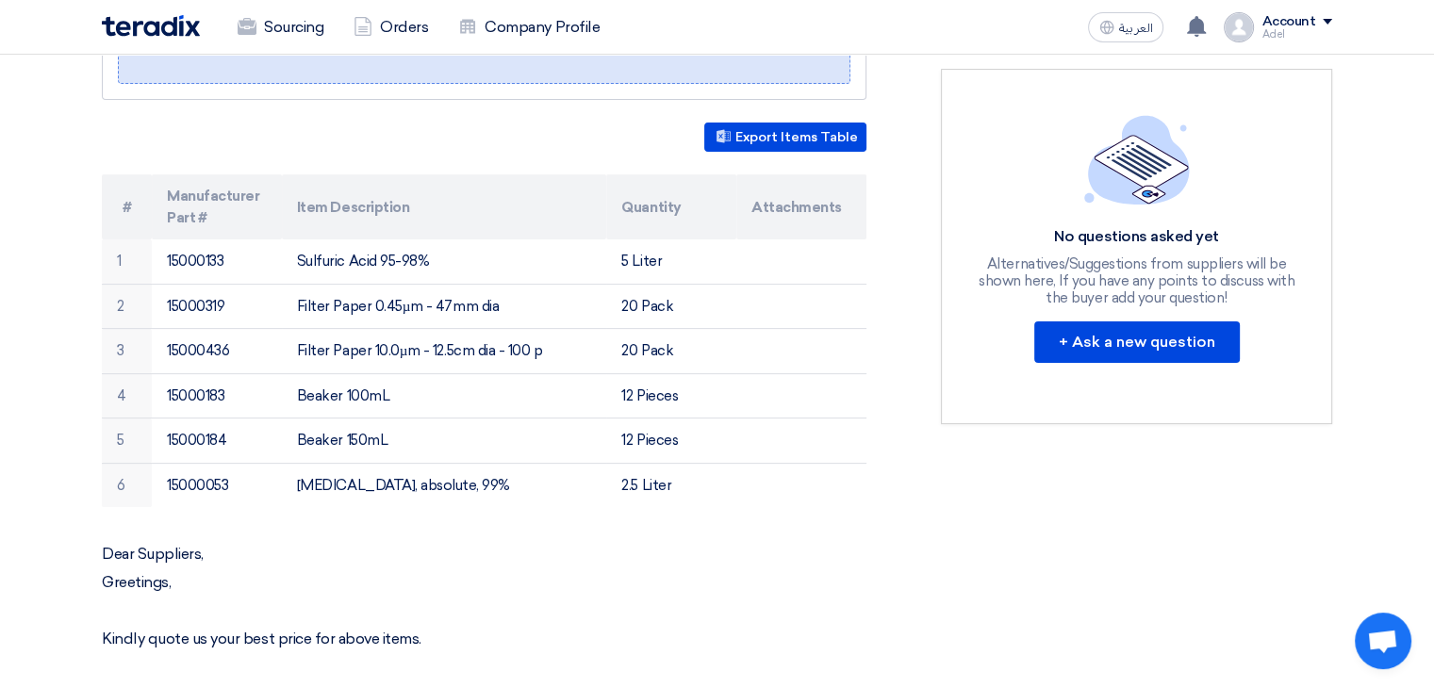
scroll to position [189, 0]
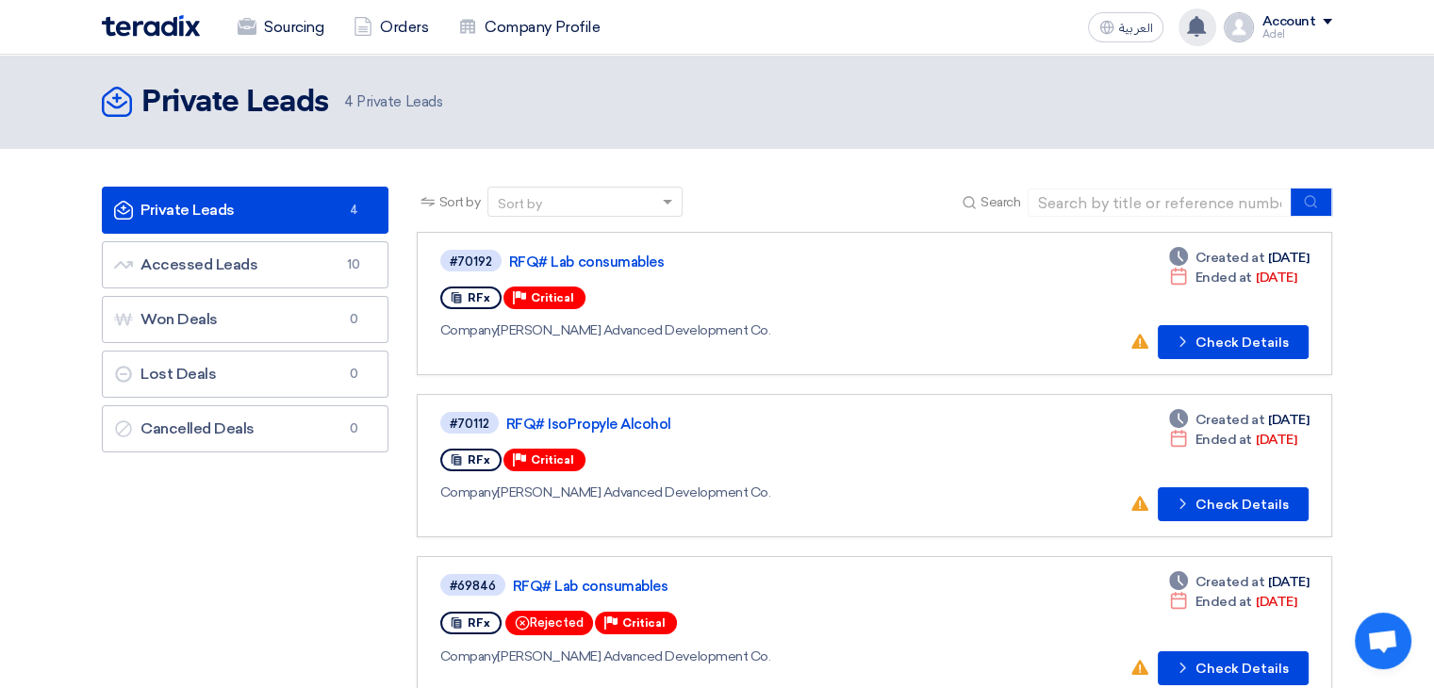
click at [1187, 17] on div "has updated his request Lab consumables - Check updates 11 minutes ago New requ…" at bounding box center [1197, 27] width 38 height 38
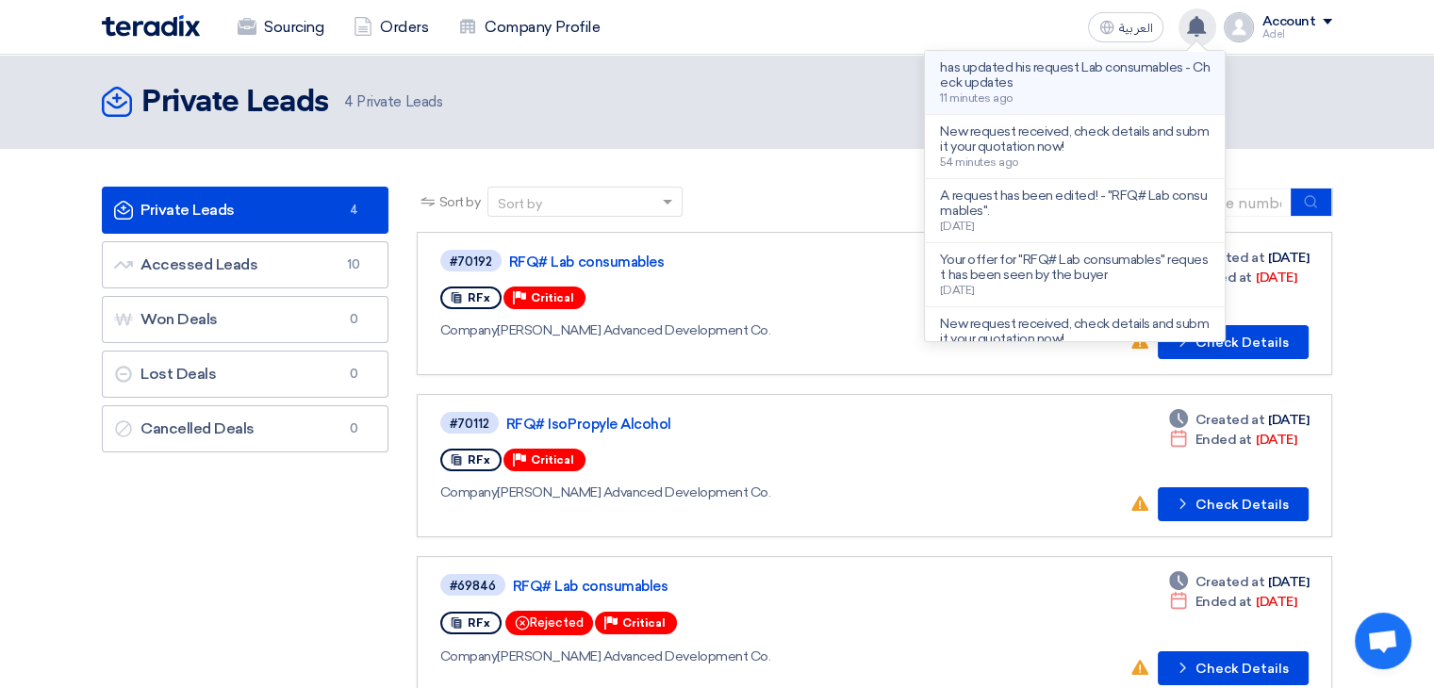
click at [1132, 86] on p "has updated his request Lab consumables - Check updates" at bounding box center [1075, 75] width 270 height 30
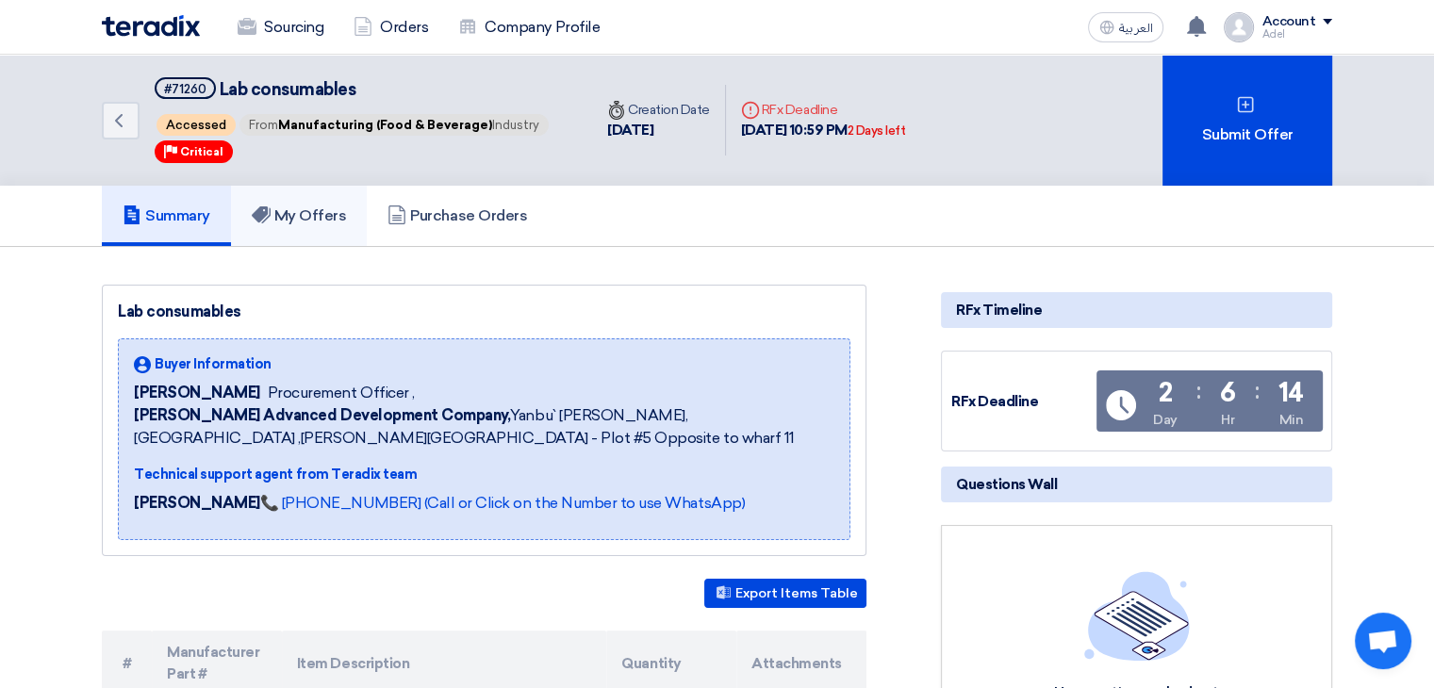
click at [290, 206] on h5 "My Offers" at bounding box center [299, 215] width 95 height 19
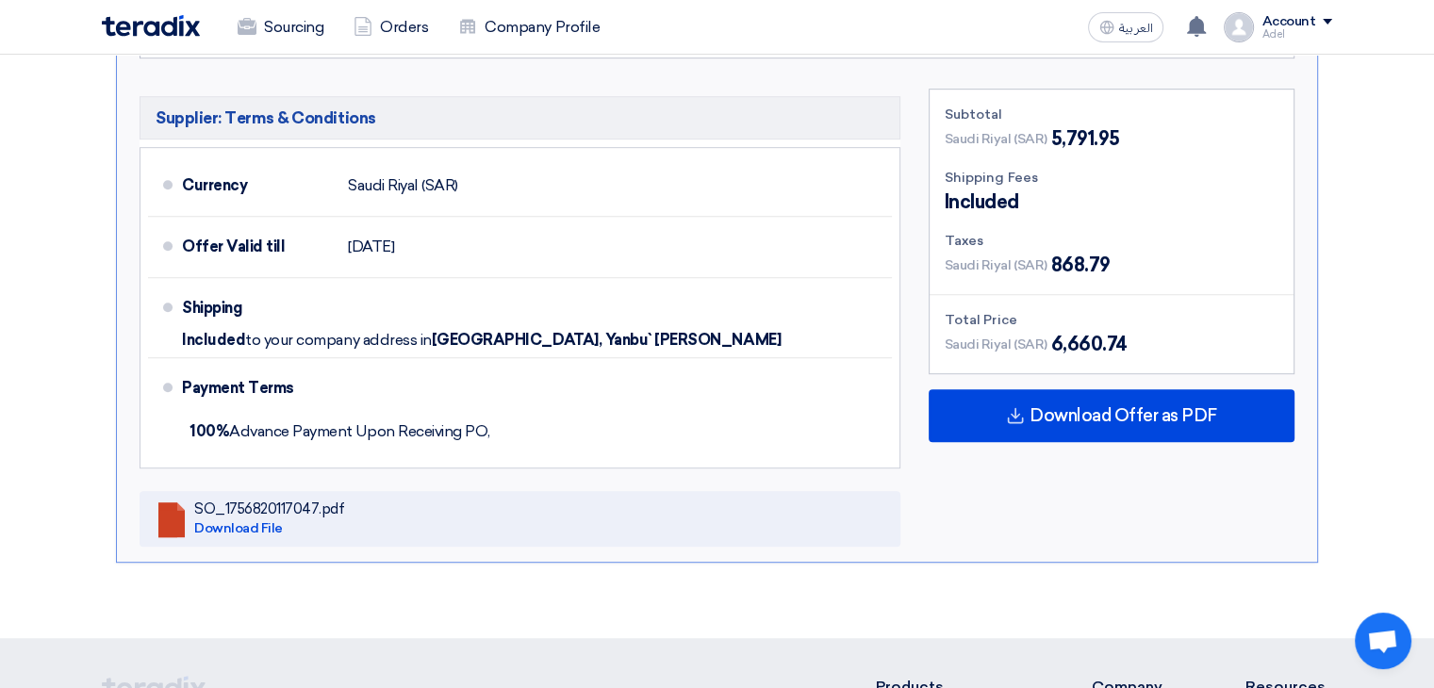
scroll to position [660, 0]
